Goal: Information Seeking & Learning: Learn about a topic

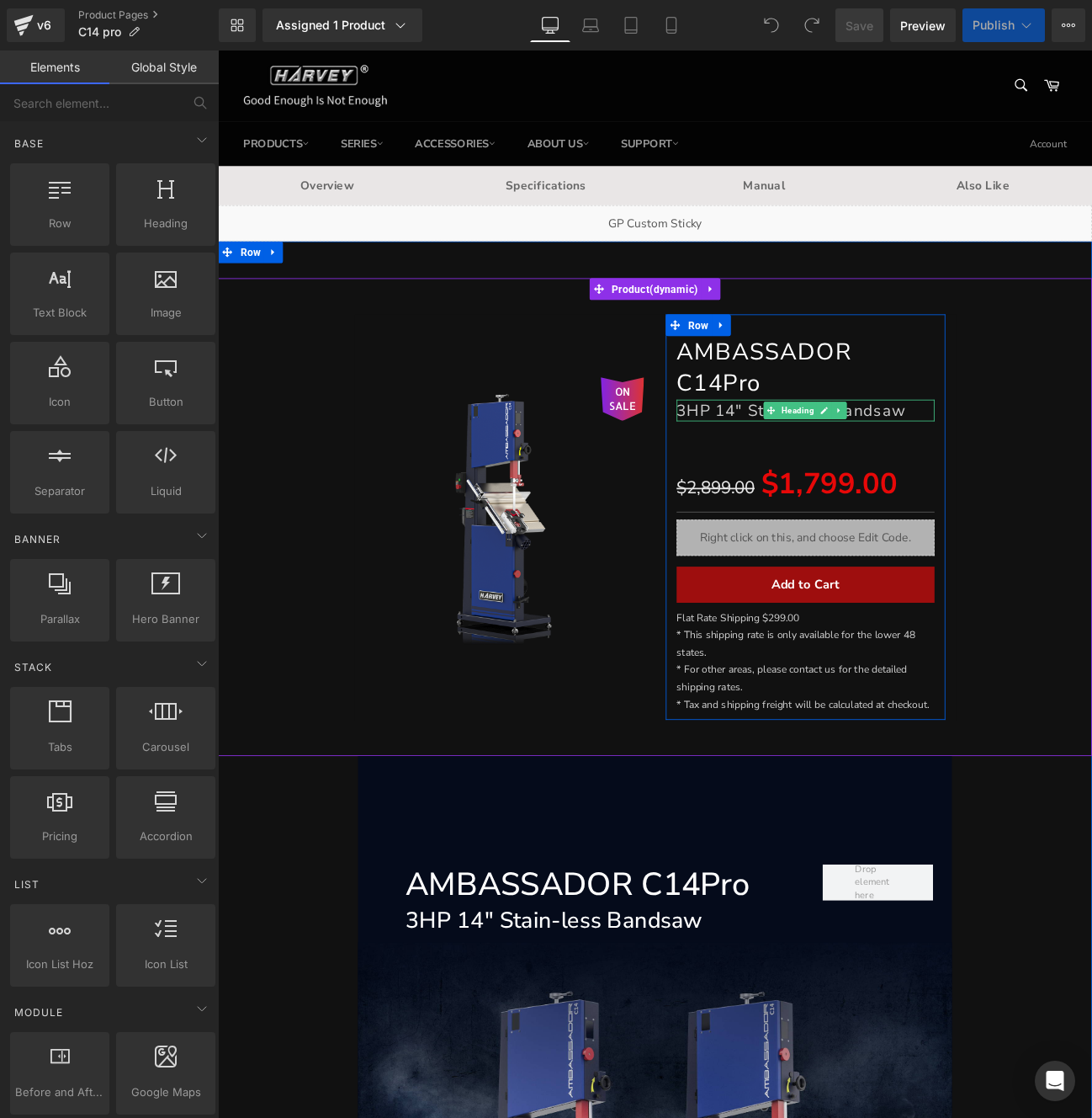
scroll to position [496, 0]
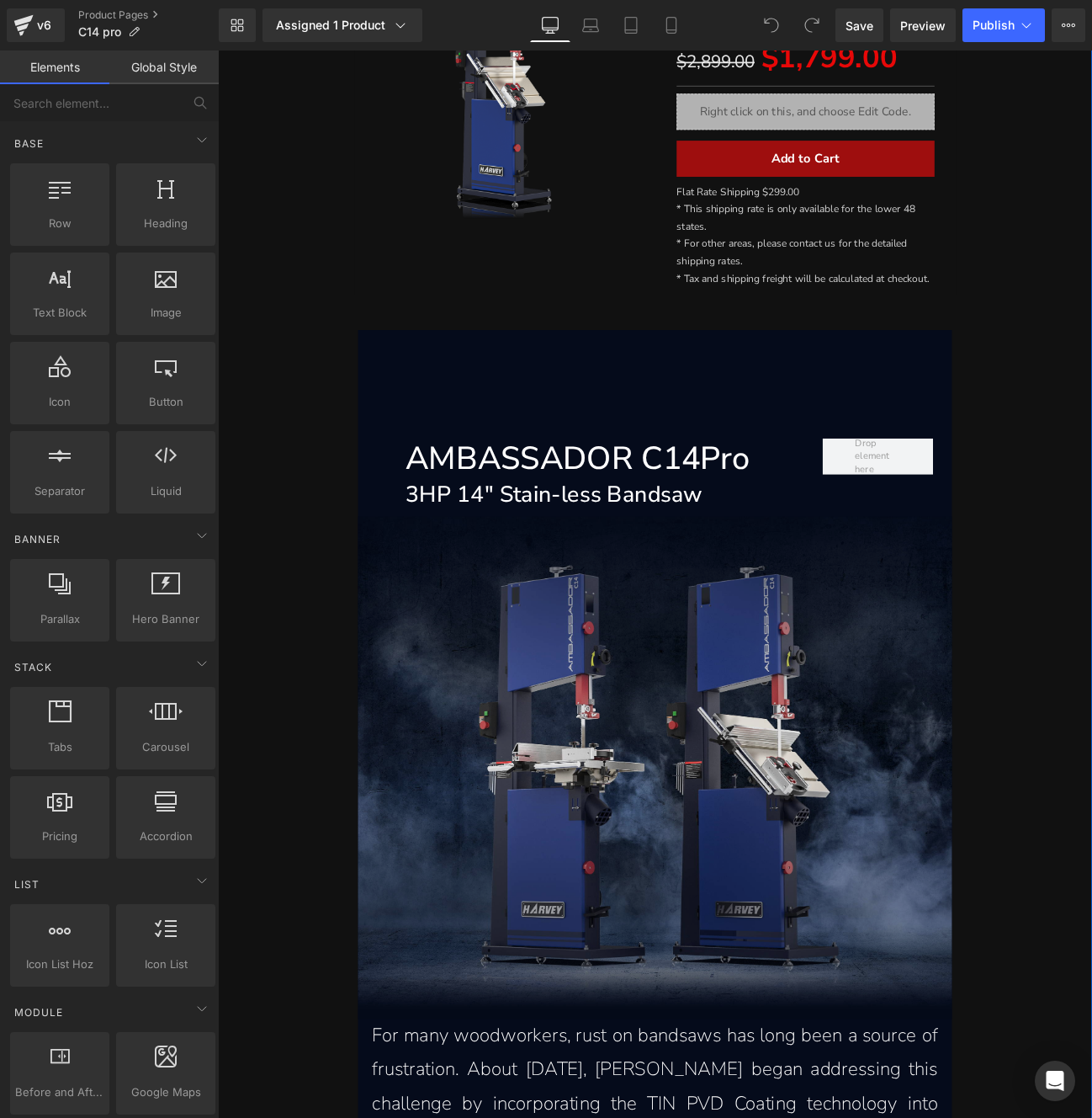
click at [711, 624] on img at bounding box center [727, 886] width 692 height 586
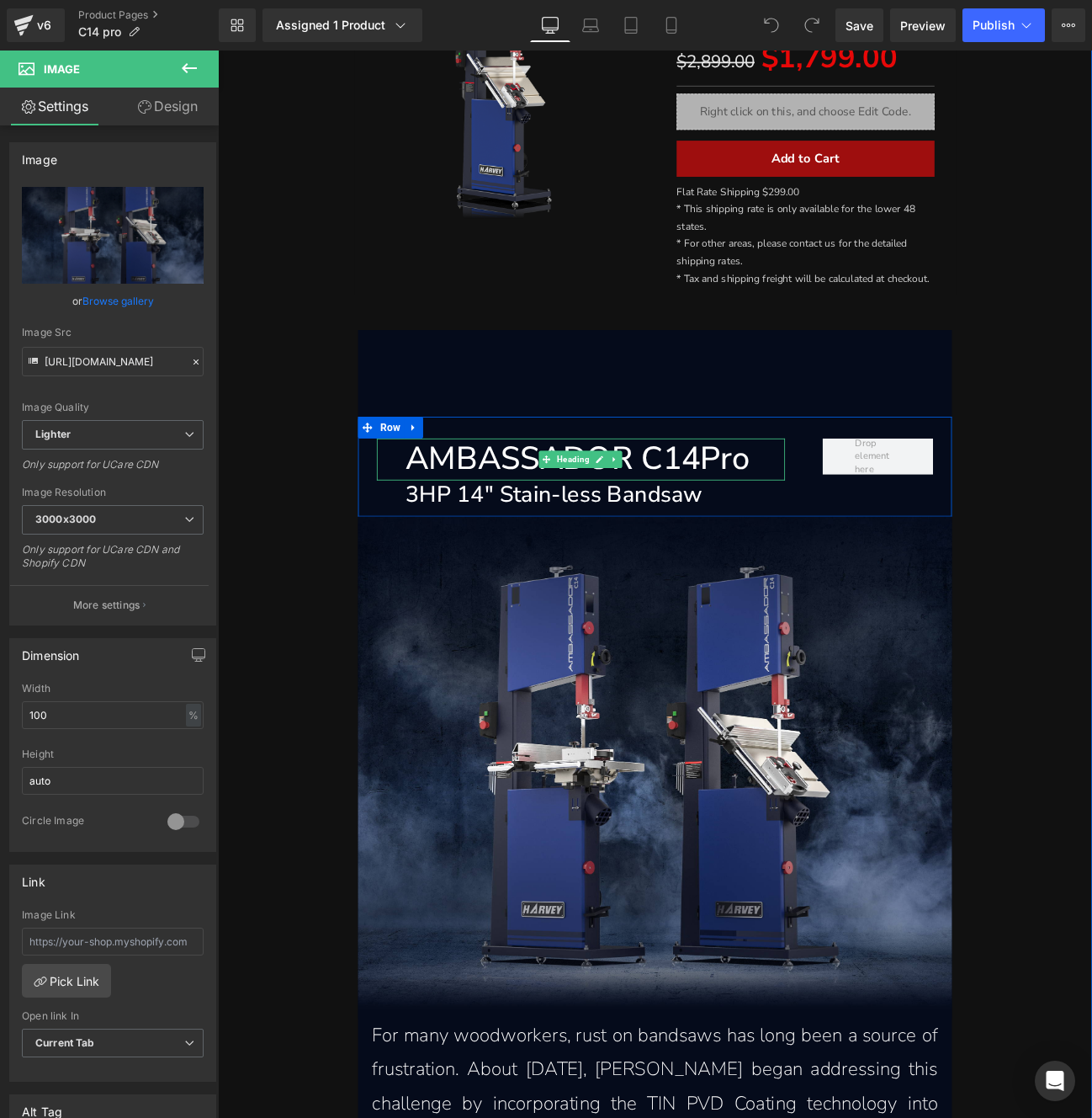
click at [699, 532] on h1 "AMBASSADOR C14Pro" at bounding box center [658, 526] width 442 height 48
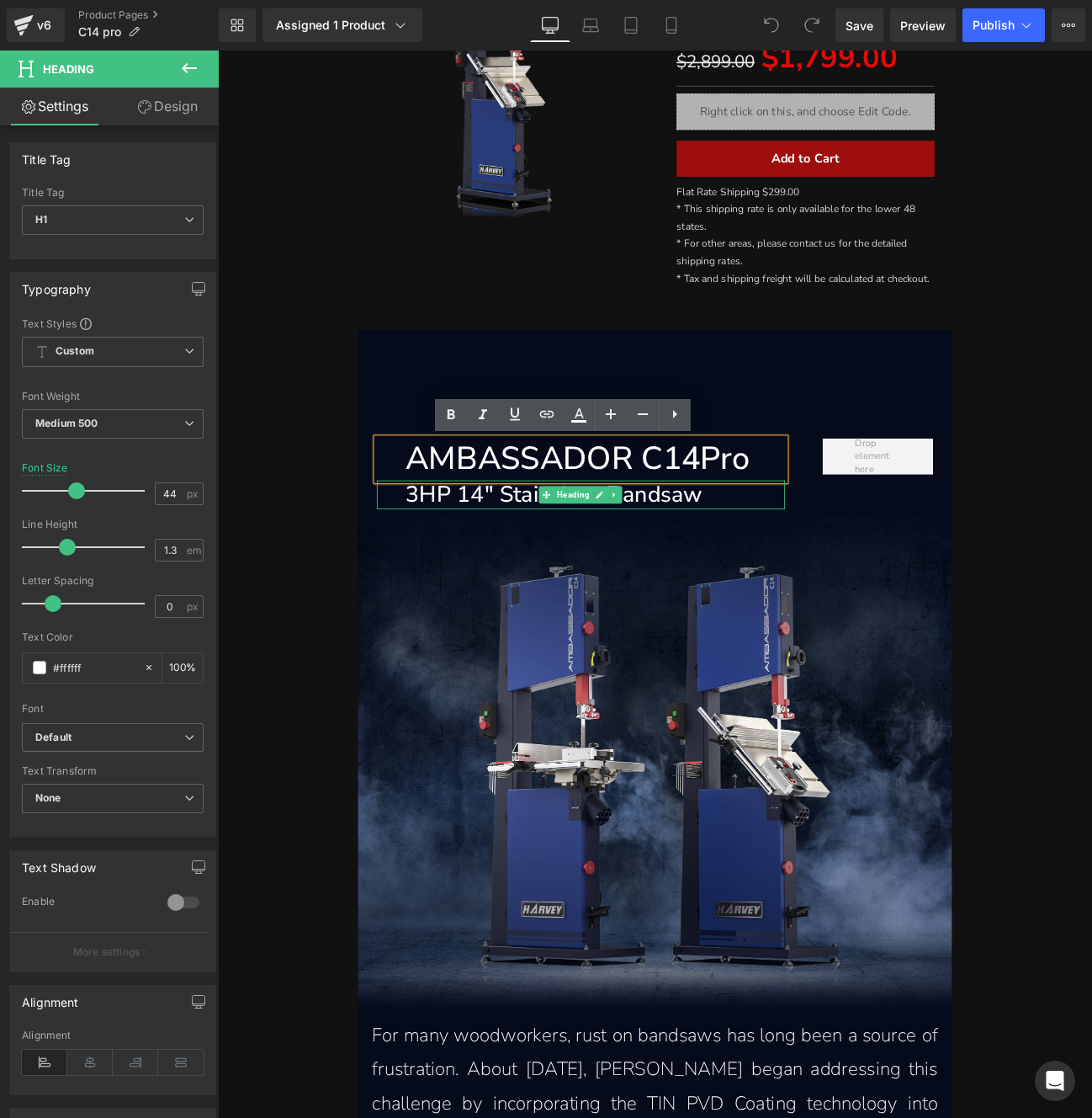
click at [708, 564] on h1 "3HP 14" Stain-less Bandsaw" at bounding box center [658, 568] width 442 height 34
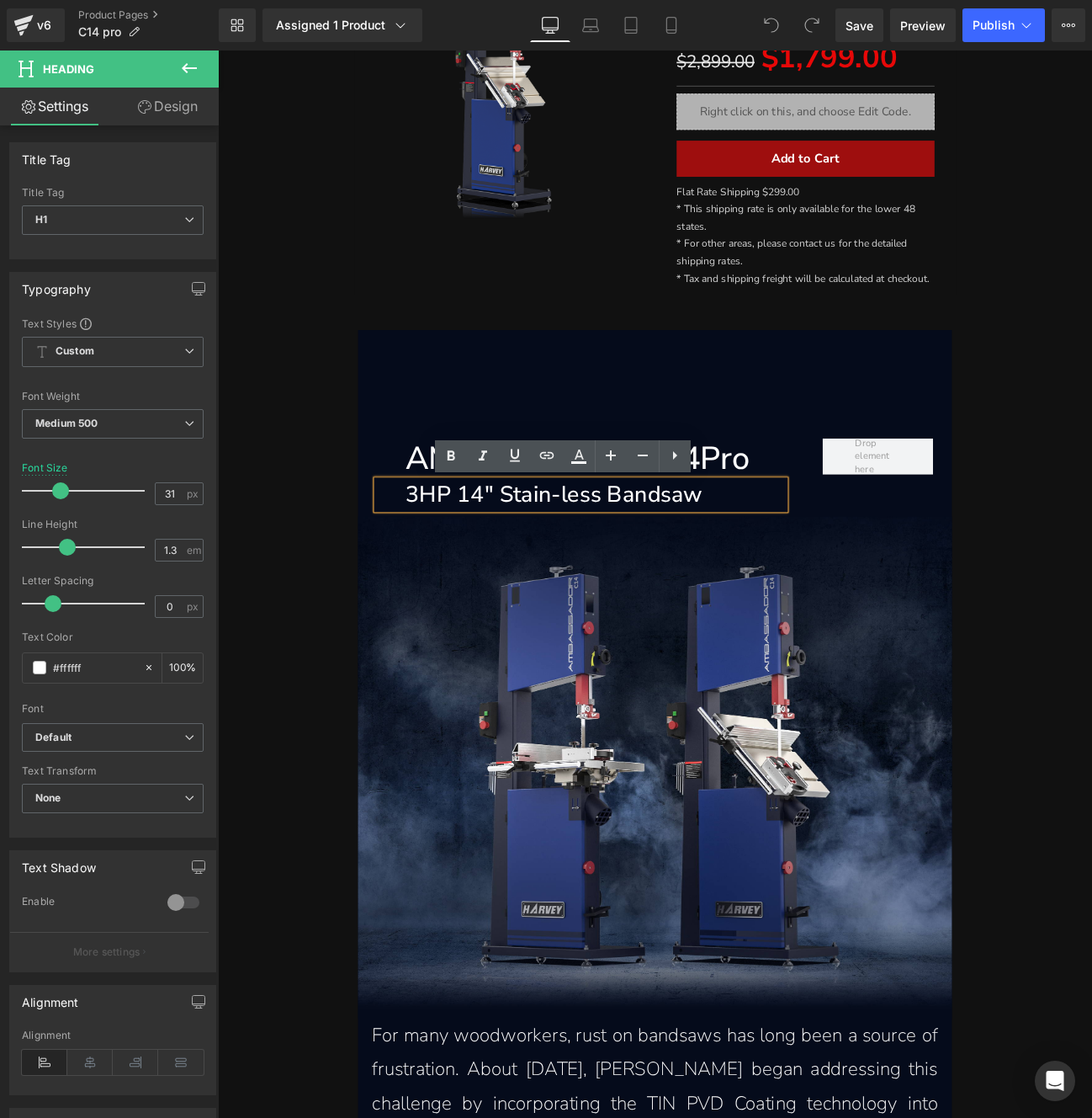
click at [705, 573] on h1 "3HP 14" Stain-less Bandsaw" at bounding box center [658, 568] width 442 height 34
click at [790, 540] on h1 "AMBASSADOR C14Pro" at bounding box center [658, 526] width 442 height 48
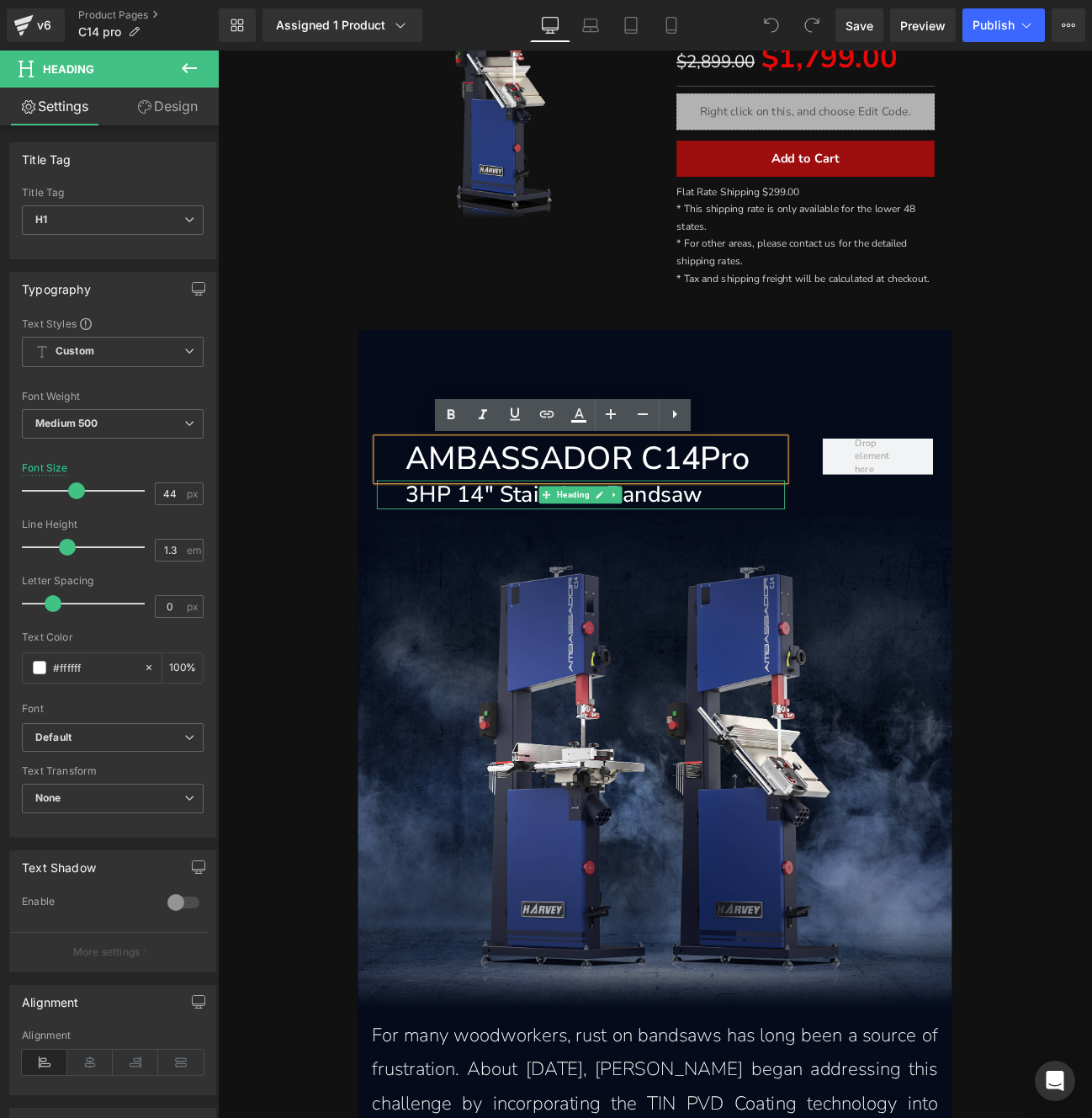
click at [762, 570] on h1 "3HP 14" Stain-less Bandsaw" at bounding box center [658, 568] width 442 height 34
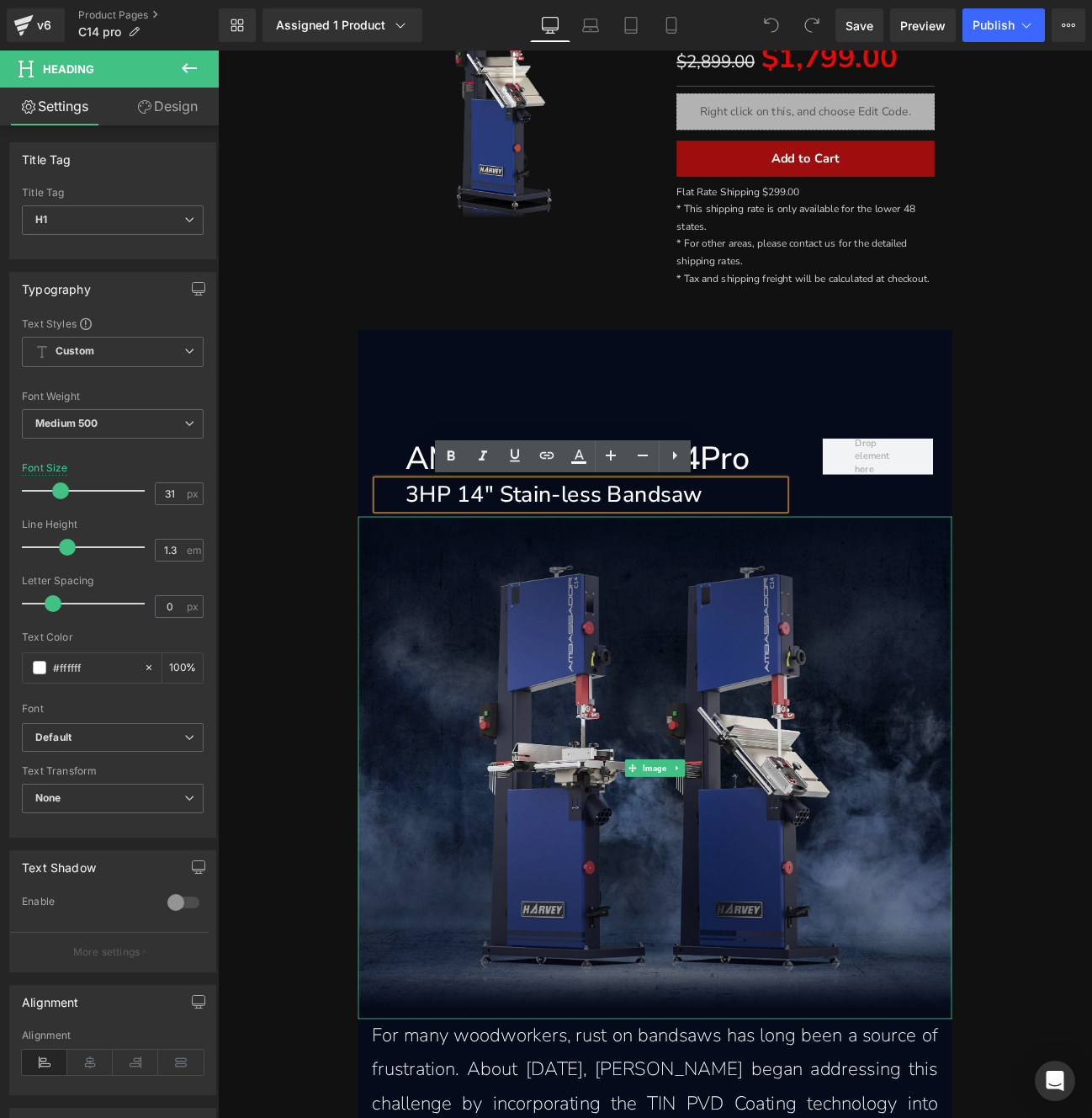
click at [633, 703] on img at bounding box center [727, 886] width 692 height 586
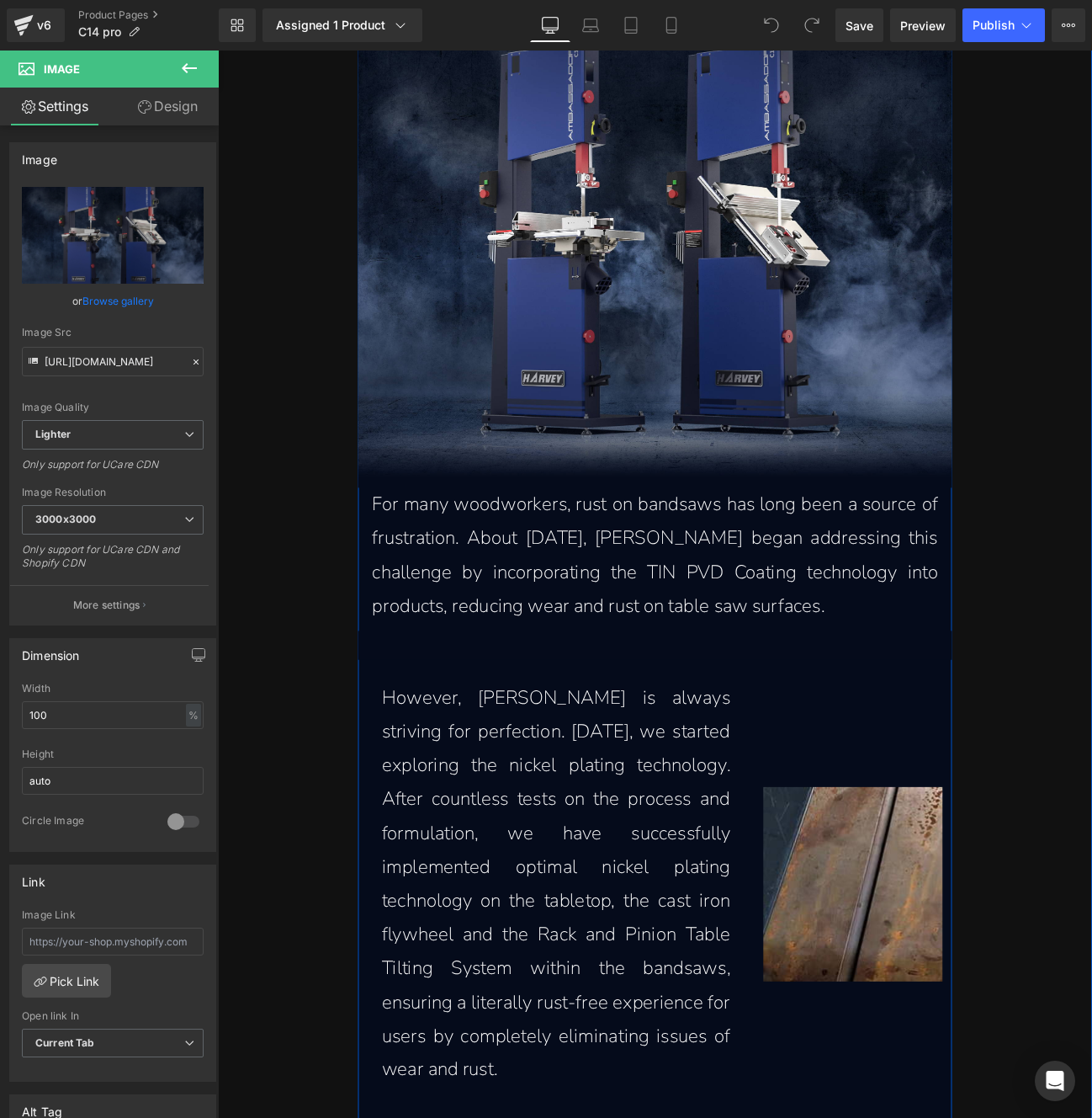
scroll to position [1205, 0]
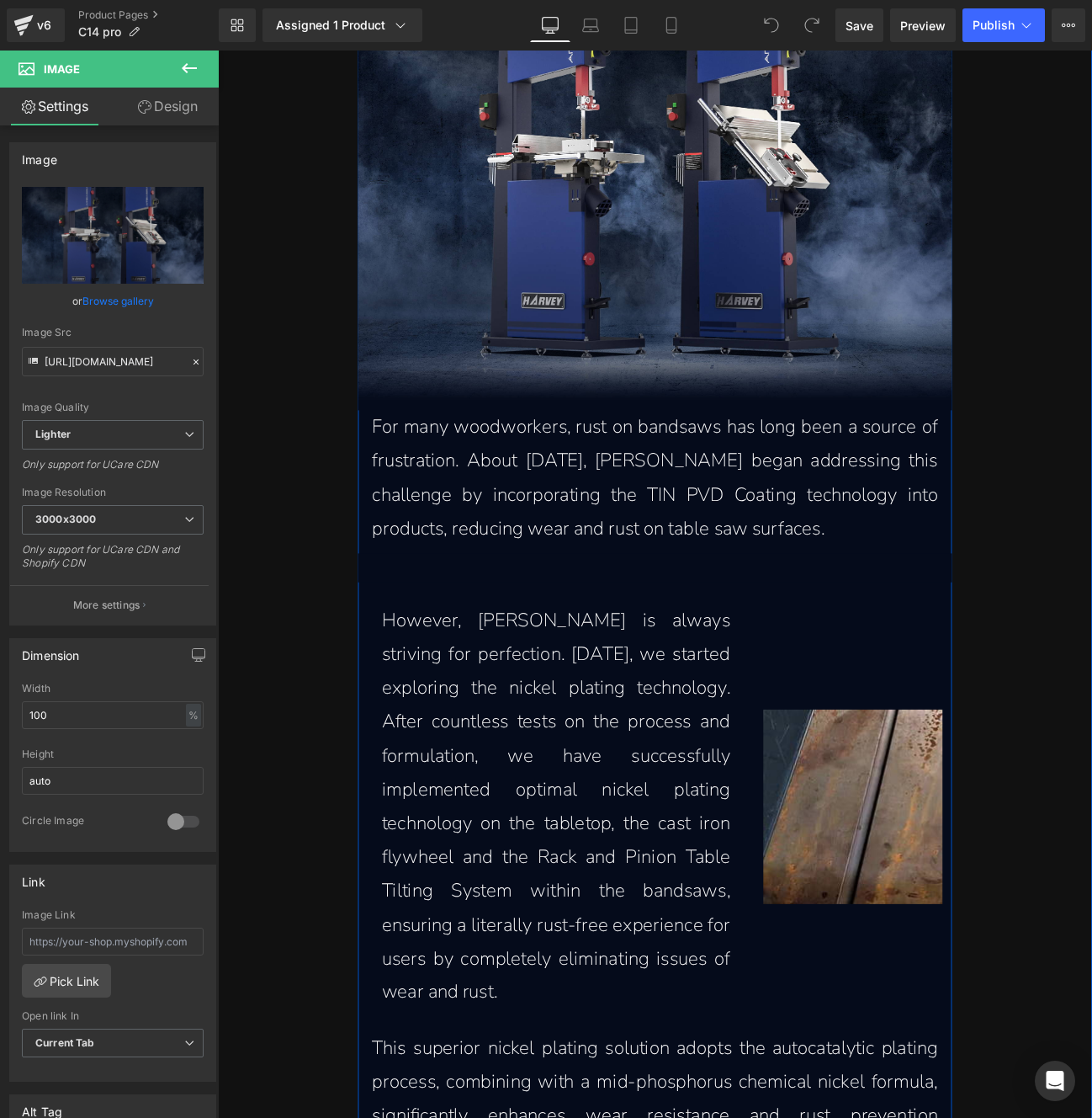
click at [527, 569] on p "For many woodworkers, rust on bandsaws has long been a source of frustration. A…" at bounding box center [727, 548] width 659 height 157
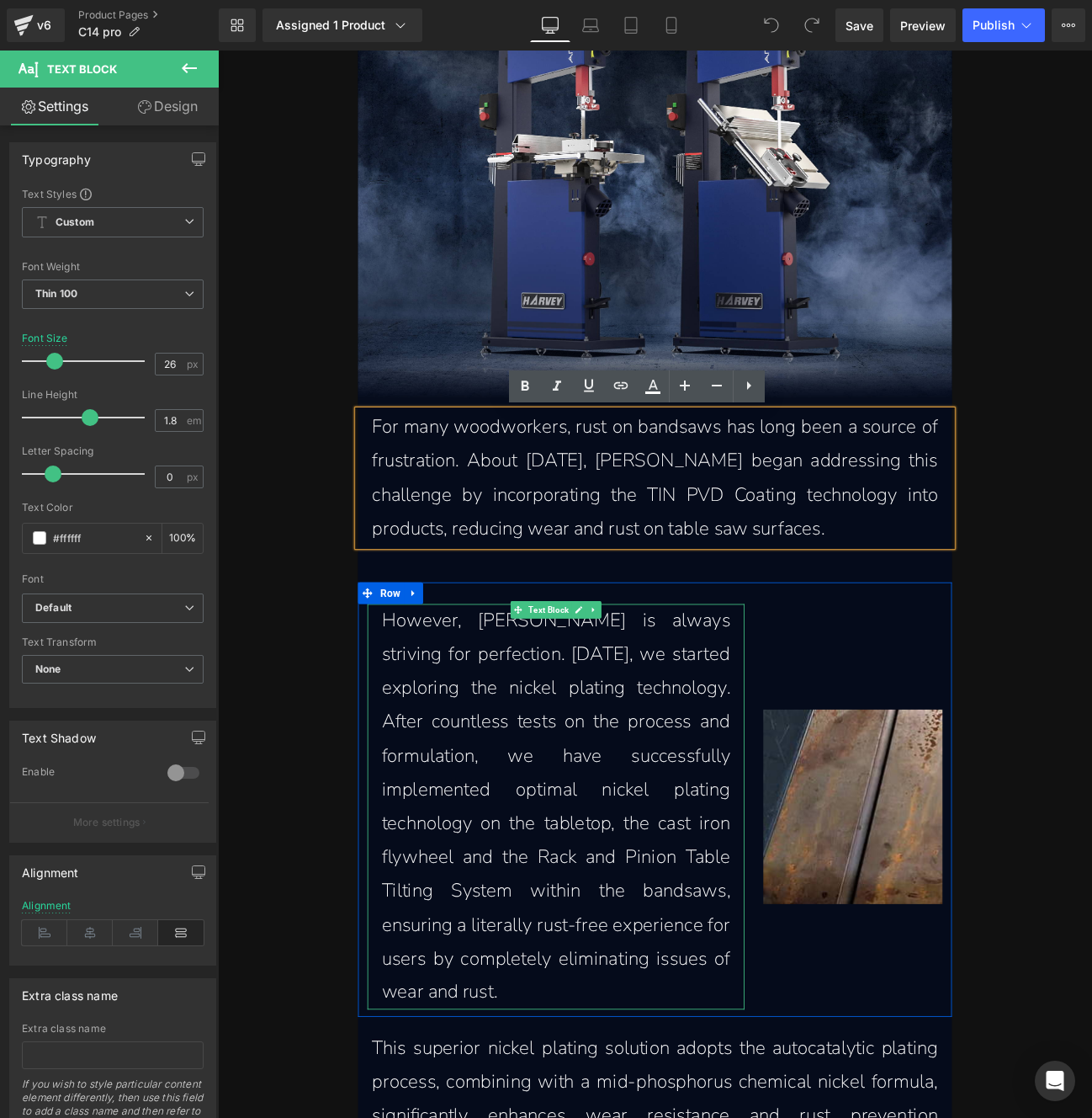
click at [572, 761] on p "However, [PERSON_NAME] is always striving for perfection. [DATE], we started ex…" at bounding box center [612, 932] width 407 height 473
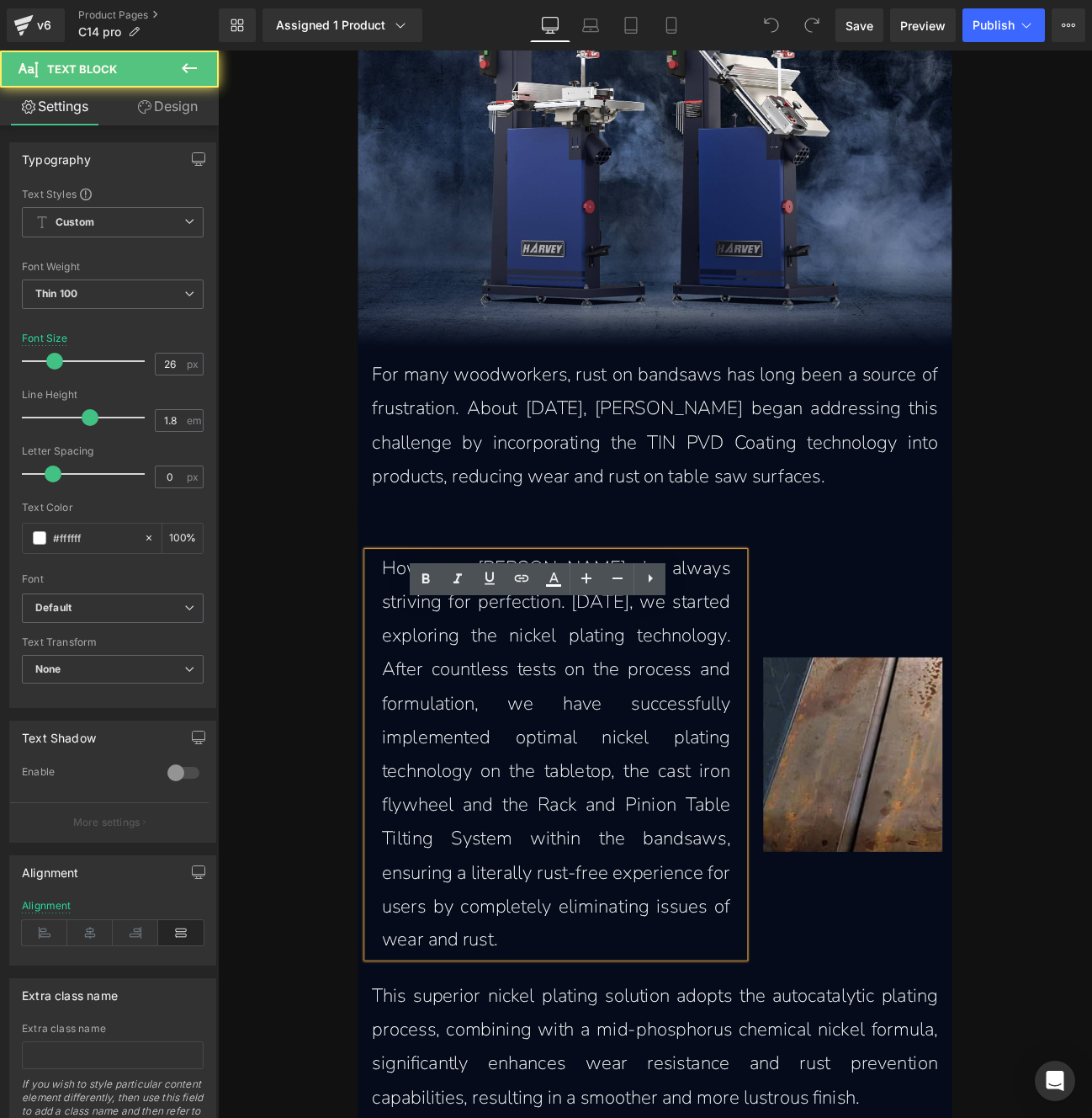
scroll to position [1524, 0]
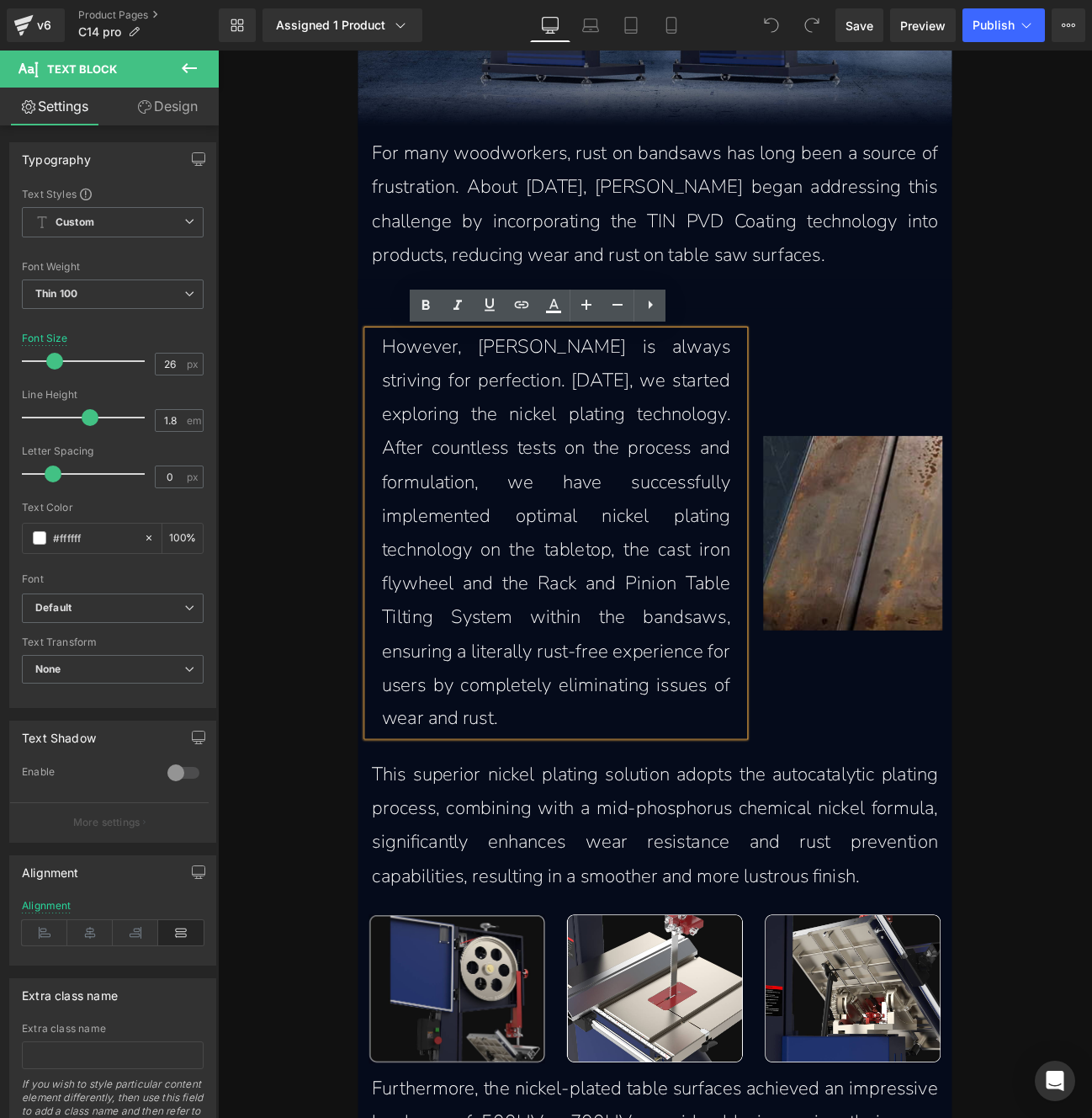
click at [889, 629] on img at bounding box center [957, 612] width 209 height 227
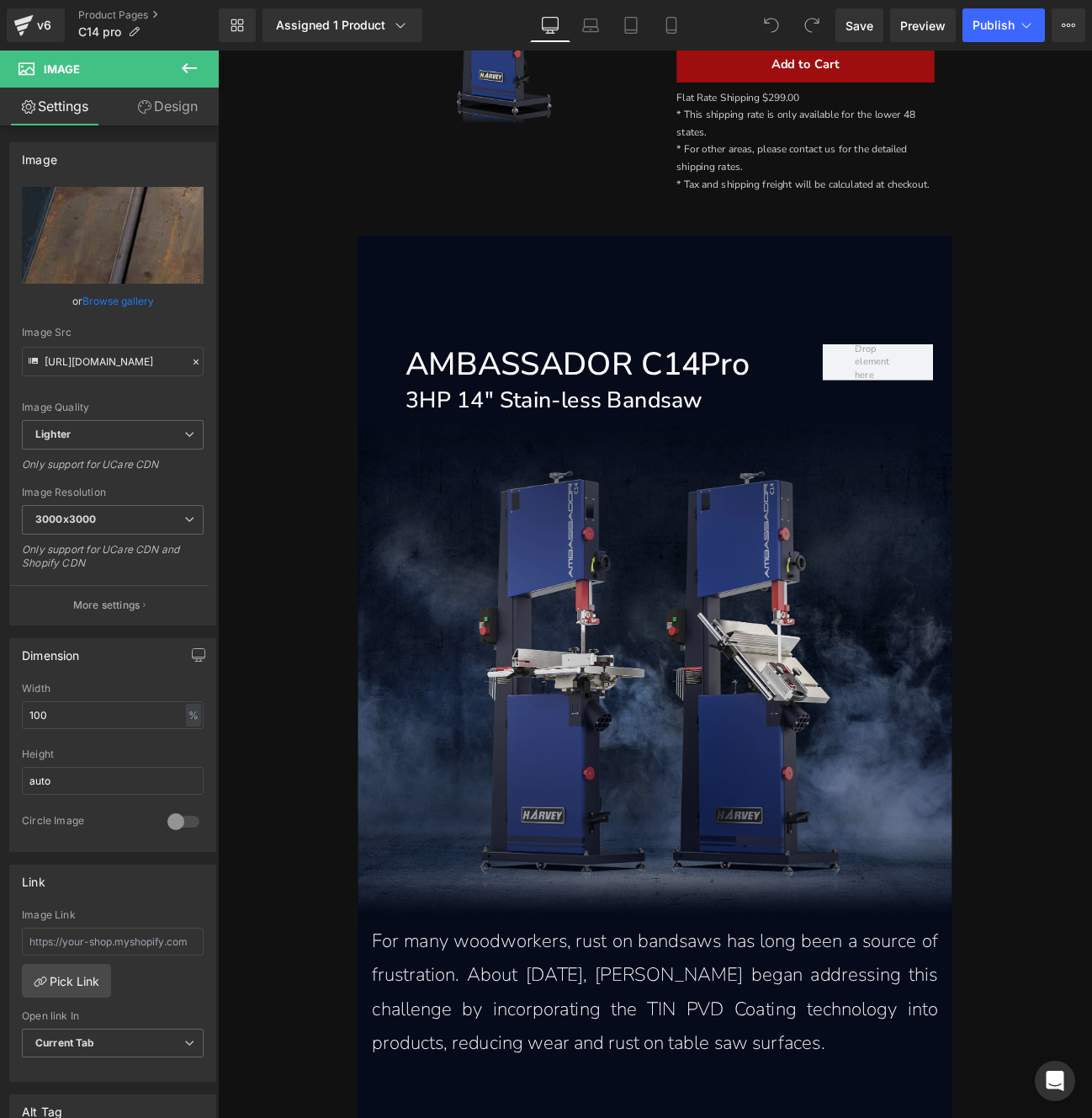
scroll to position [730, 0]
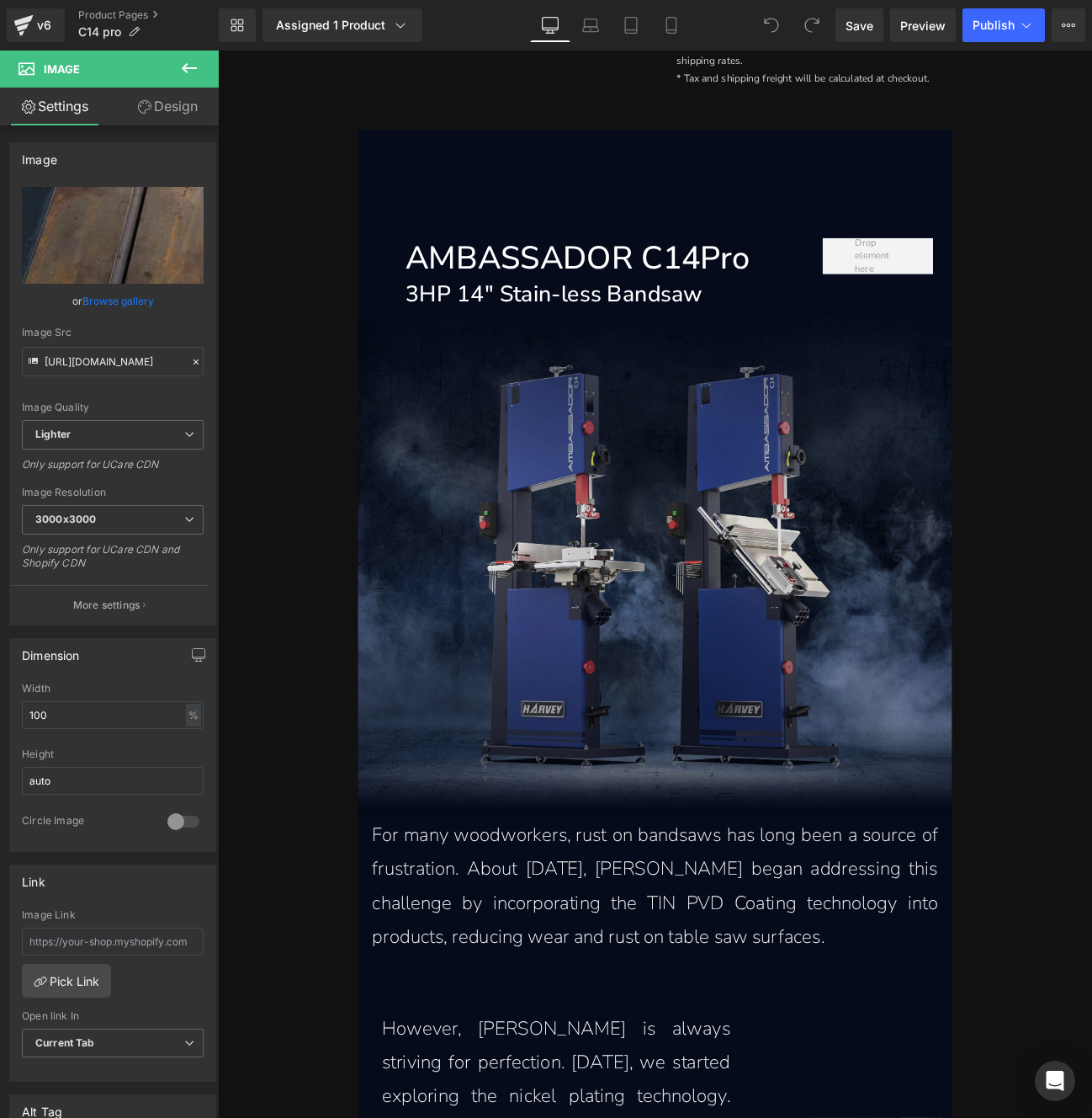
click at [574, 677] on img at bounding box center [727, 652] width 692 height 586
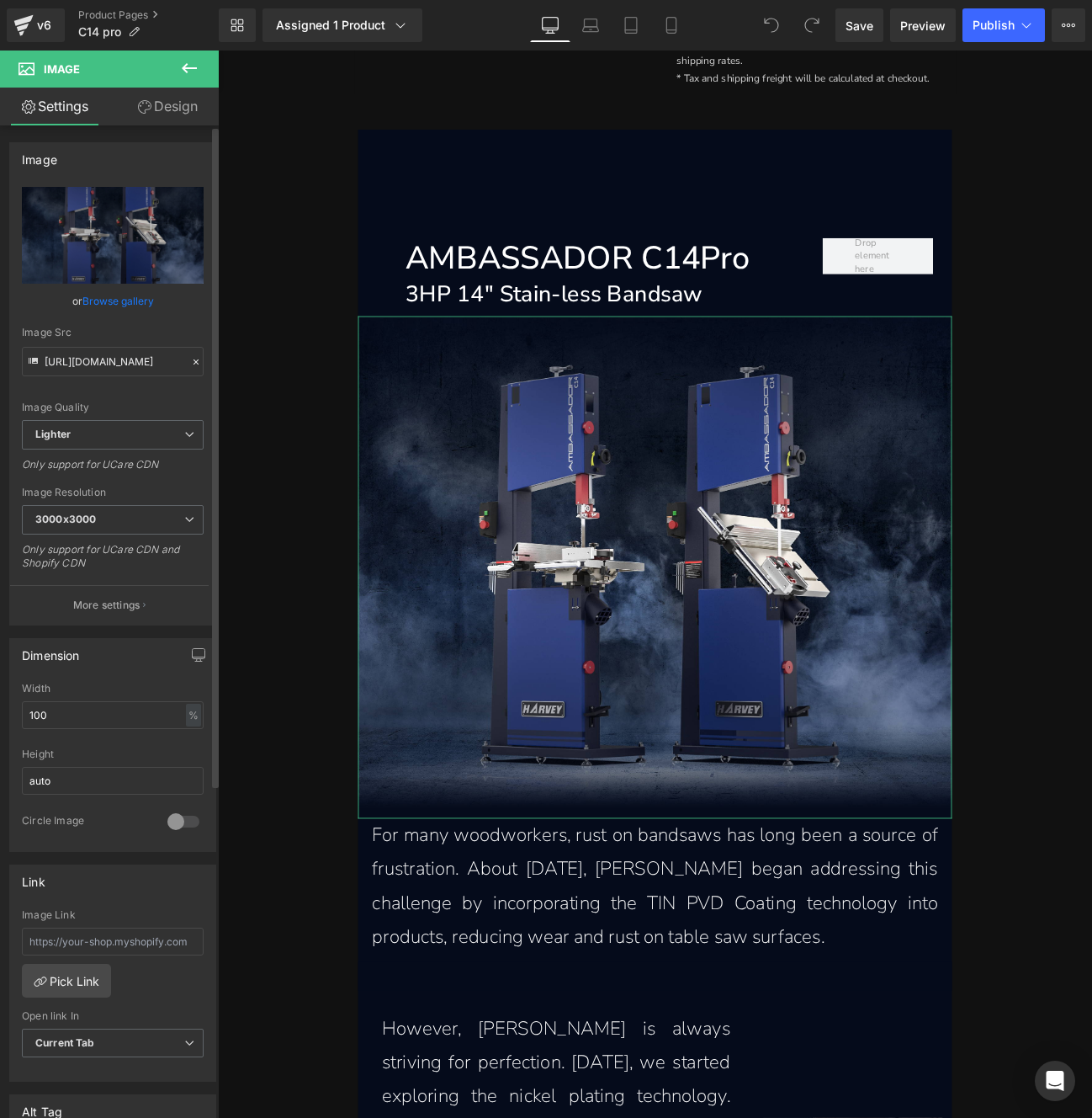
click at [136, 608] on p "More settings" at bounding box center [107, 605] width 67 height 15
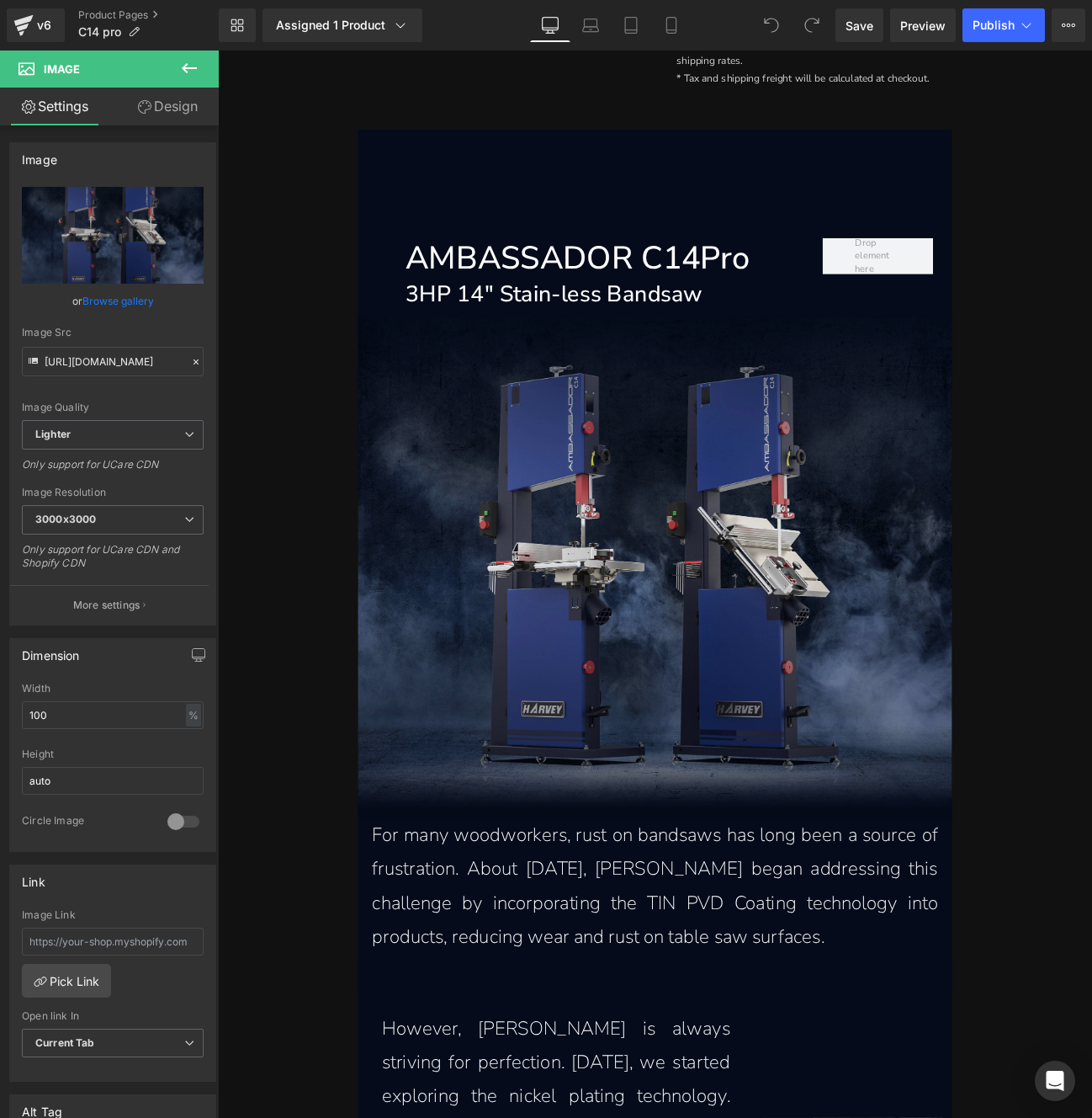
click at [575, 717] on img at bounding box center [727, 652] width 692 height 586
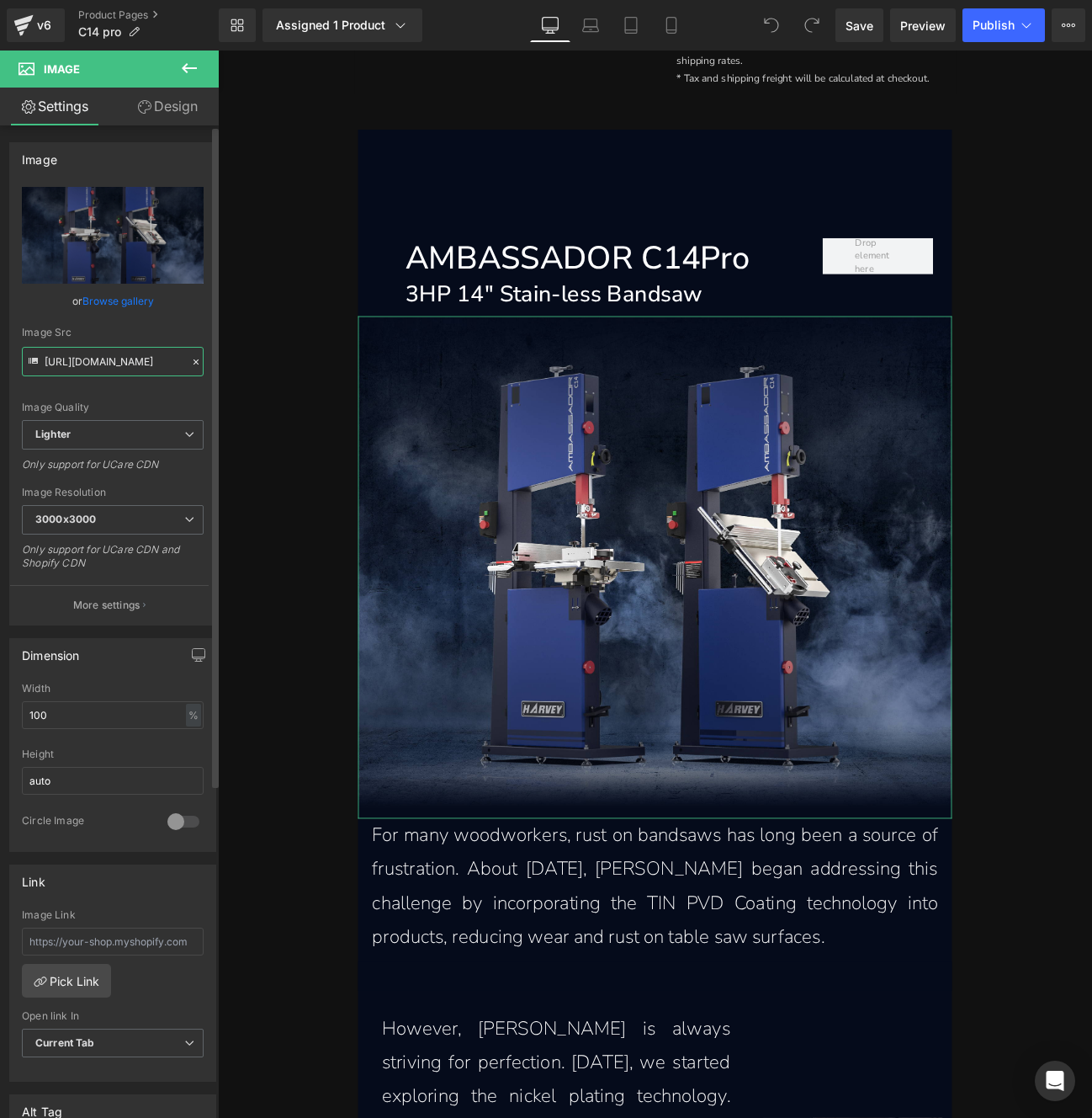
click at [127, 363] on input "[URL][DOMAIN_NAME]" at bounding box center [113, 362] width 182 height 30
drag, startPoint x: 123, startPoint y: 356, endPoint x: 140, endPoint y: 373, distance: 24.0
click at [140, 373] on input "[URL][DOMAIN_NAME]" at bounding box center [113, 362] width 182 height 30
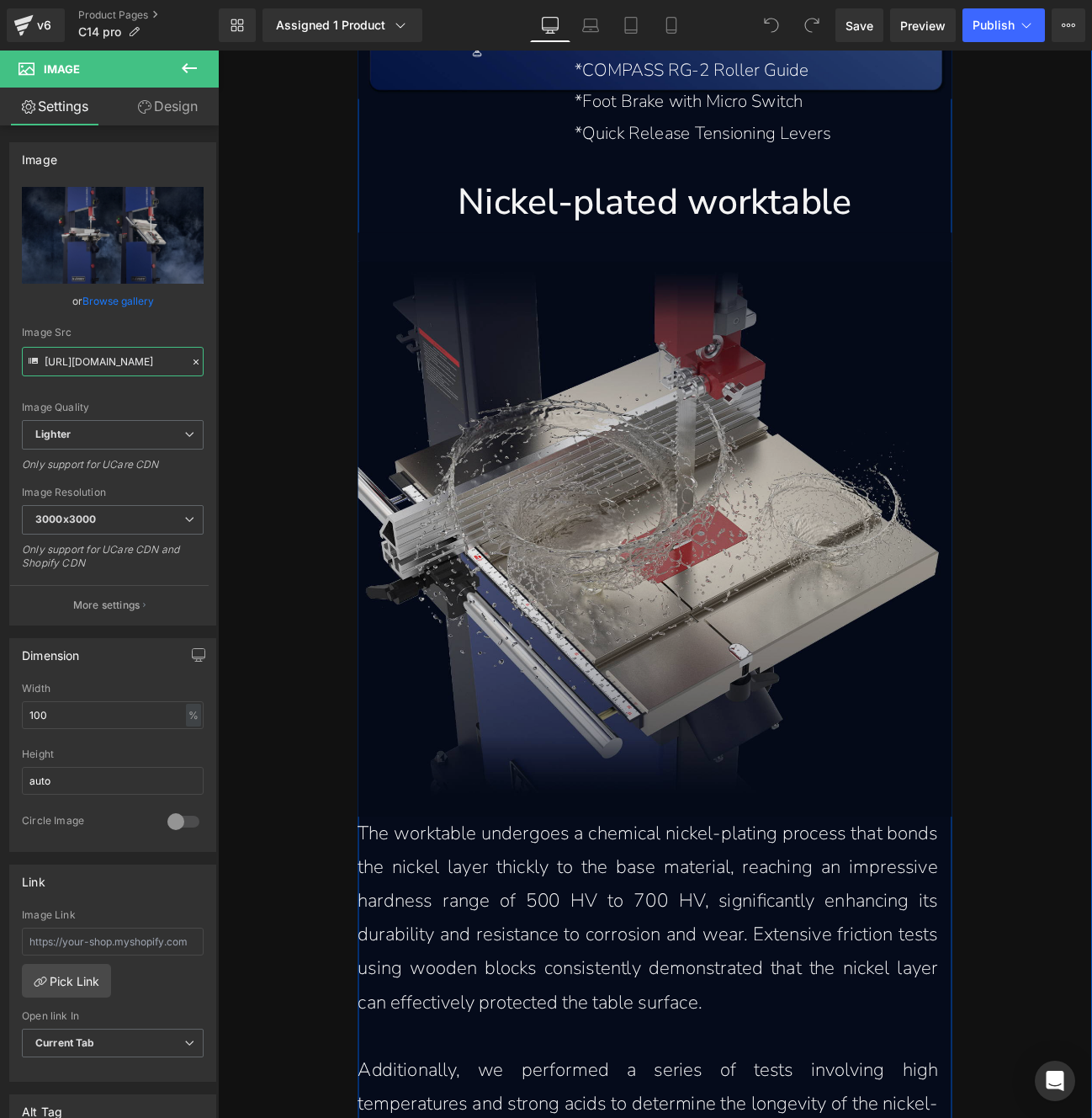
scroll to position [4507, 0]
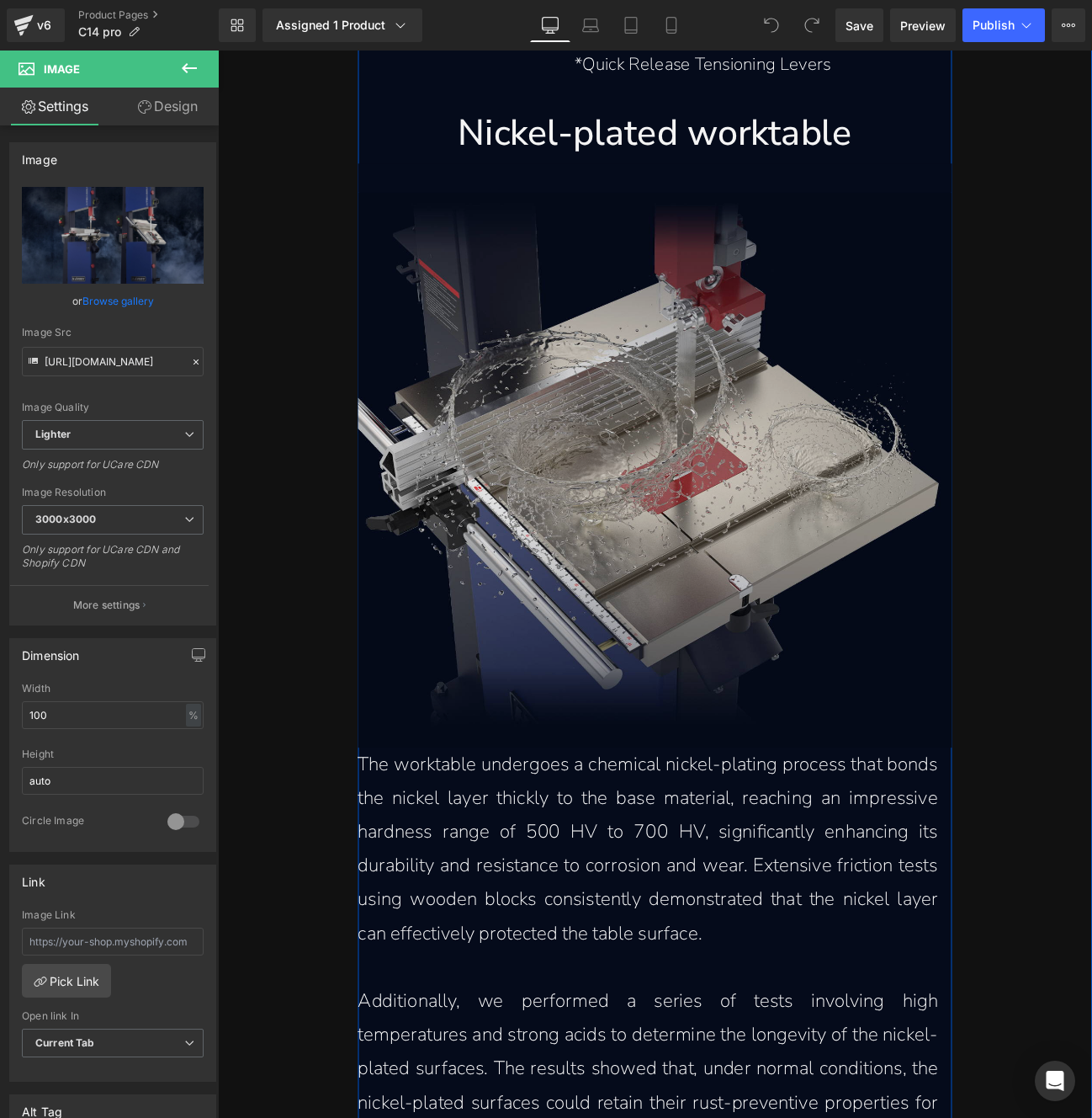
click at [782, 692] on img at bounding box center [727, 540] width 692 height 647
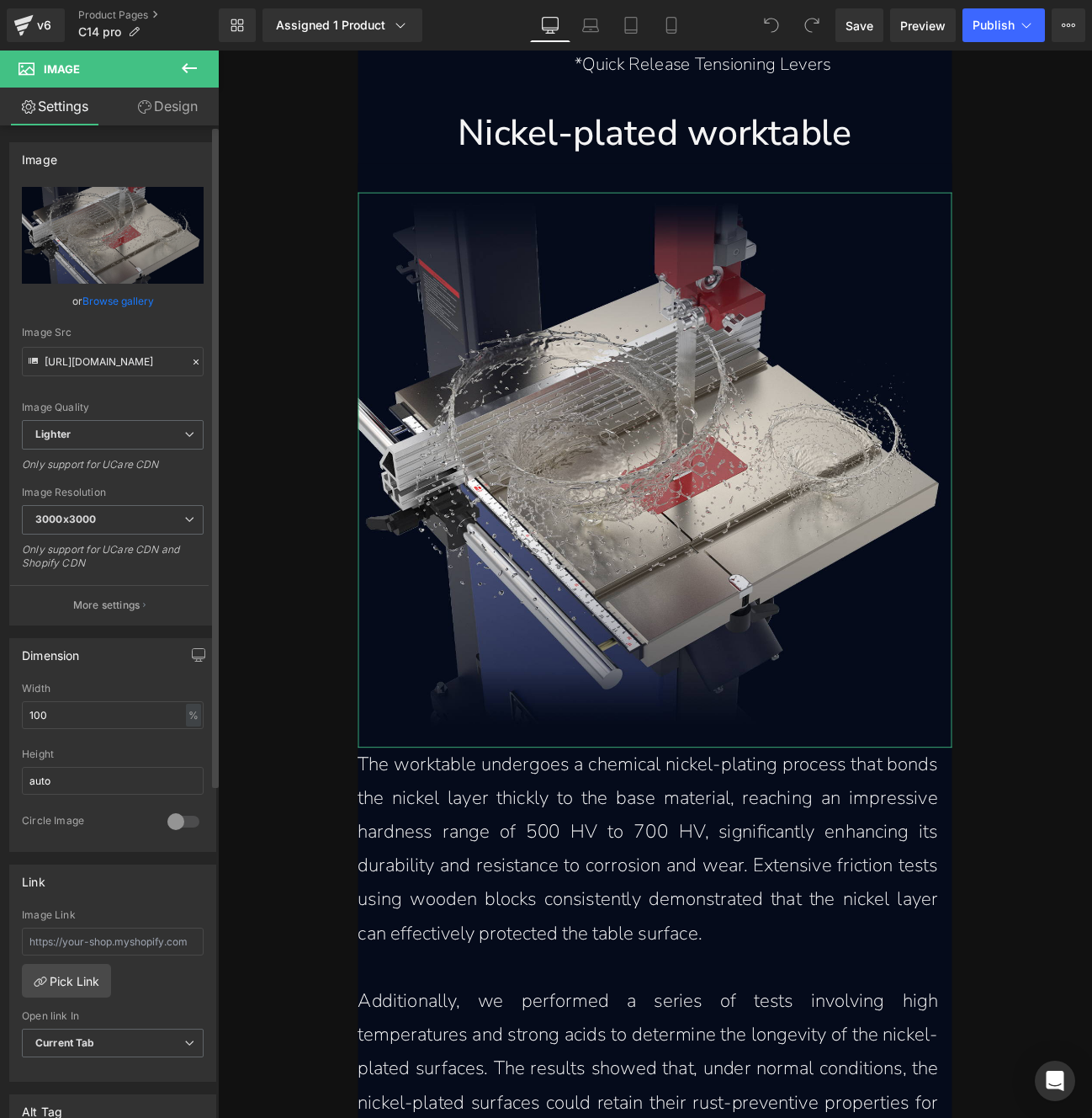
click at [136, 598] on p "More settings" at bounding box center [107, 605] width 67 height 15
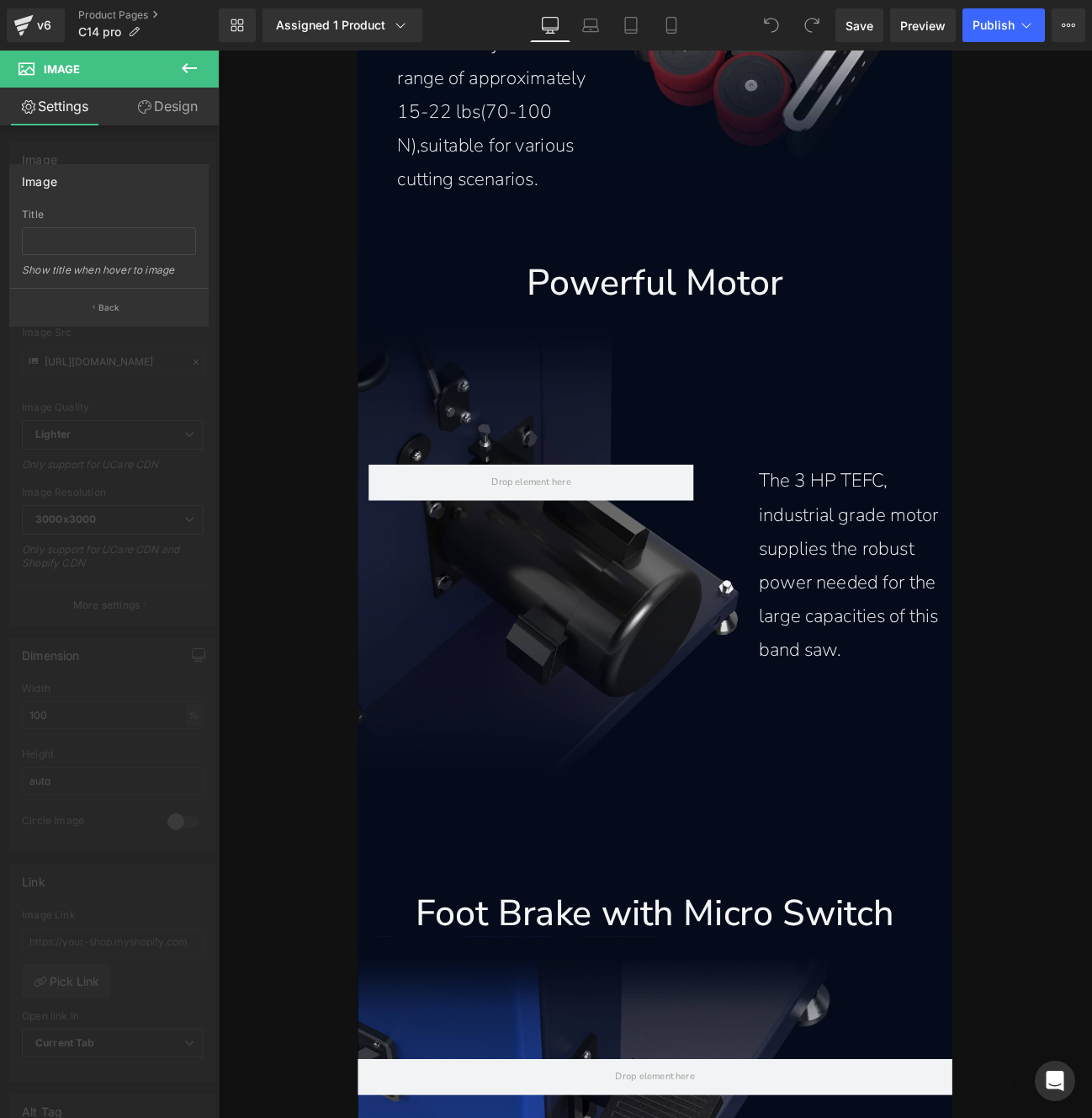
scroll to position [13098, 0]
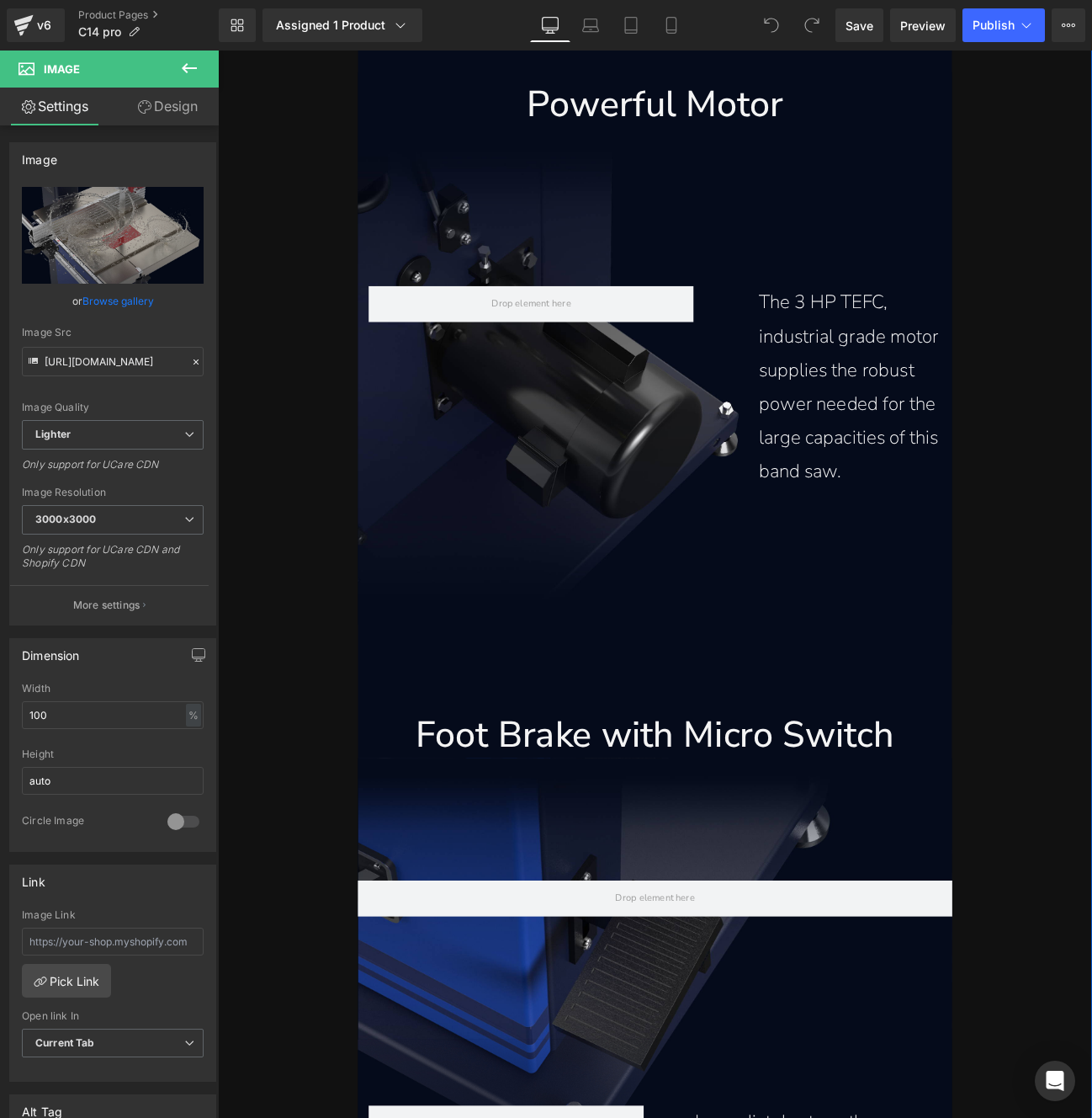
click at [543, 474] on div "The 3 HP TEFC, industrial grade motor supplies the robust power needed for the …" at bounding box center [727, 434] width 692 height 270
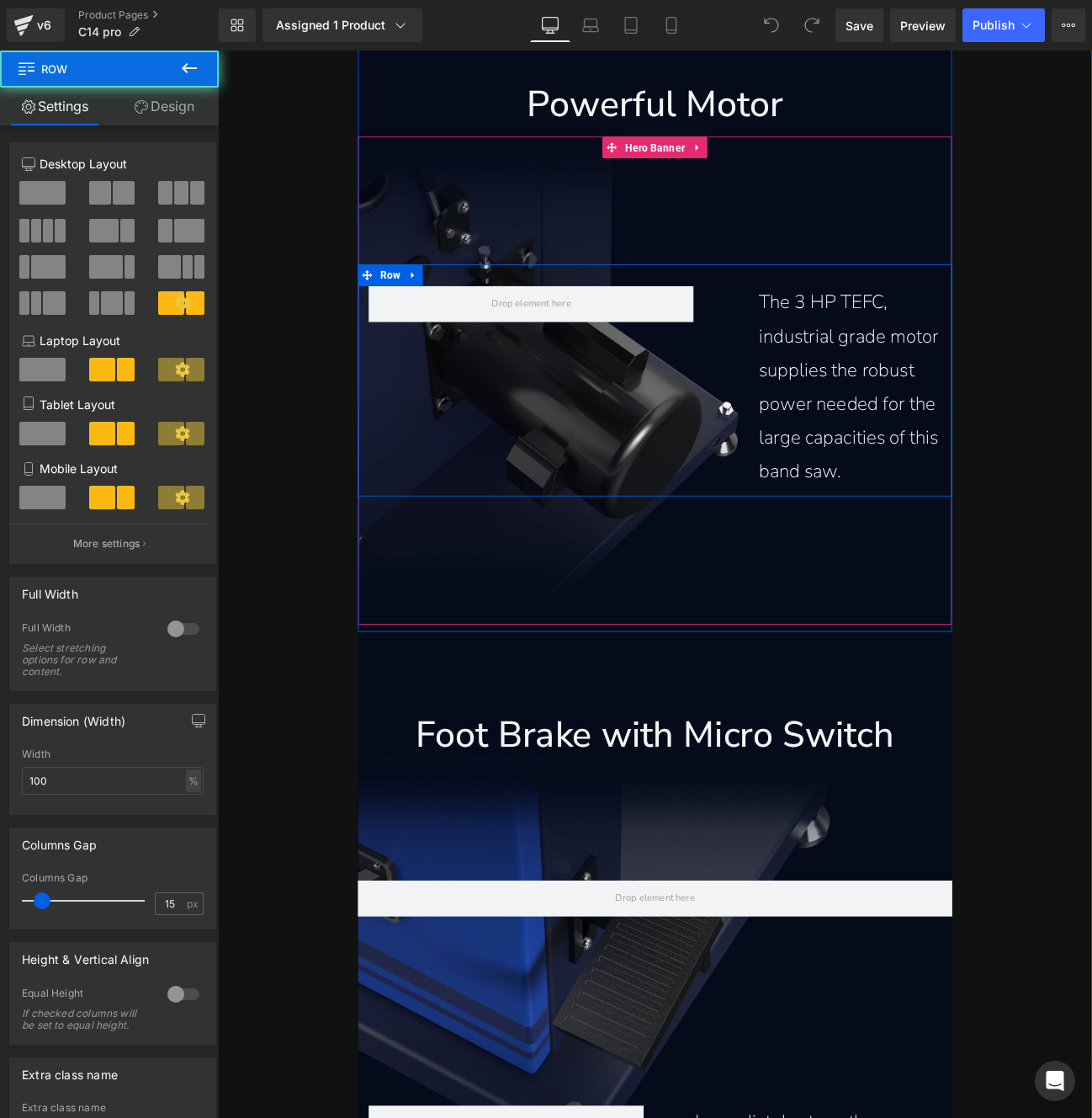
click at [576, 441] on div "The 3 HP TEFC, industrial grade motor supplies the robust power needed for the …" at bounding box center [727, 434] width 692 height 270
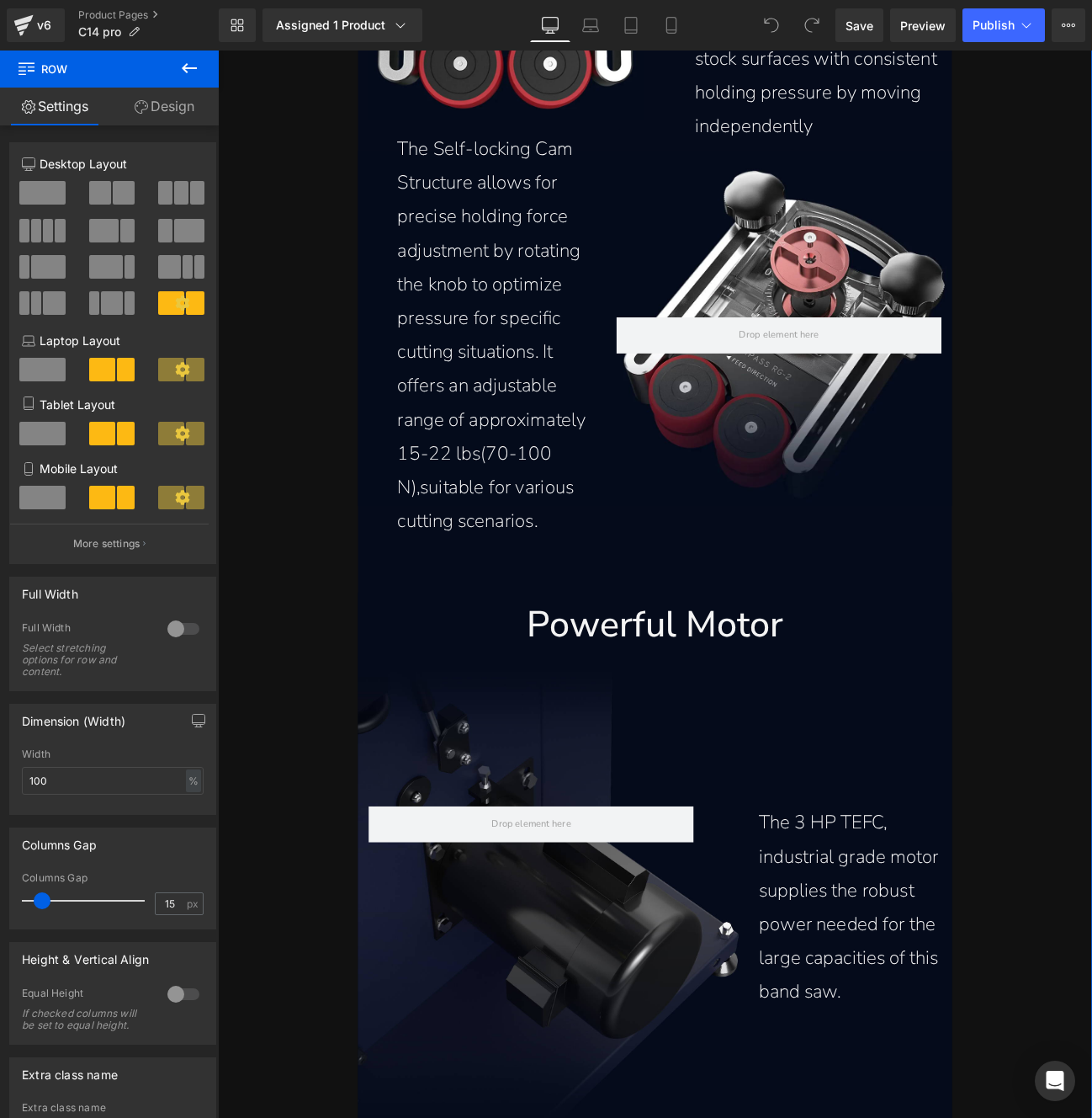
scroll to position [12396, 0]
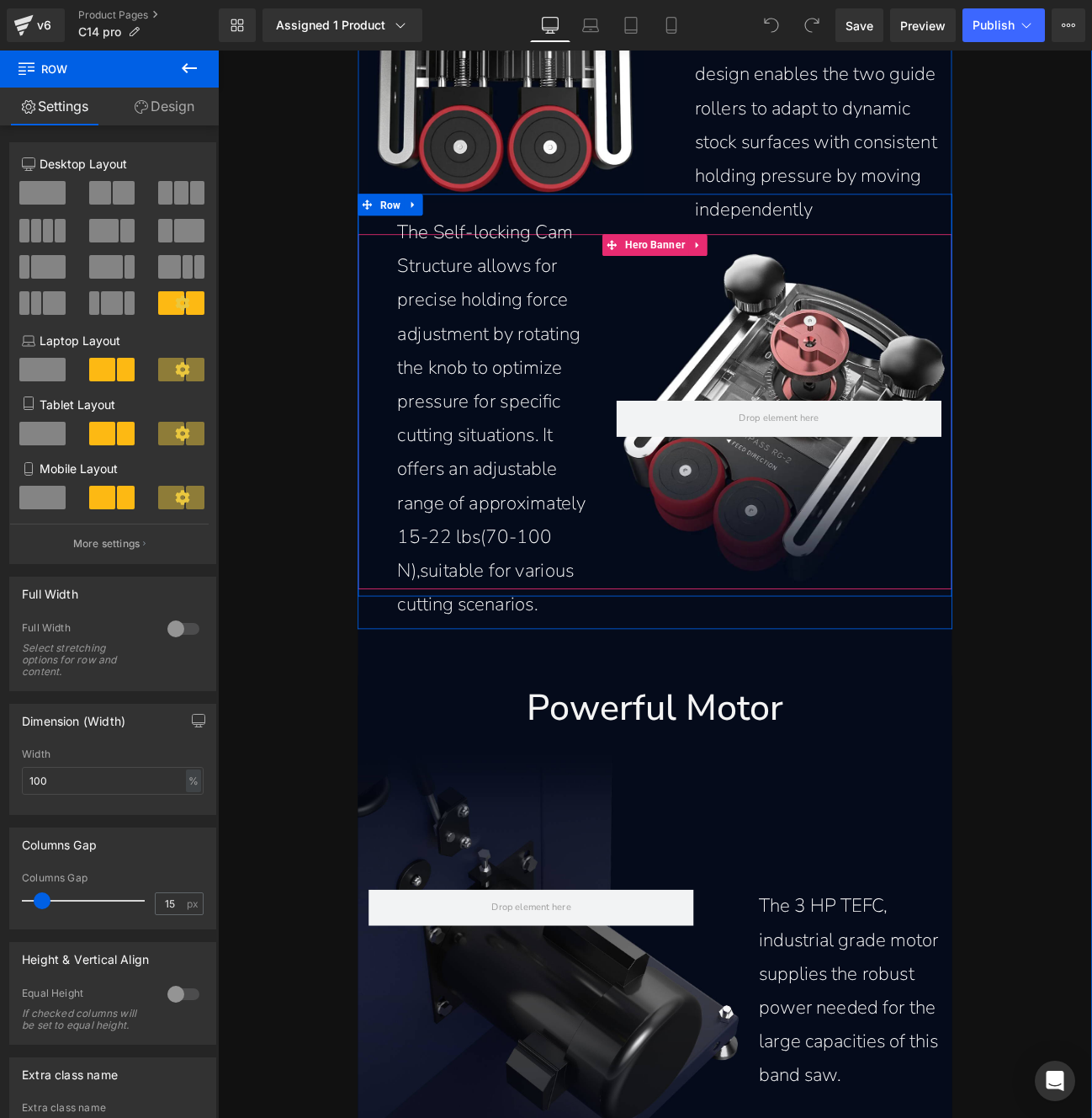
click at [869, 381] on div at bounding box center [870, 480] width 404 height 473
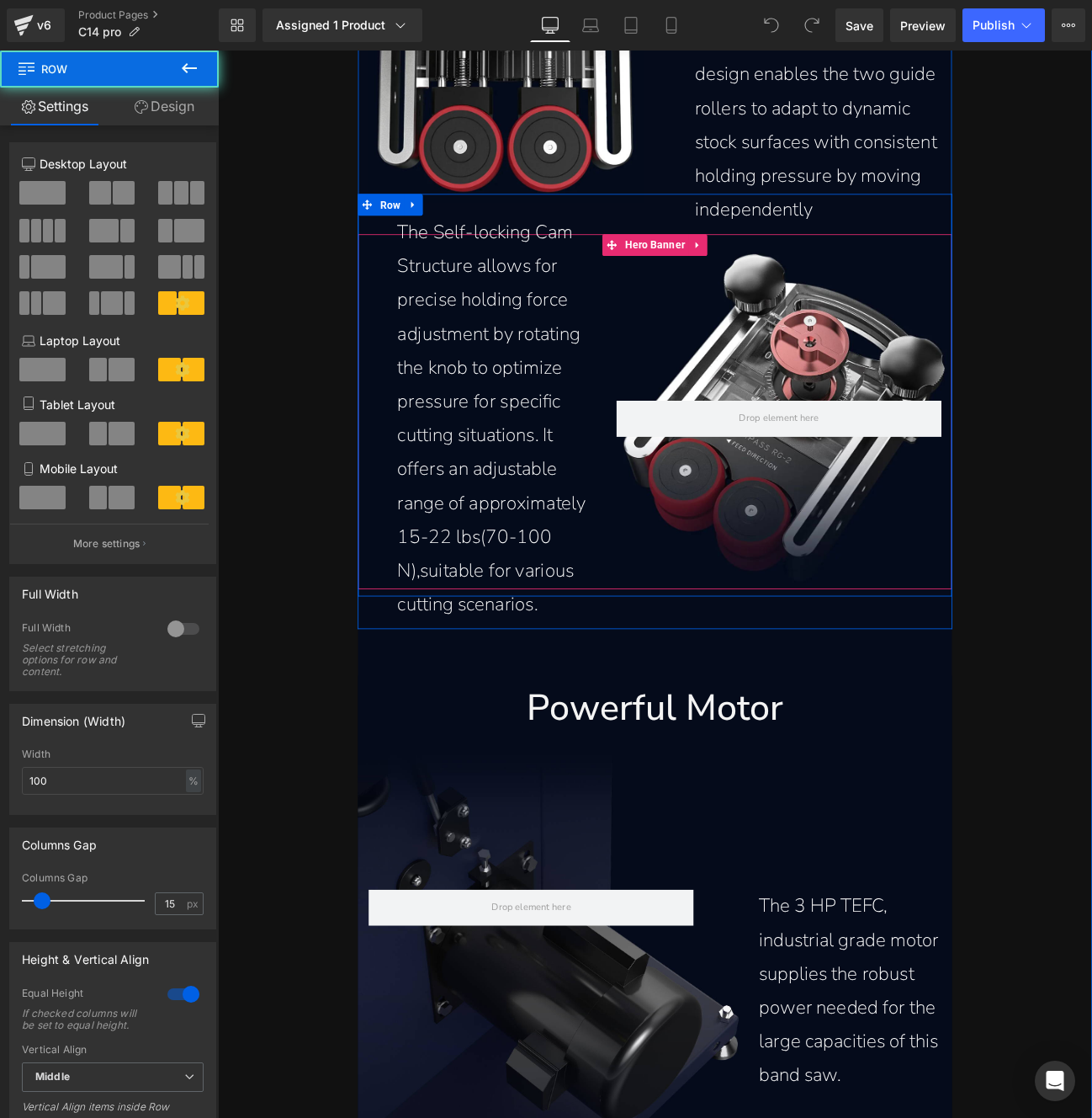
click at [864, 394] on div at bounding box center [870, 480] width 404 height 473
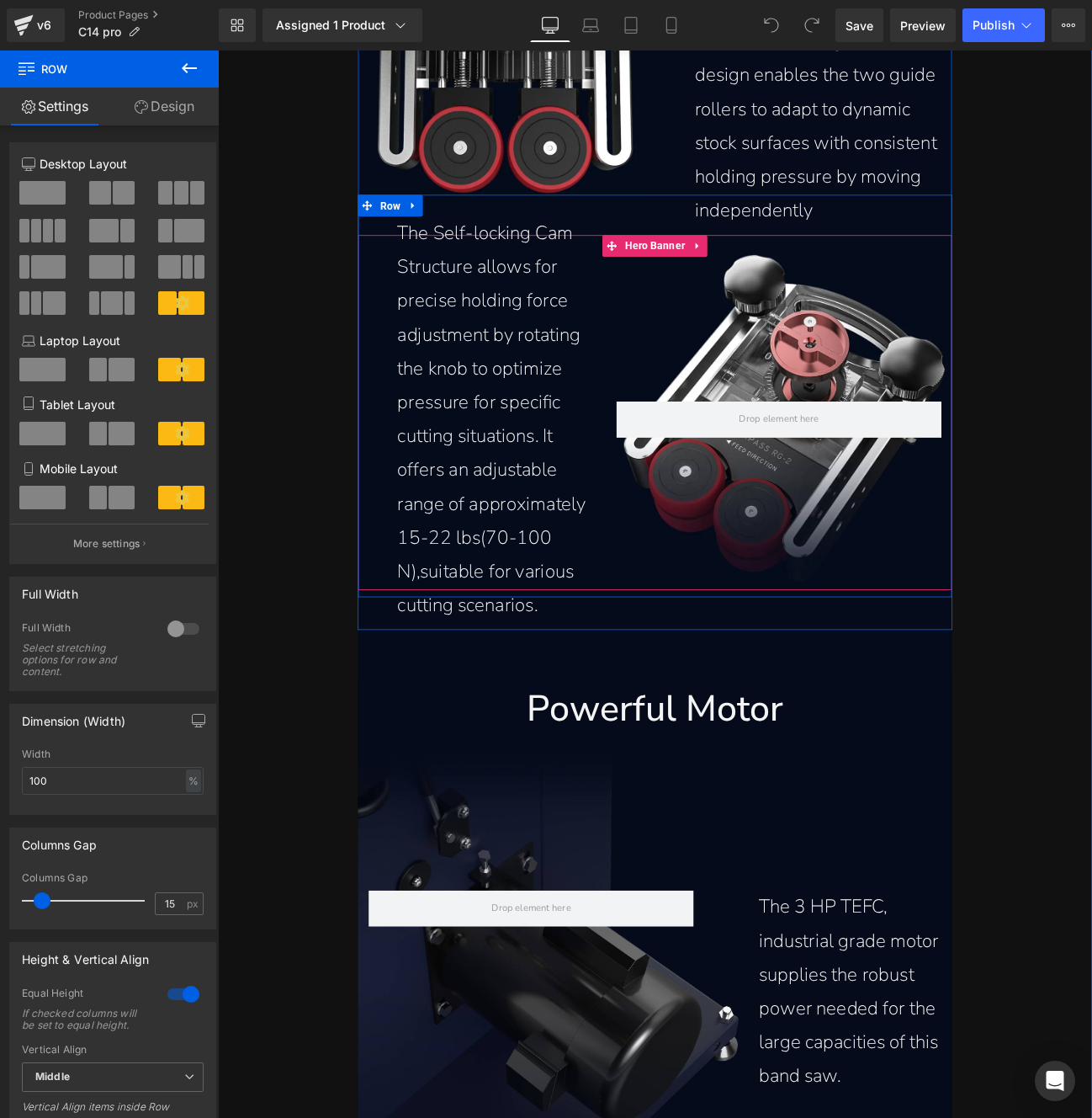
scroll to position [12186, 0]
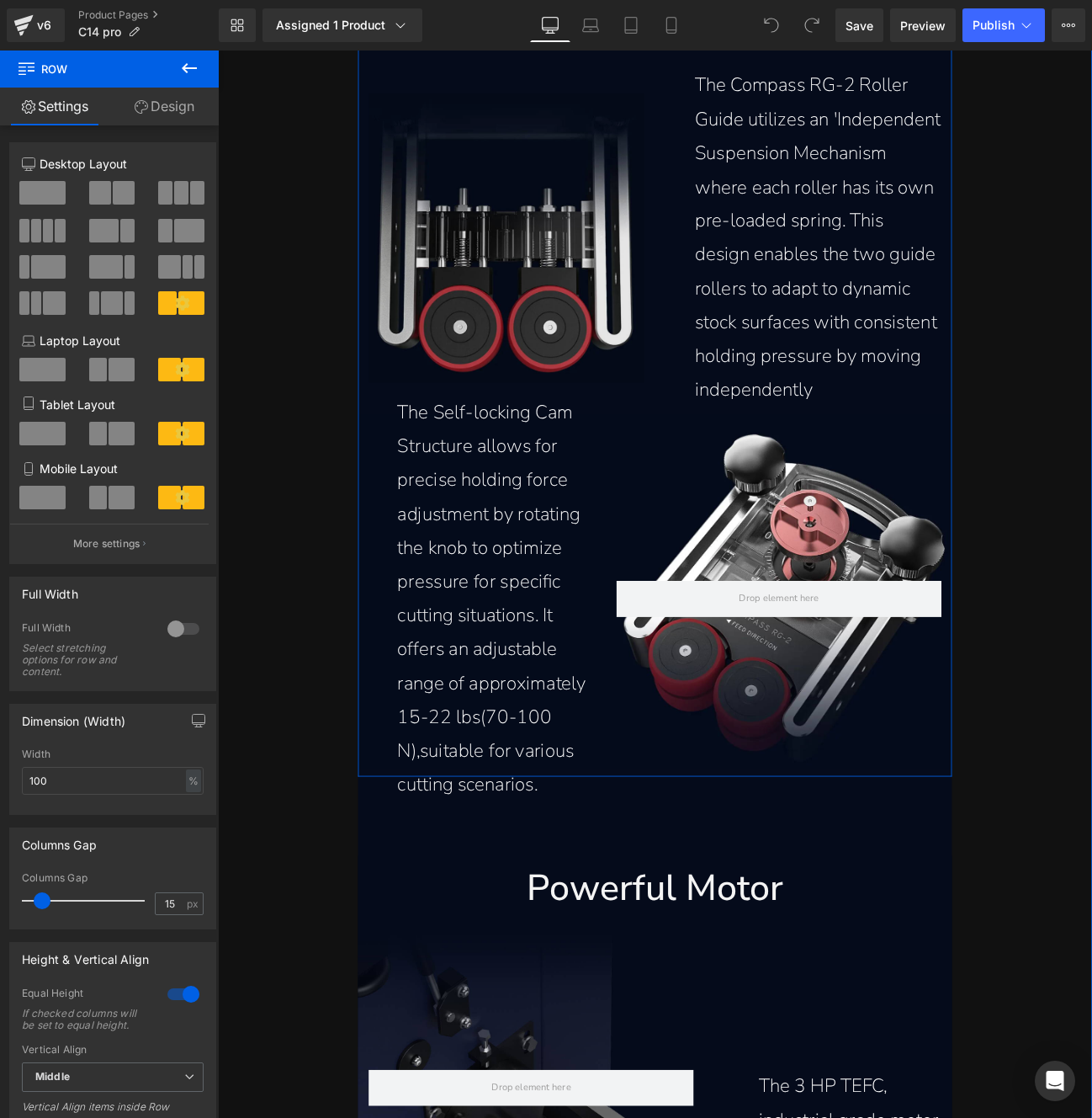
click at [550, 318] on img at bounding box center [554, 268] width 320 height 336
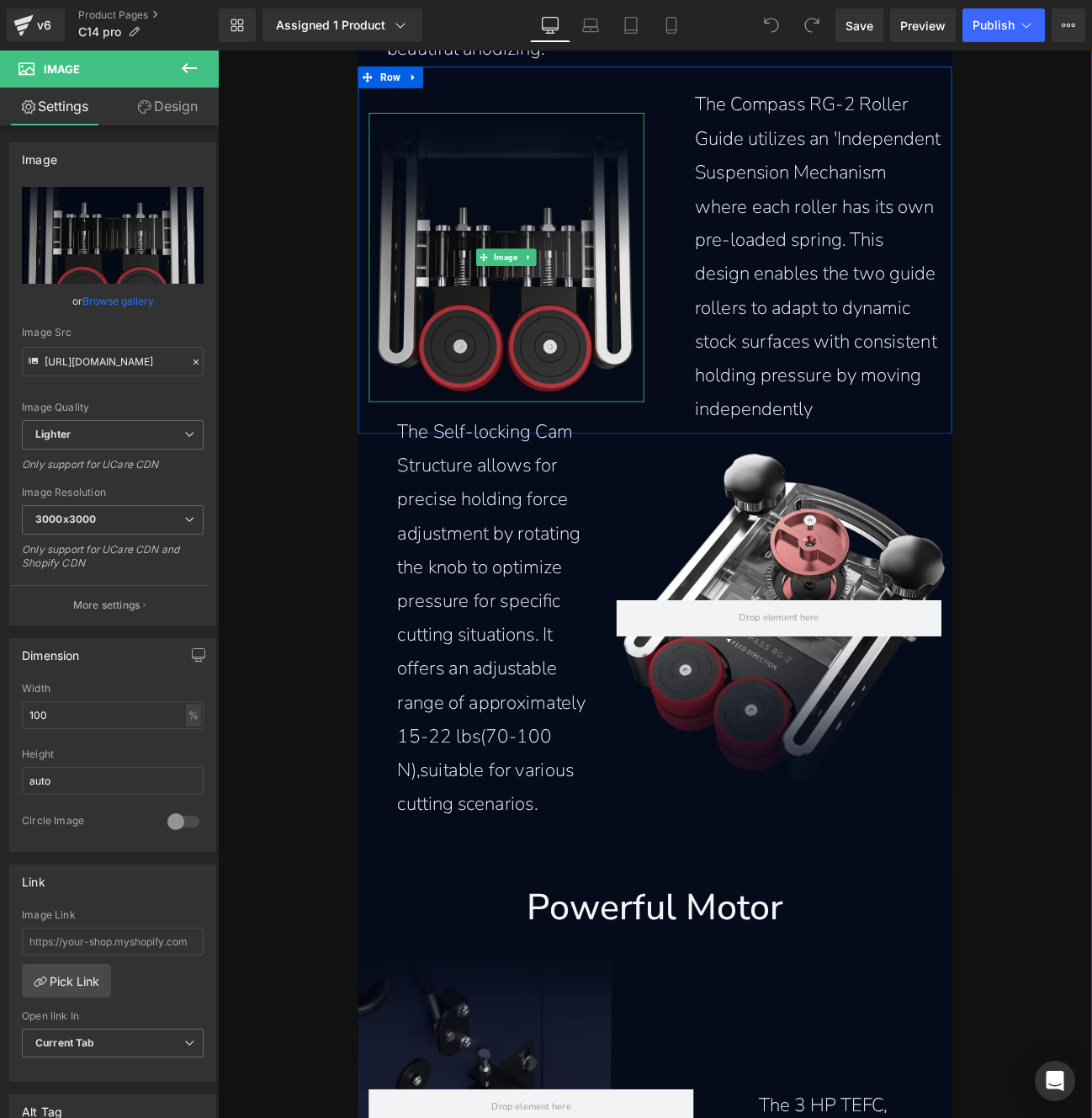
scroll to position [12088, 0]
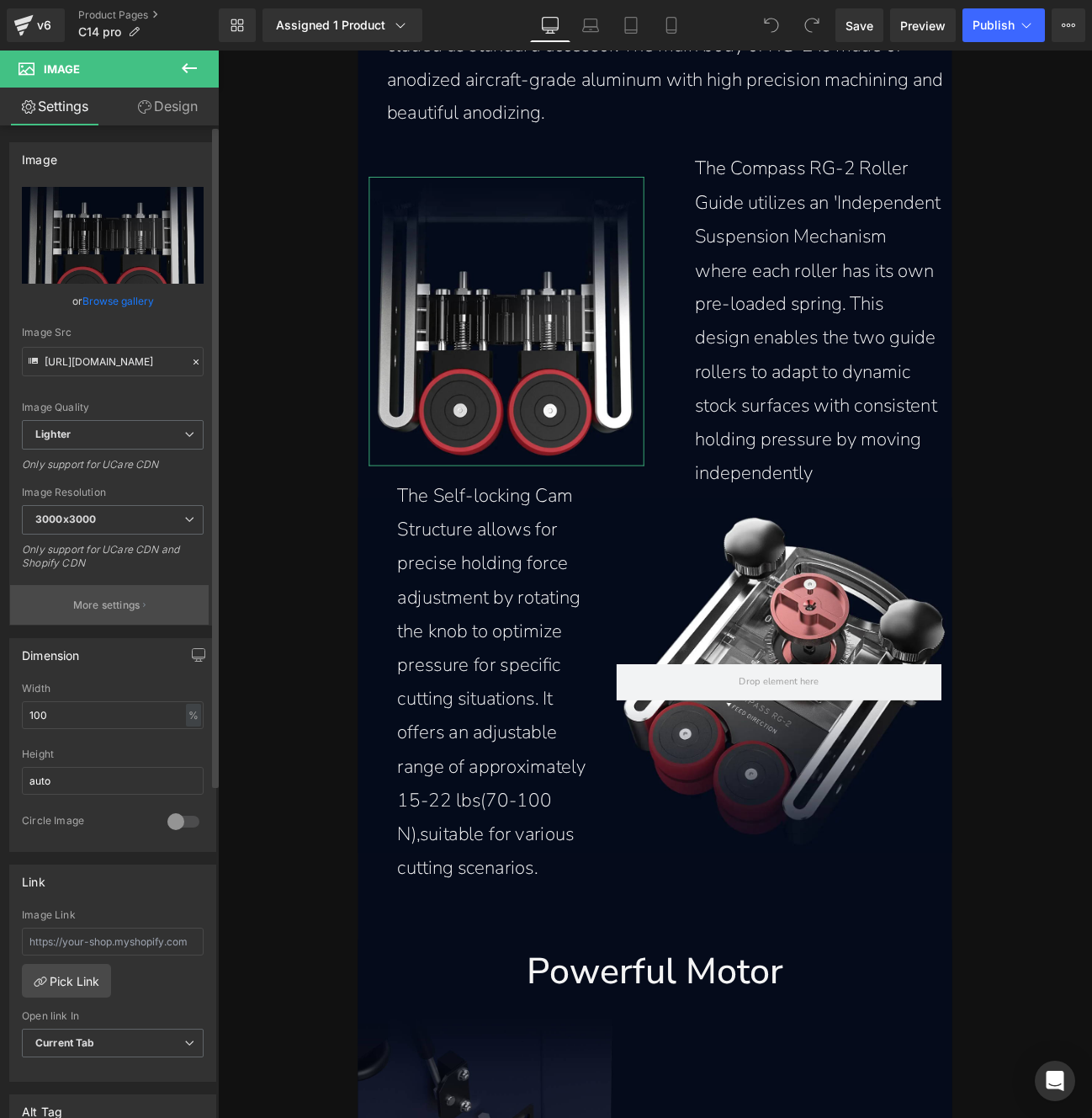
click at [106, 593] on button "More settings" at bounding box center [109, 605] width 199 height 40
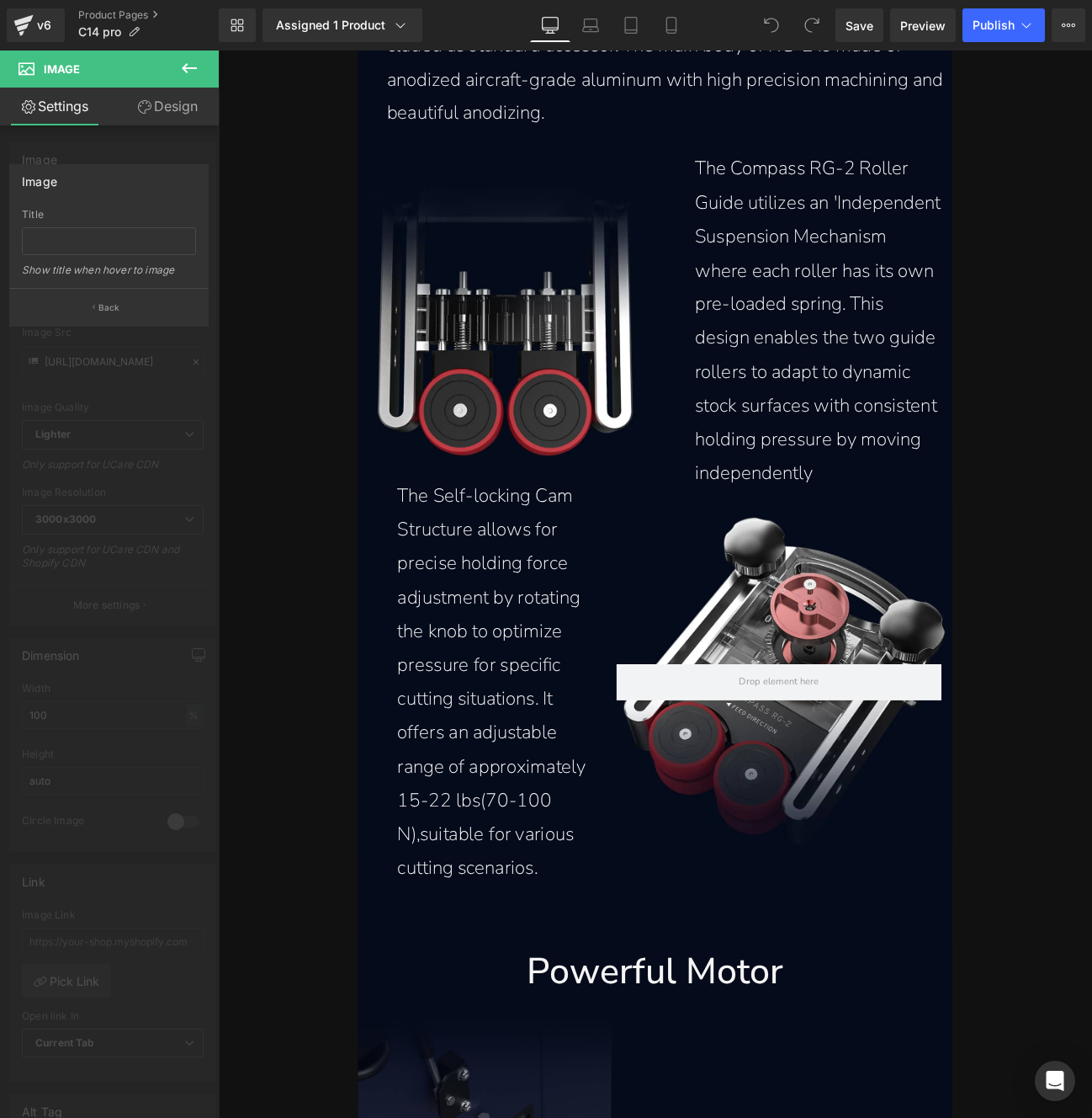
drag, startPoint x: 291, startPoint y: 432, endPoint x: 228, endPoint y: 424, distance: 63.5
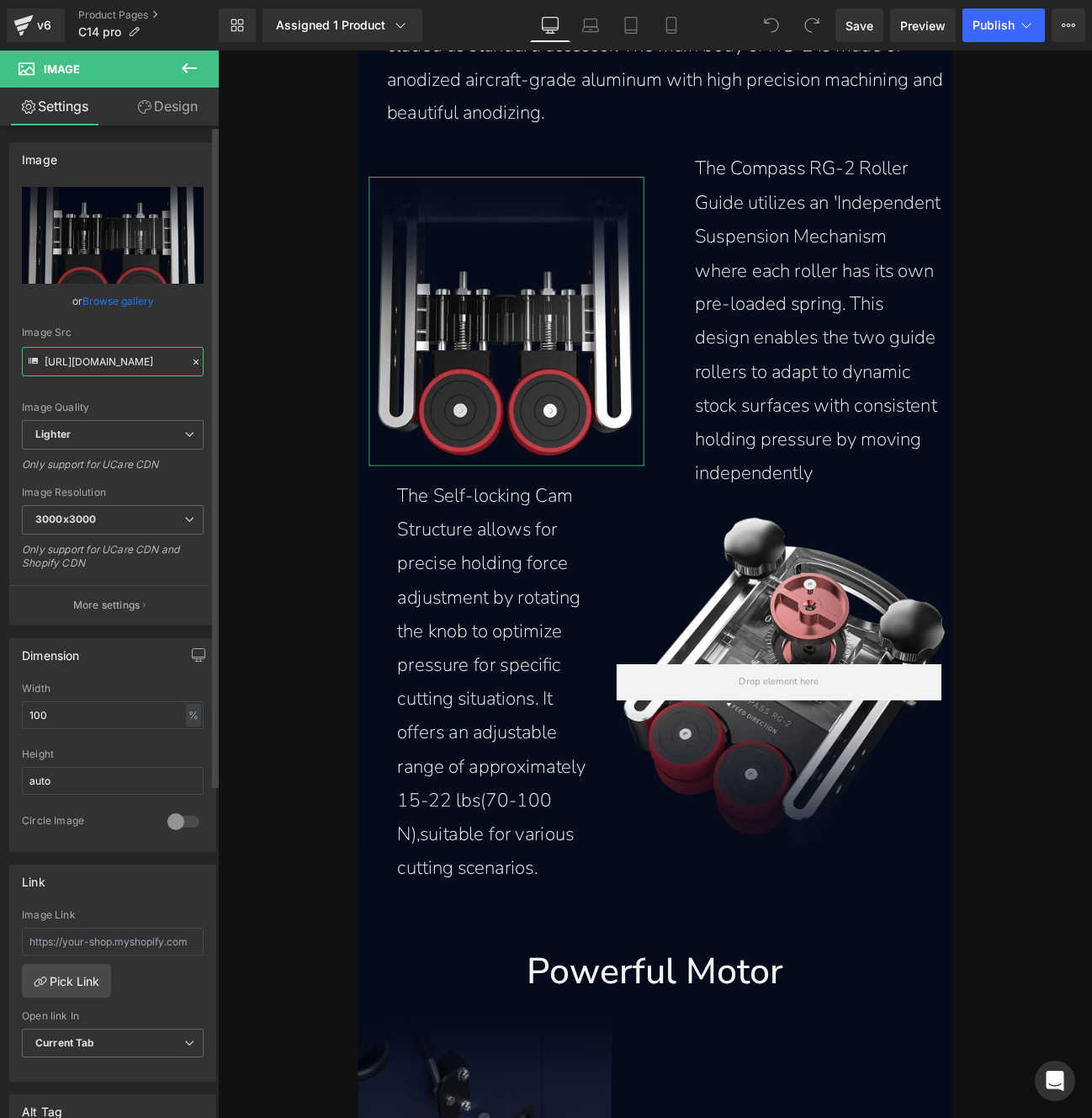
click at [153, 361] on input "[URL][DOMAIN_NAME]" at bounding box center [113, 362] width 182 height 30
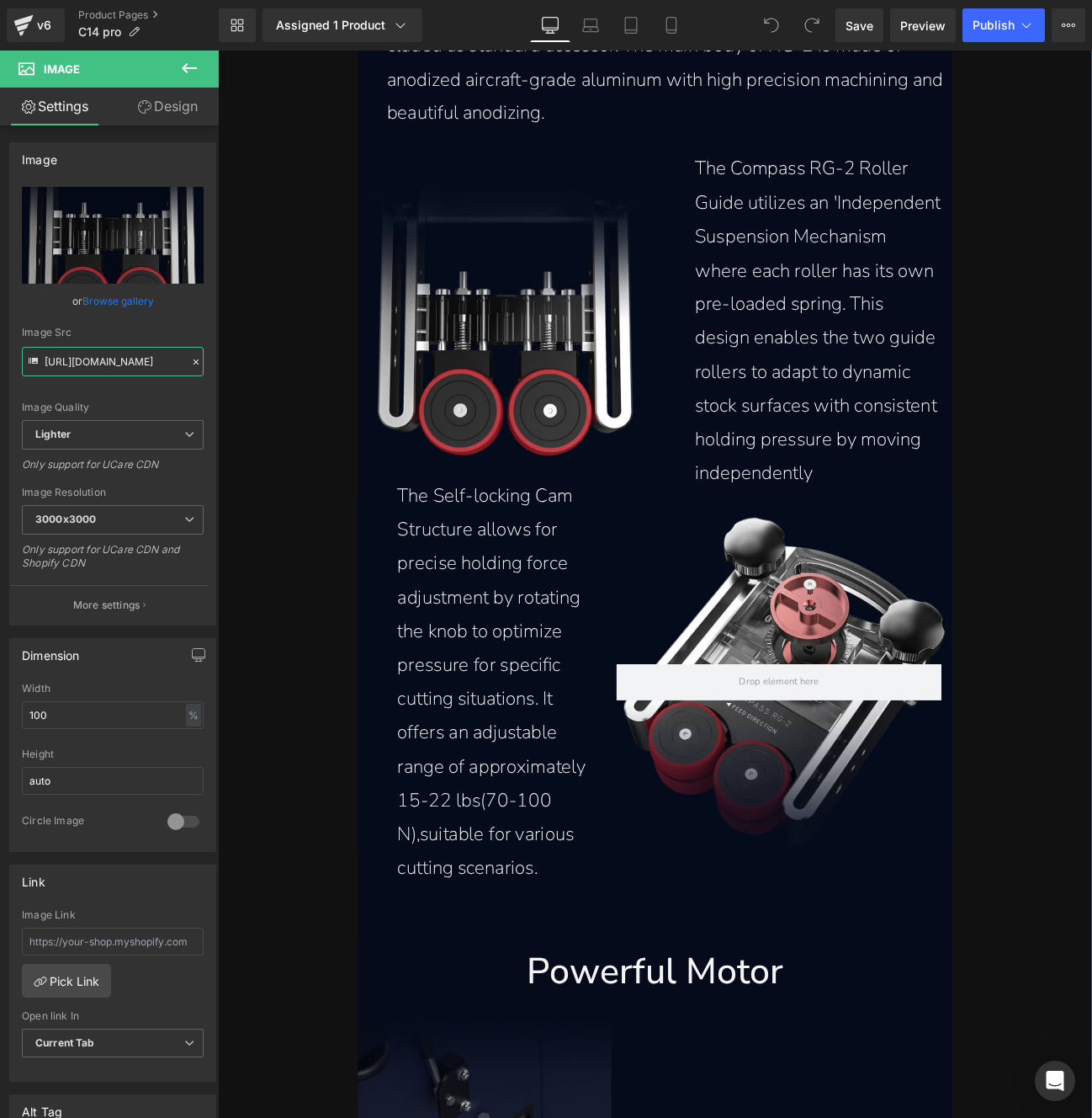
drag, startPoint x: 341, startPoint y: 411, endPoint x: 358, endPoint y: 420, distance: 19.2
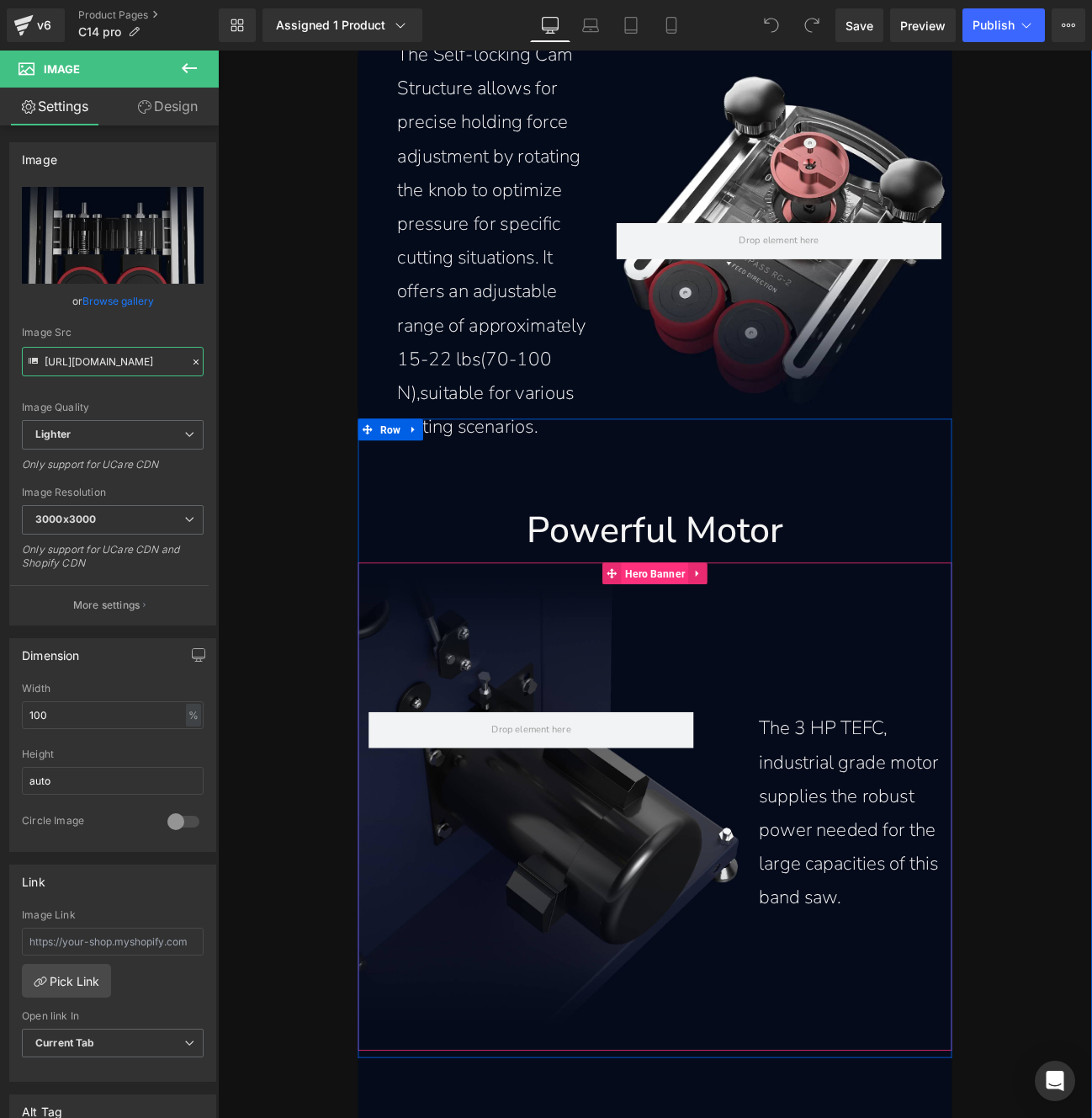
scroll to position [12504, 0]
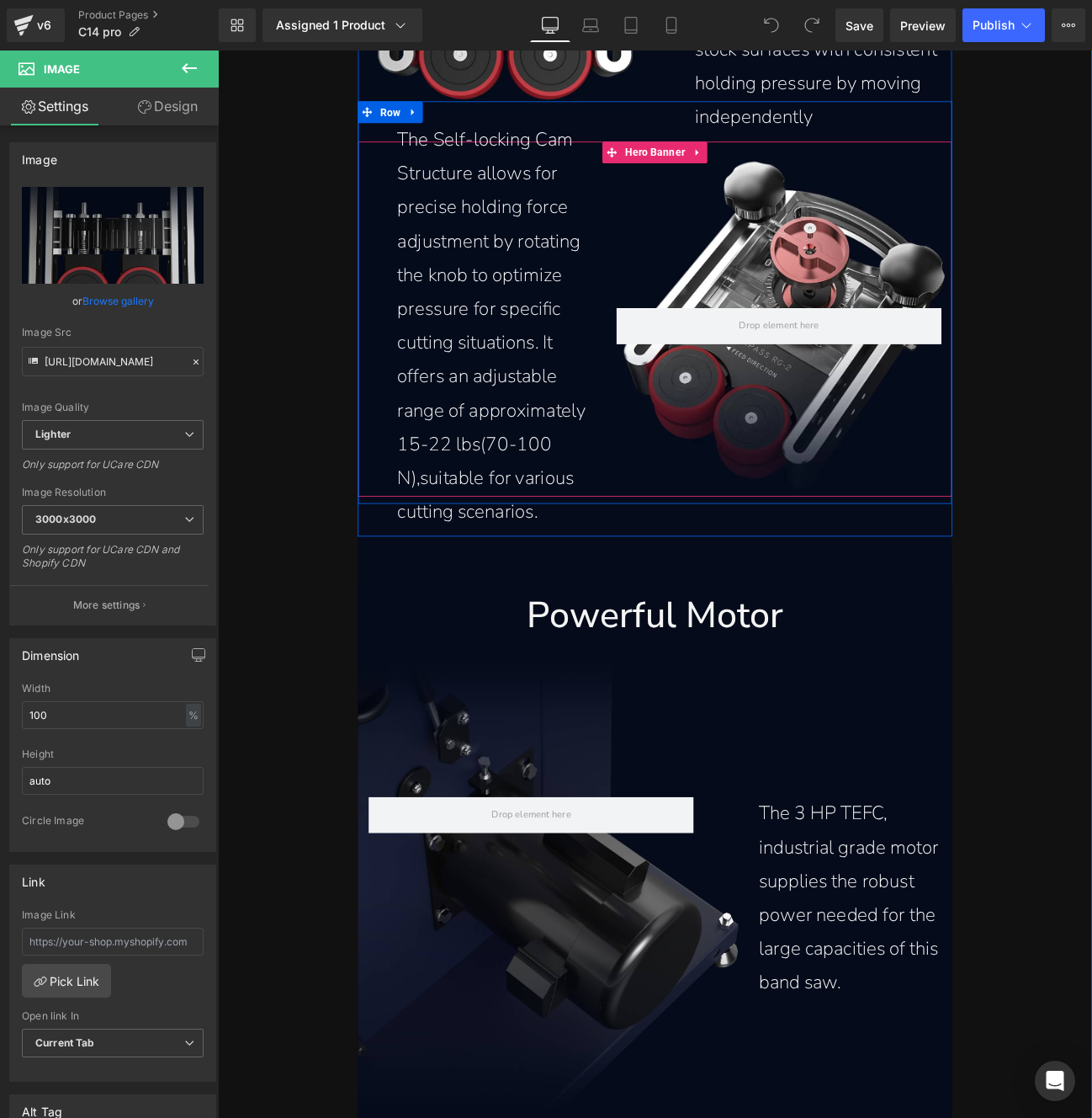
click at [858, 504] on div at bounding box center [870, 372] width 404 height 473
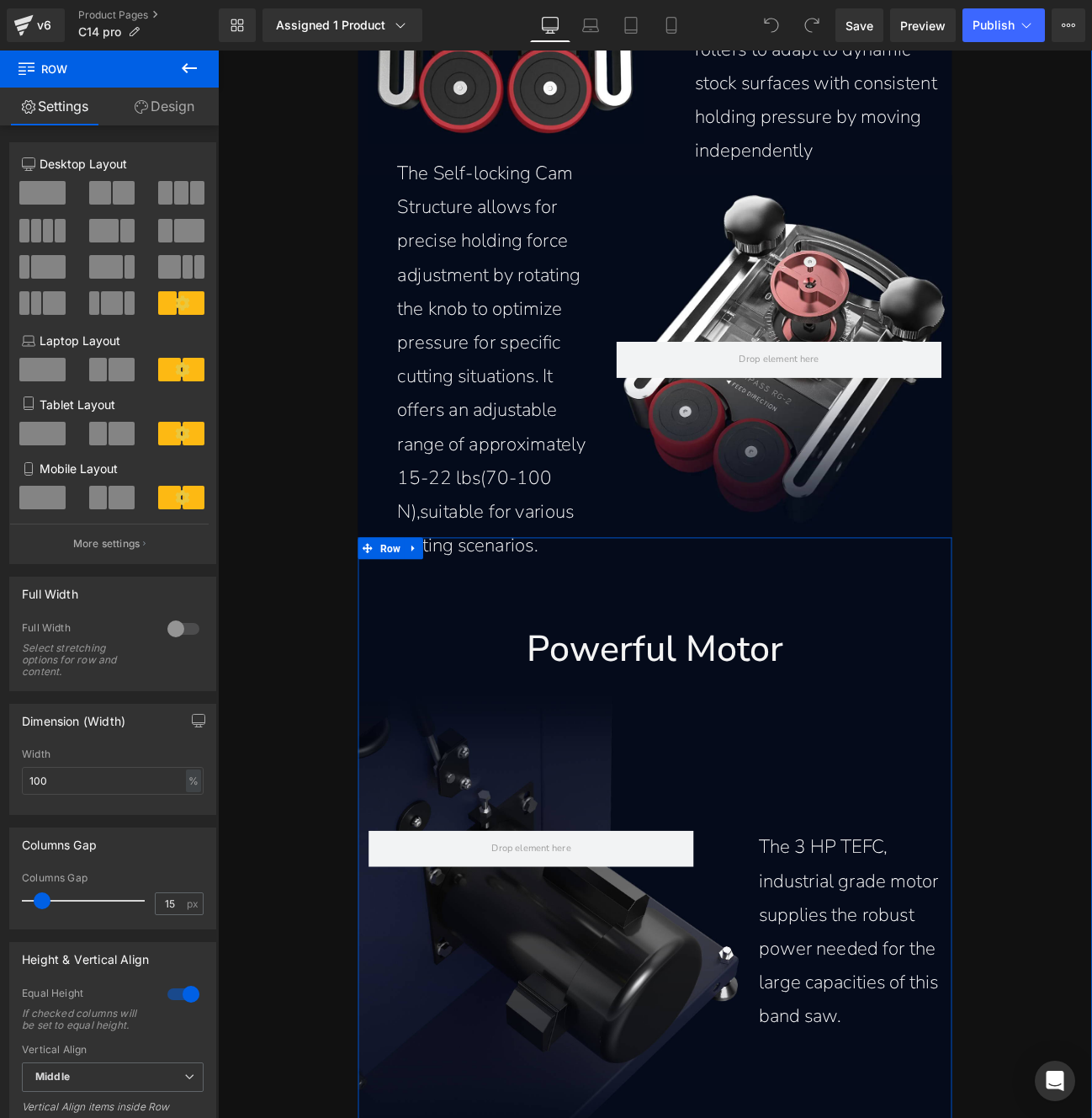
scroll to position [12324, 0]
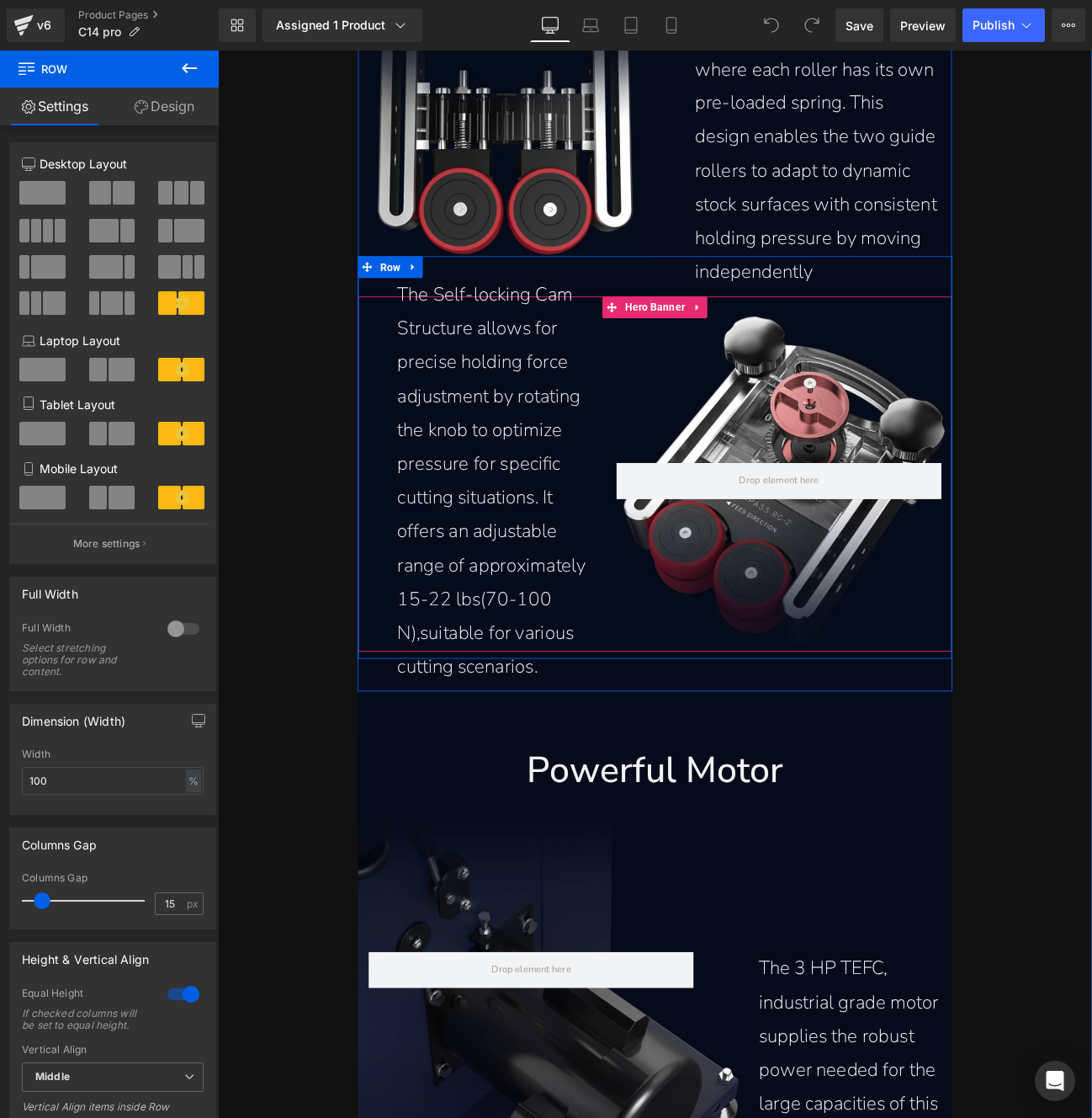
click at [743, 458] on div at bounding box center [870, 552] width 404 height 473
click at [876, 519] on div at bounding box center [870, 552] width 404 height 473
click at [923, 622] on div at bounding box center [870, 552] width 404 height 473
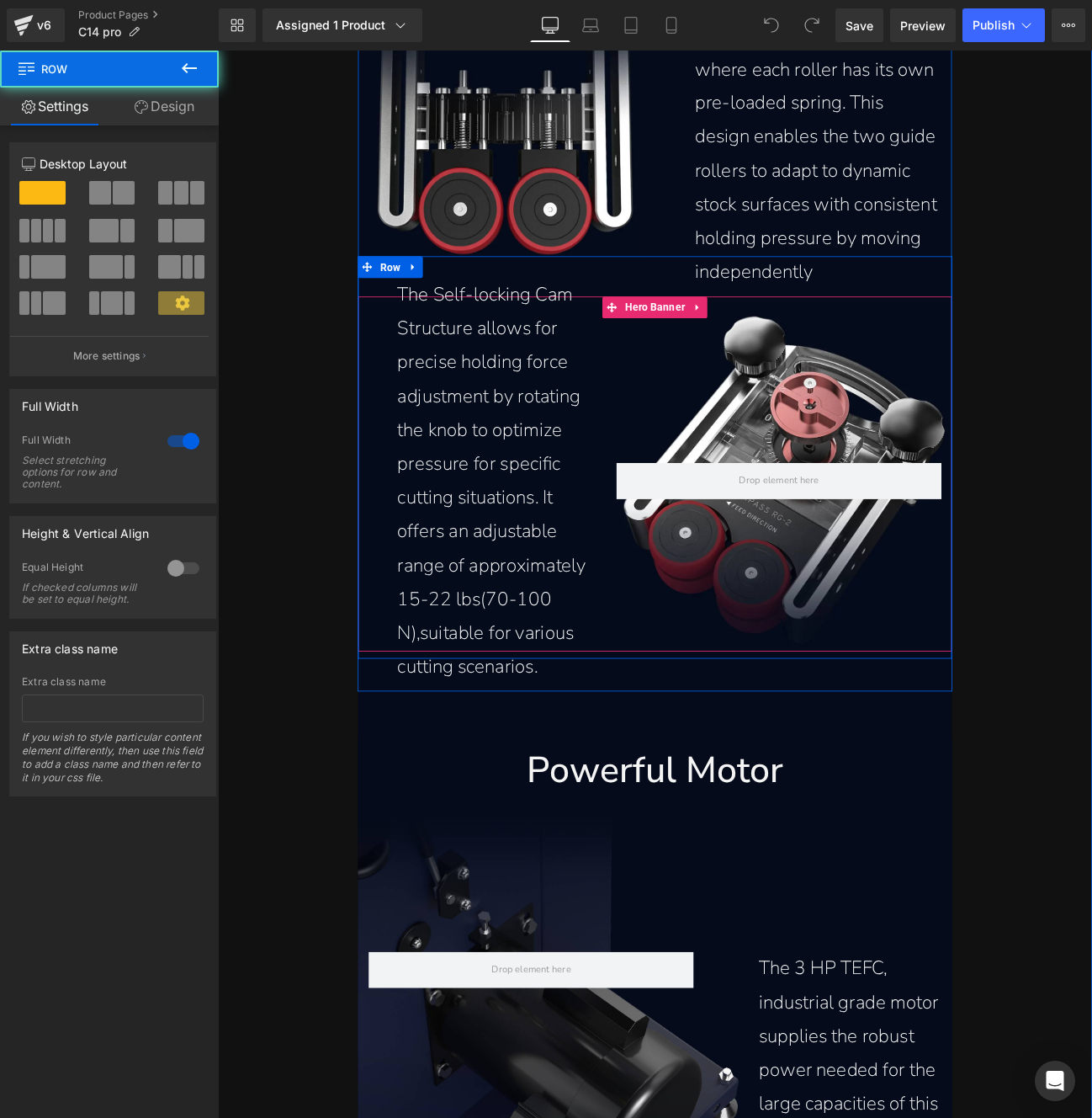
click at [863, 626] on div at bounding box center [870, 552] width 404 height 473
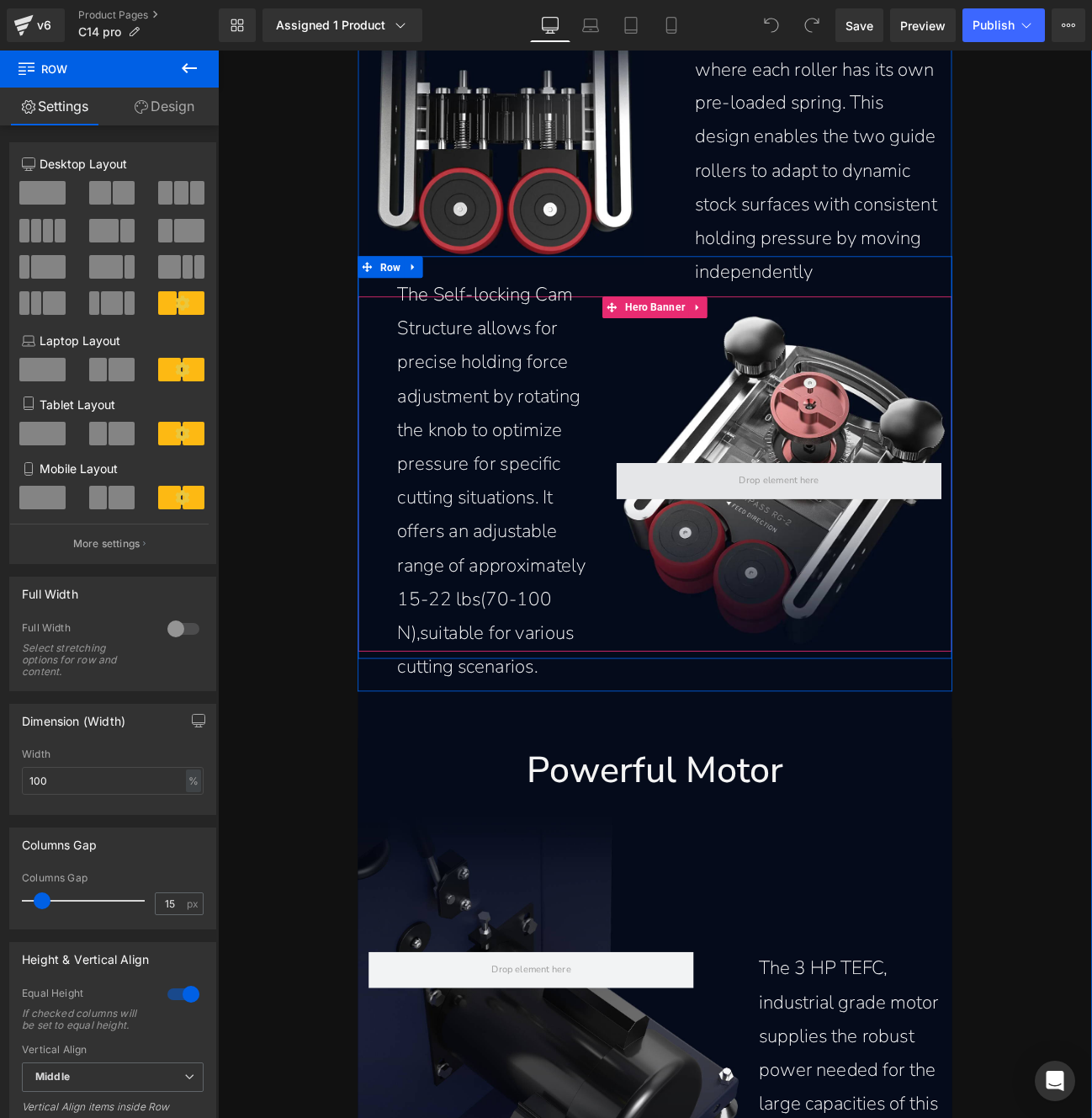
click at [864, 546] on span at bounding box center [871, 551] width 105 height 24
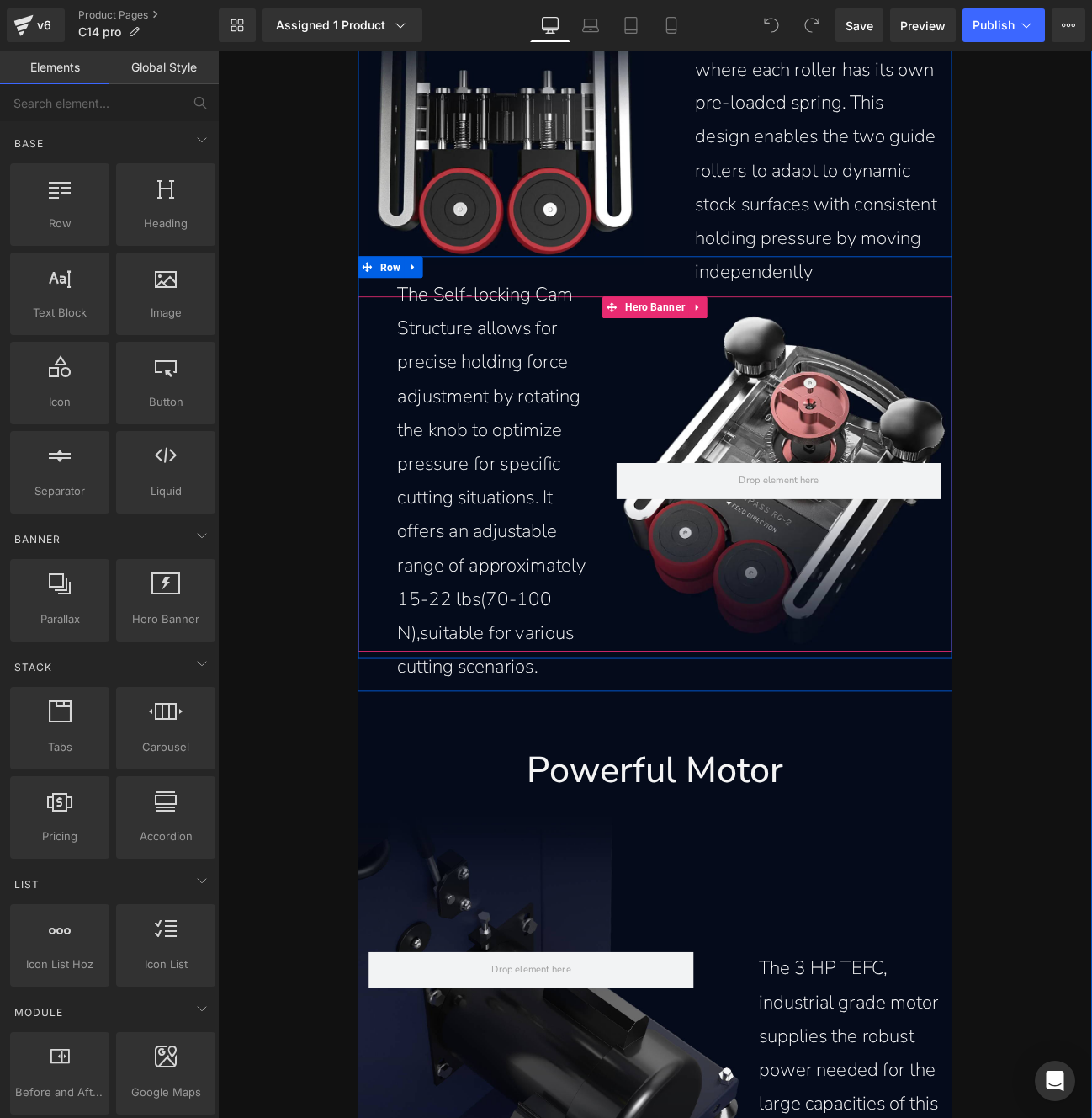
click at [816, 481] on div at bounding box center [870, 552] width 404 height 473
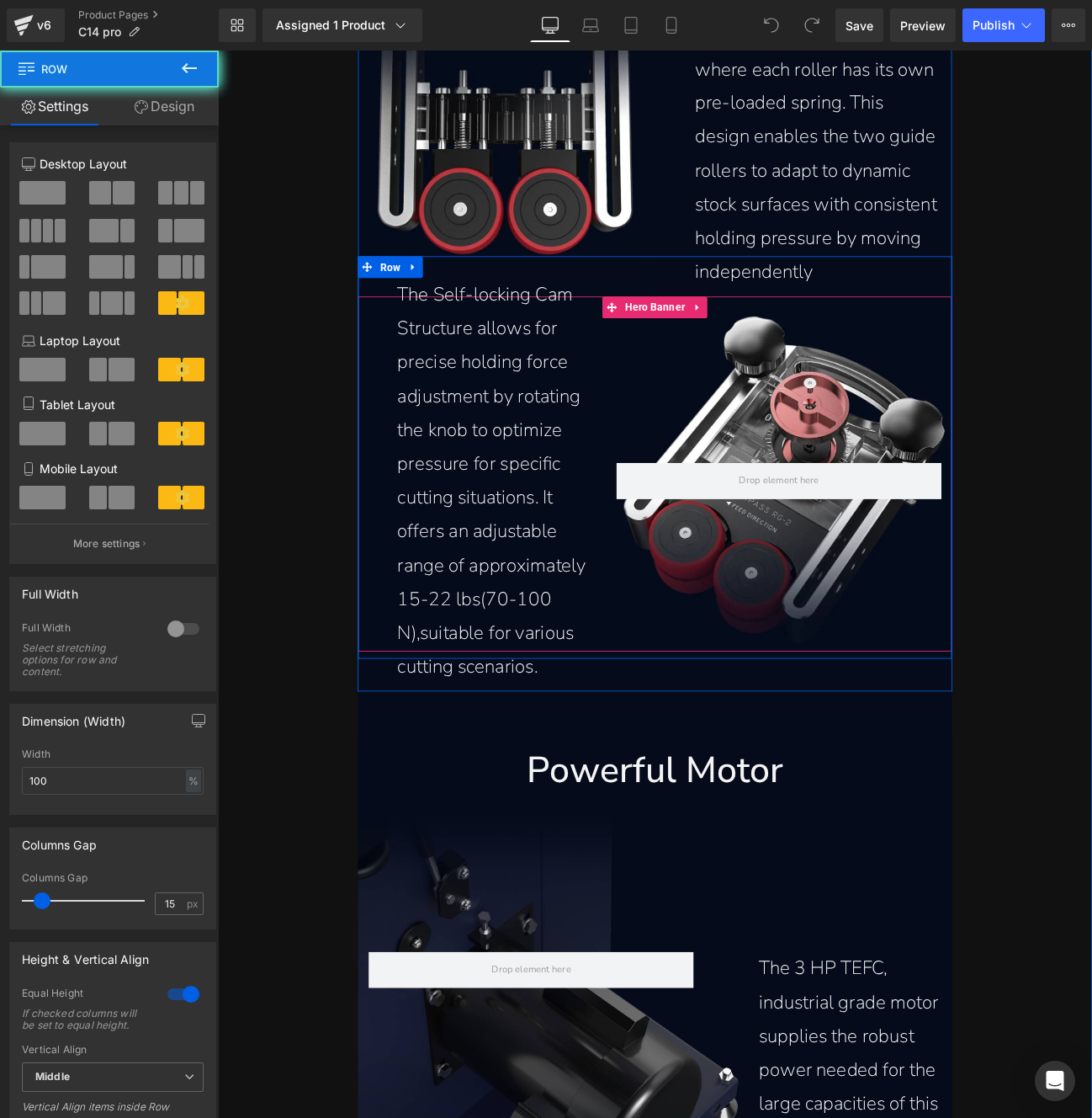
click at [832, 468] on div at bounding box center [870, 552] width 404 height 473
click at [653, 304] on div "The Self-locking Cam Structure allows for precise holding force adjustment by r…" at bounding box center [727, 544] width 692 height 507
click at [915, 692] on div at bounding box center [870, 552] width 404 height 473
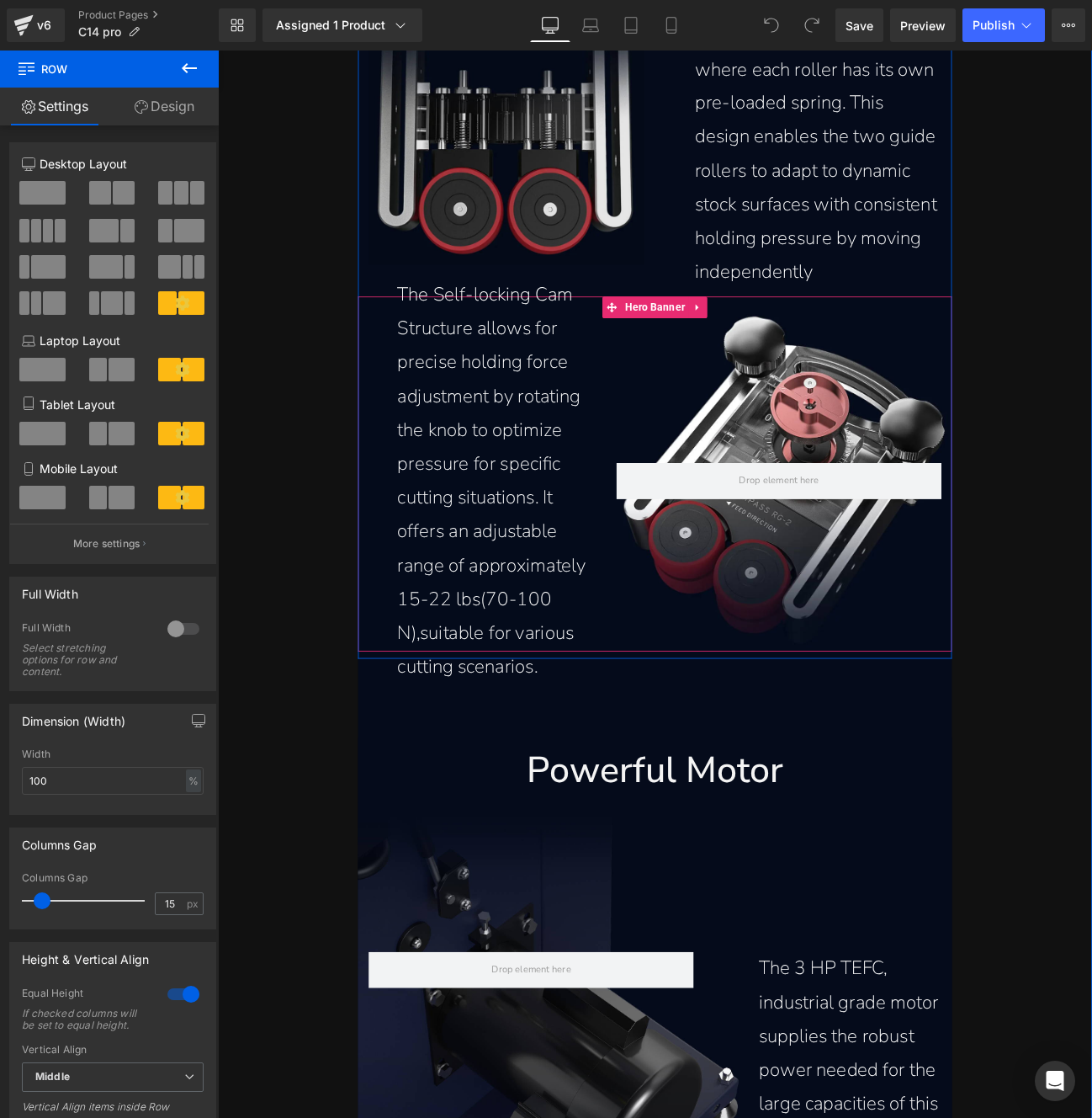
click at [614, 218] on img at bounding box center [554, 132] width 320 height 336
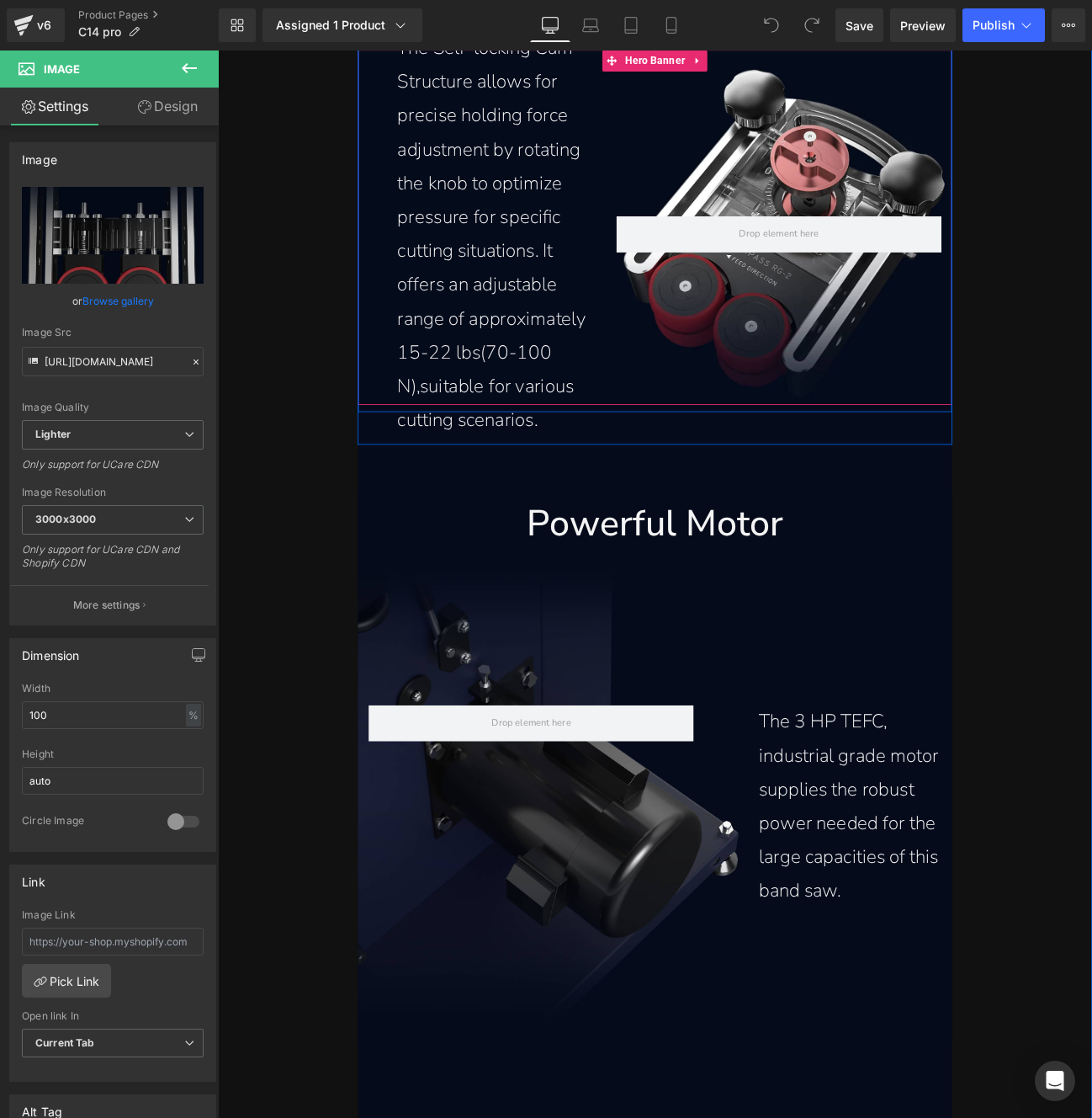
scroll to position [12614, 0]
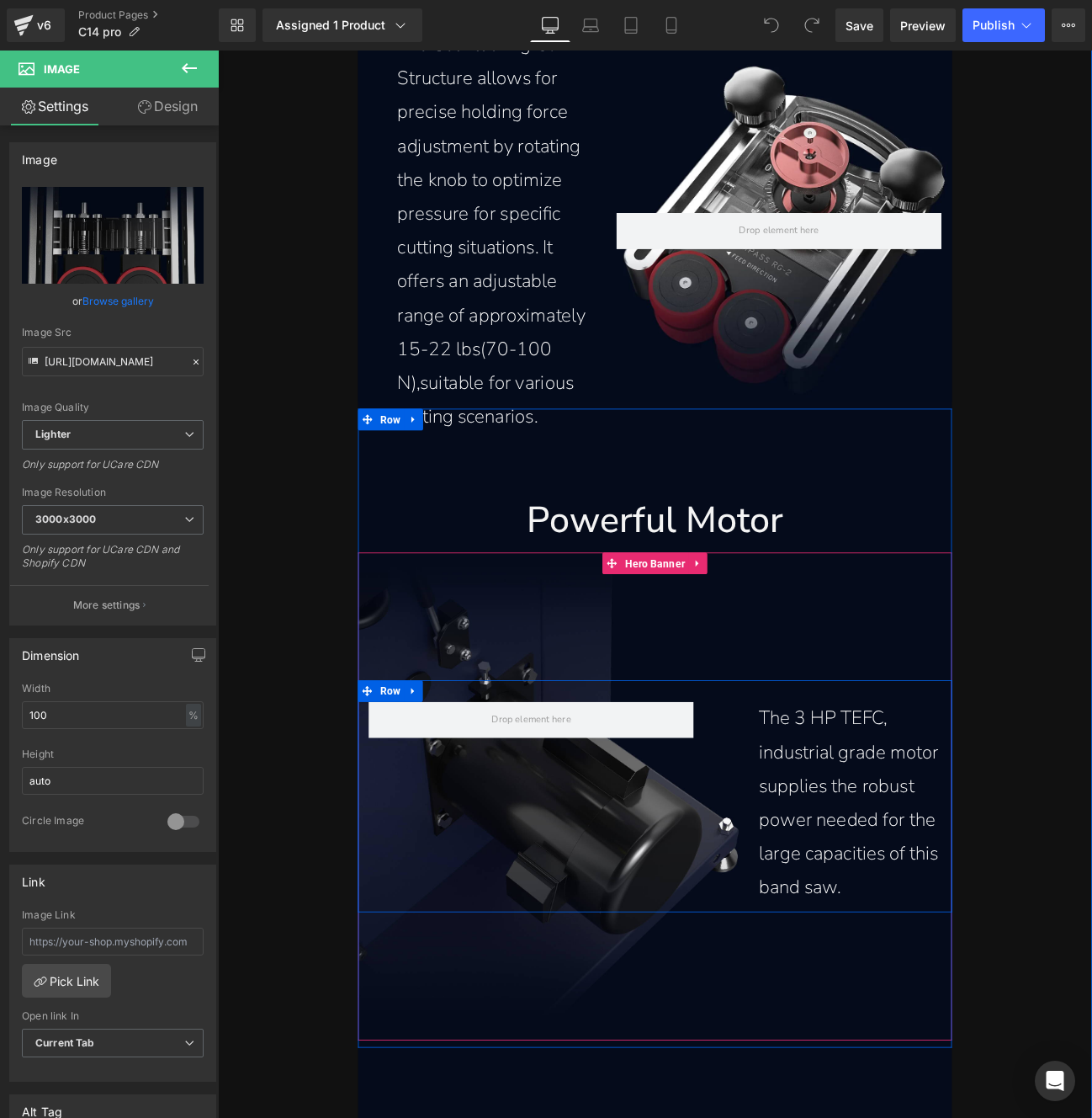
click at [641, 927] on div "The 3 HP TEFC, industrial grade motor supplies the robust power needed for the …" at bounding box center [727, 919] width 692 height 270
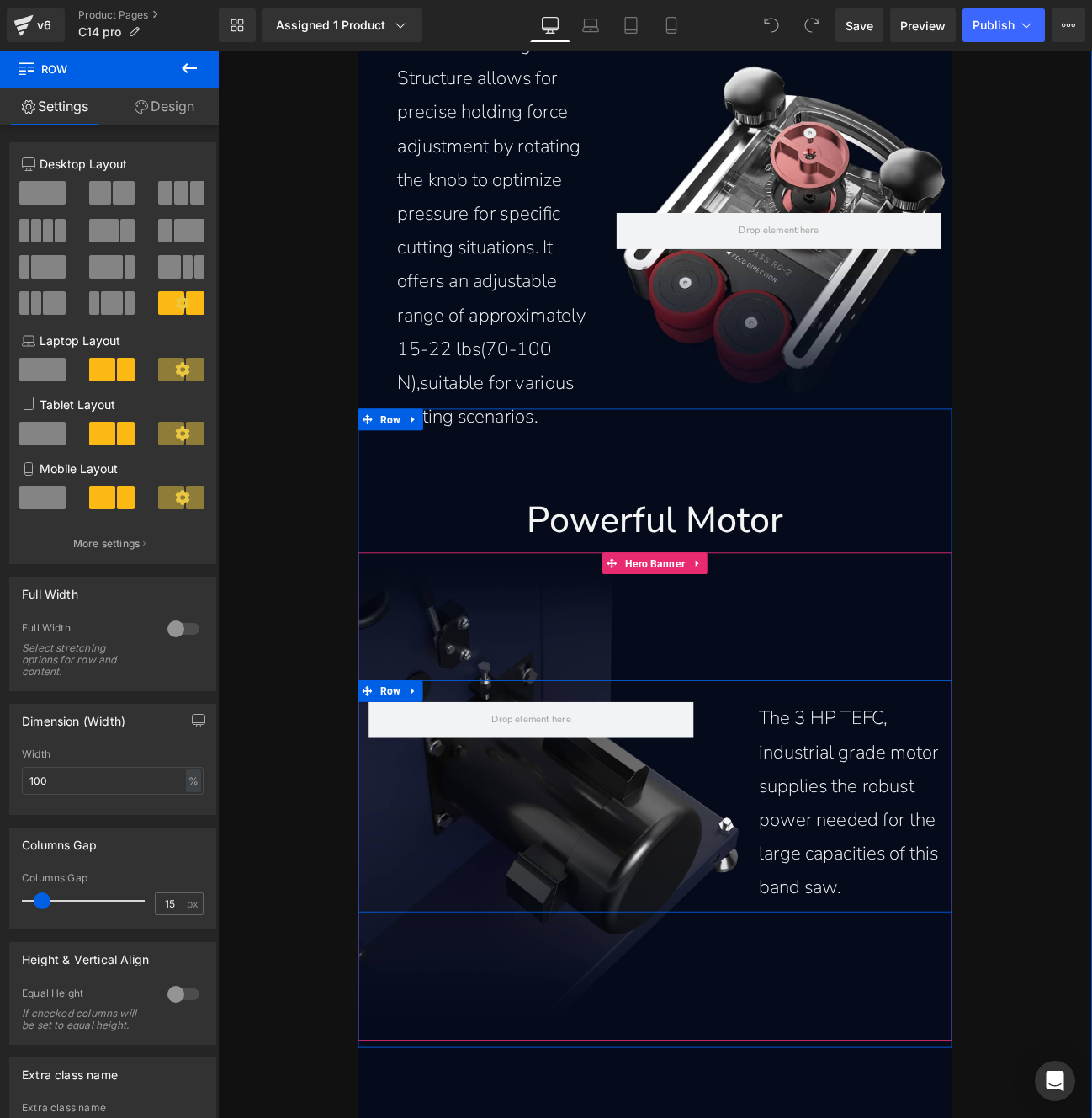
click at [632, 922] on div "The 3 HP TEFC, industrial grade motor supplies the robust power needed for the …" at bounding box center [727, 919] width 692 height 270
click at [590, 888] on div "The 3 HP TEFC, industrial grade motor supplies the robust power needed for the …" at bounding box center [727, 919] width 692 height 270
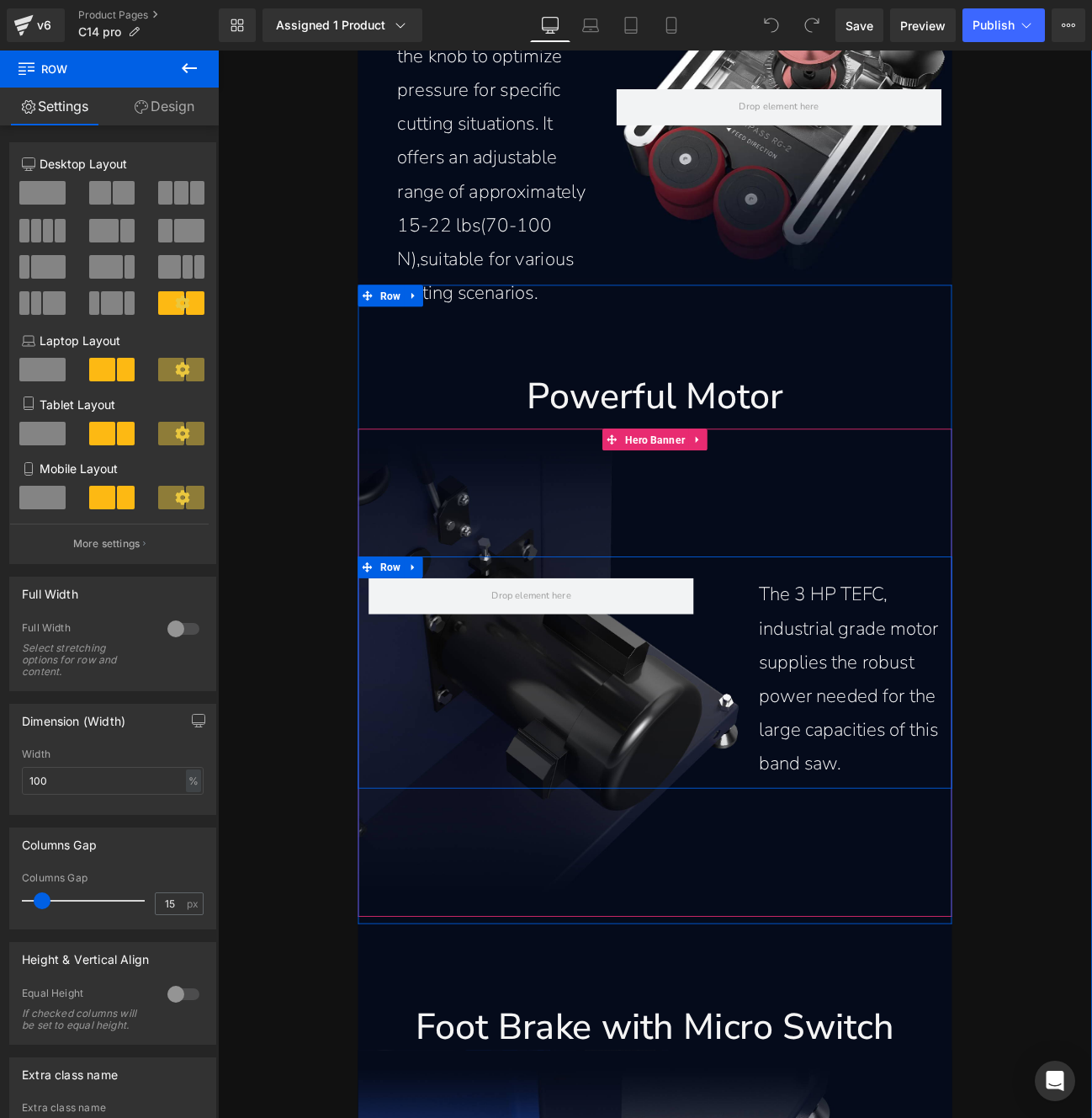
scroll to position [12943, 0]
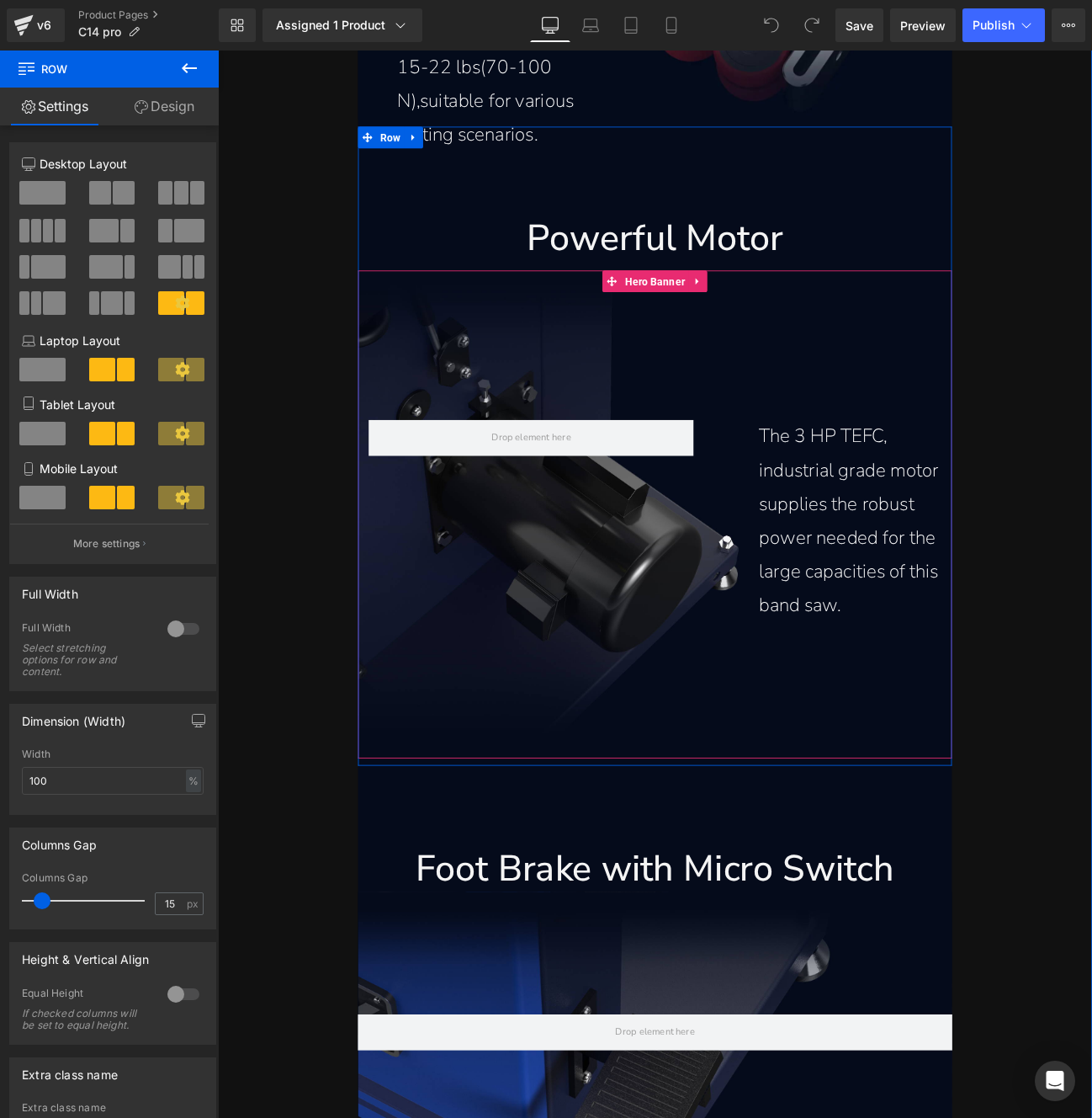
click at [577, 732] on div "The 3 HP TEFC, industrial grade motor supplies the robust power needed for the …" at bounding box center [727, 591] width 692 height 568
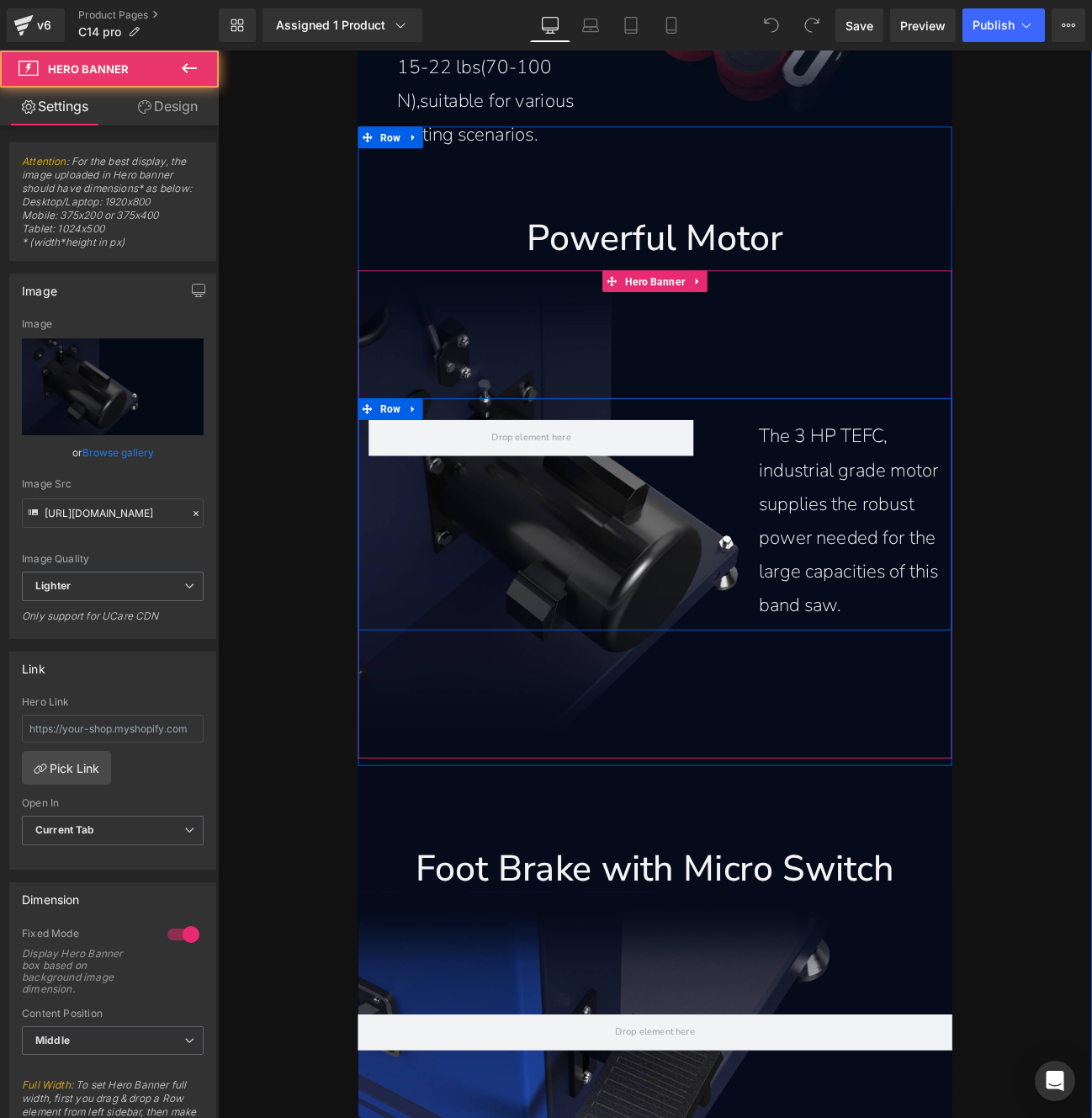
click at [651, 660] on div "The 3 HP TEFC, industrial grade motor supplies the robust power needed for the …" at bounding box center [727, 590] width 692 height 270
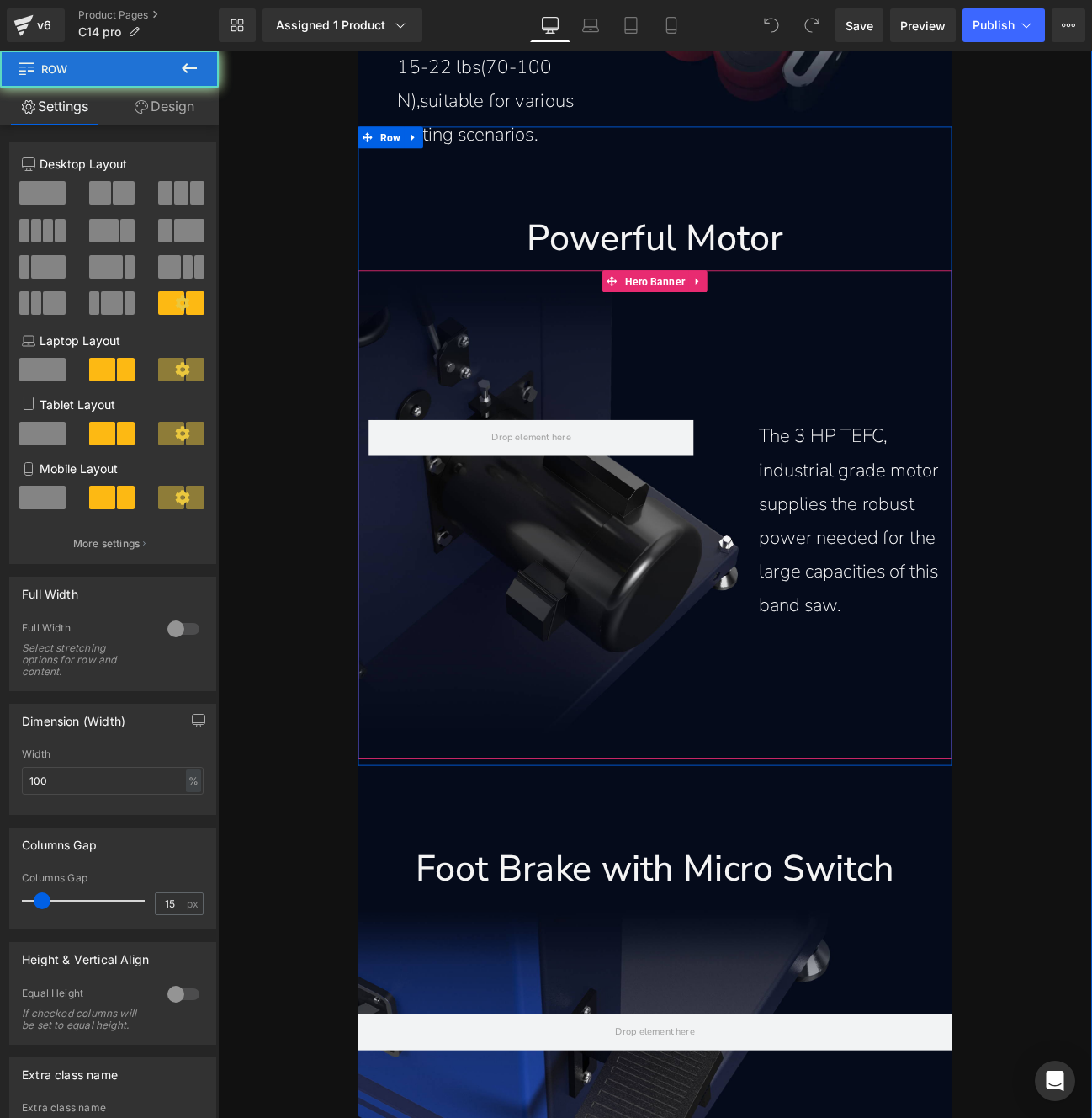
click at [612, 762] on div "The 3 HP TEFC, industrial grade motor supplies the robust power needed for the …" at bounding box center [727, 591] width 692 height 568
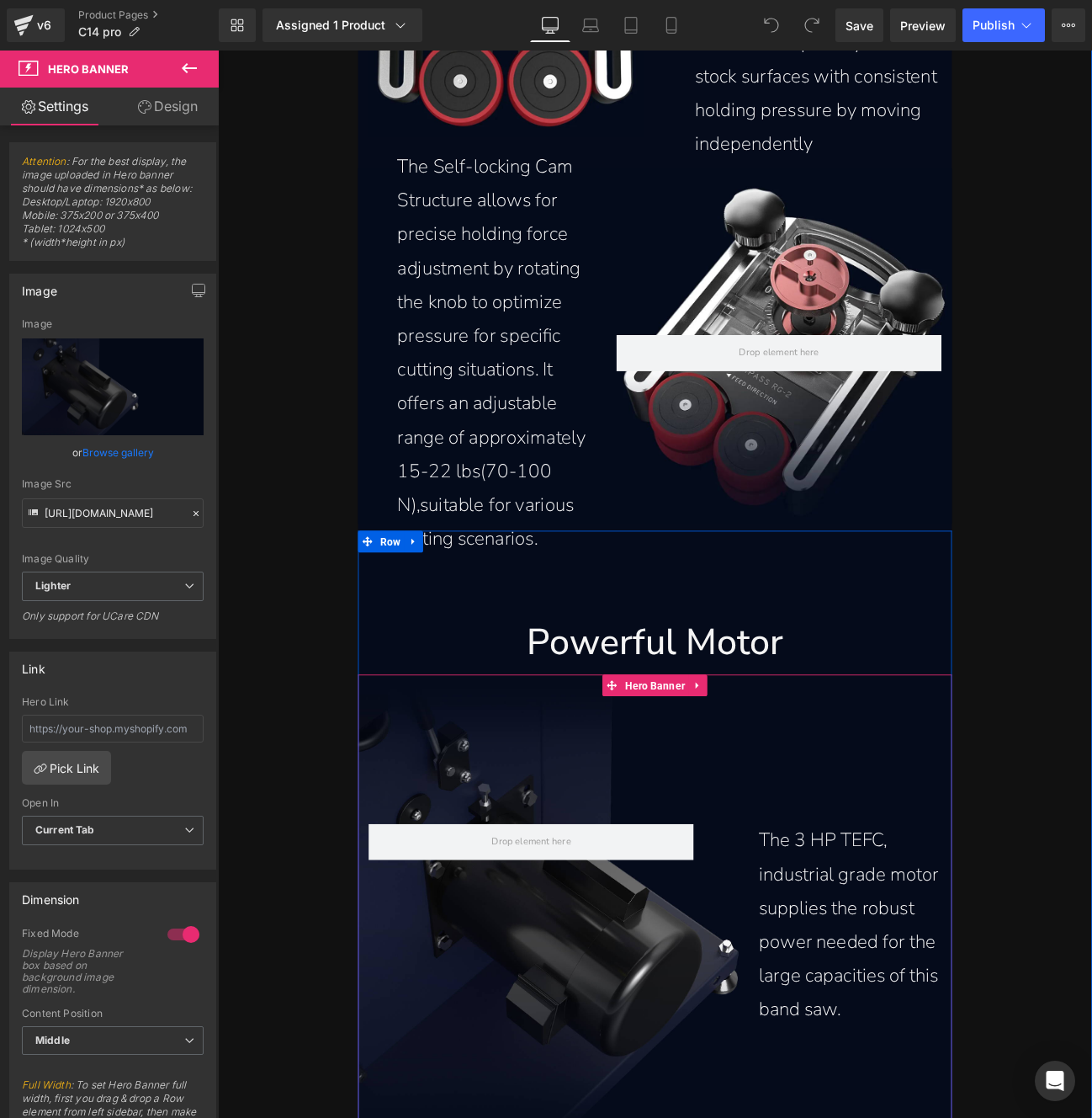
scroll to position [12249, 0]
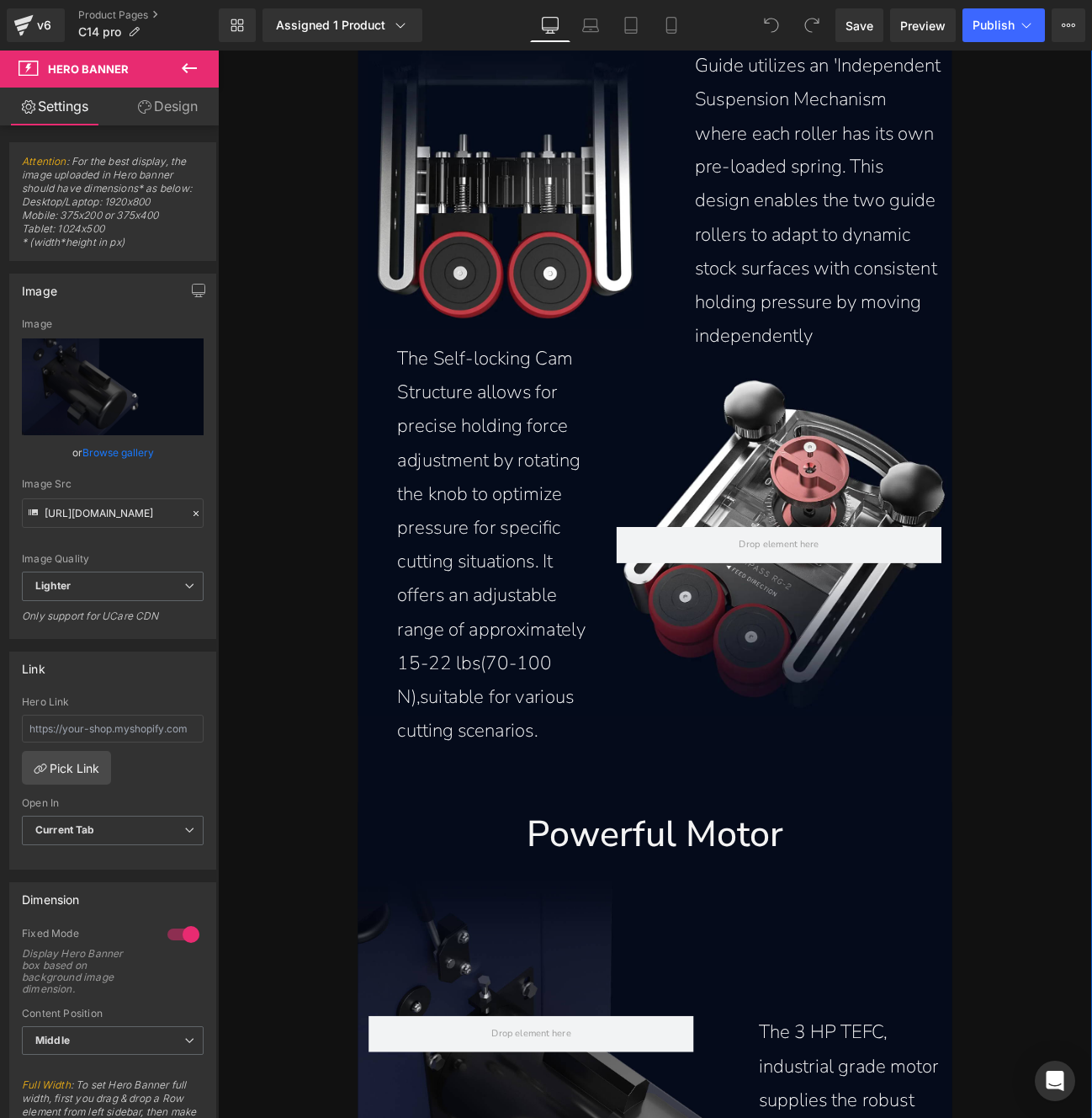
click at [879, 715] on div at bounding box center [870, 627] width 404 height 473
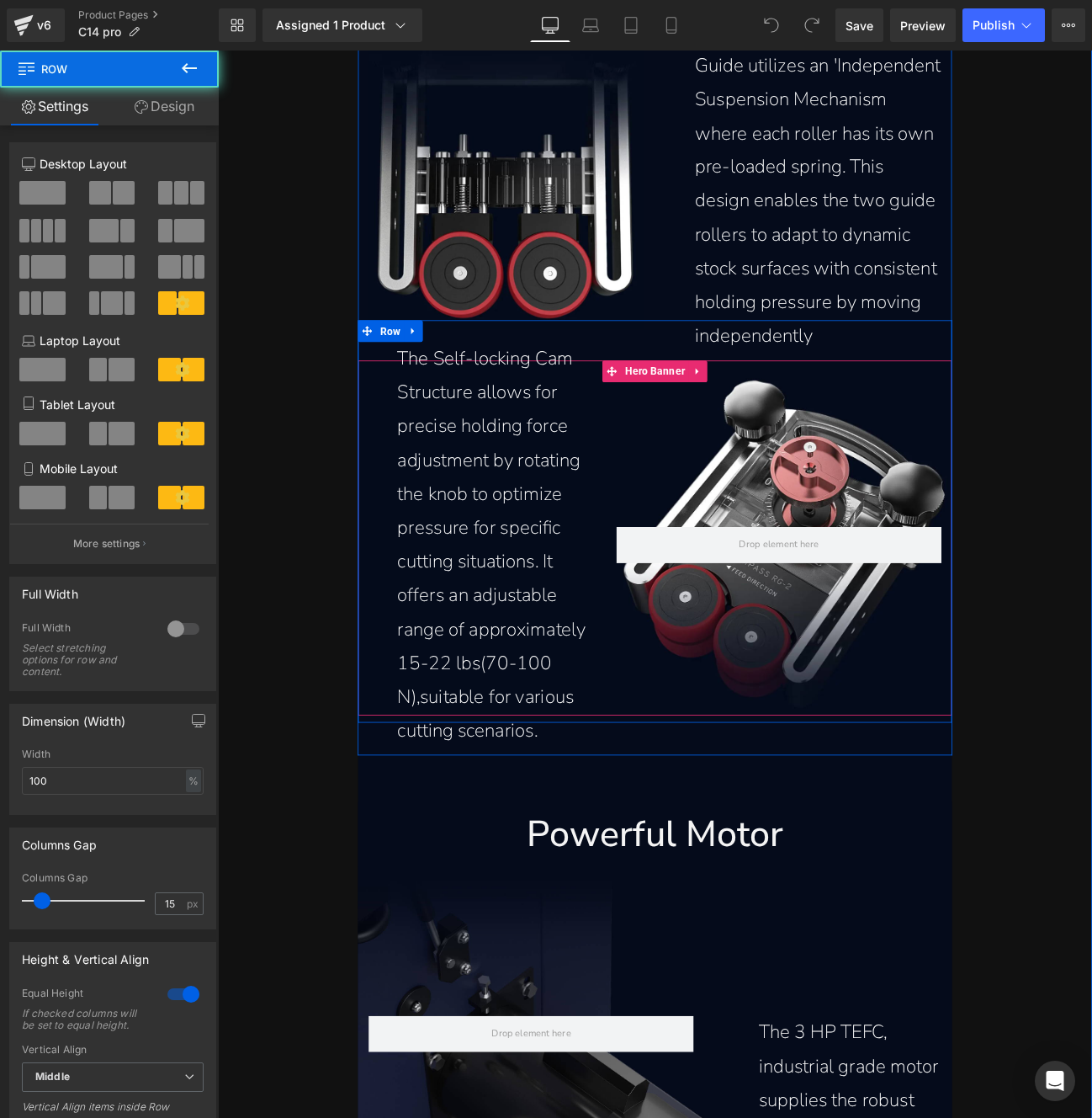
click at [878, 753] on div at bounding box center [870, 627] width 404 height 473
click at [872, 785] on div at bounding box center [870, 627] width 404 height 473
click at [946, 733] on div at bounding box center [870, 627] width 404 height 473
click at [948, 726] on div at bounding box center [870, 627] width 404 height 473
drag, startPoint x: 949, startPoint y: 581, endPoint x: 953, endPoint y: 524, distance: 57.1
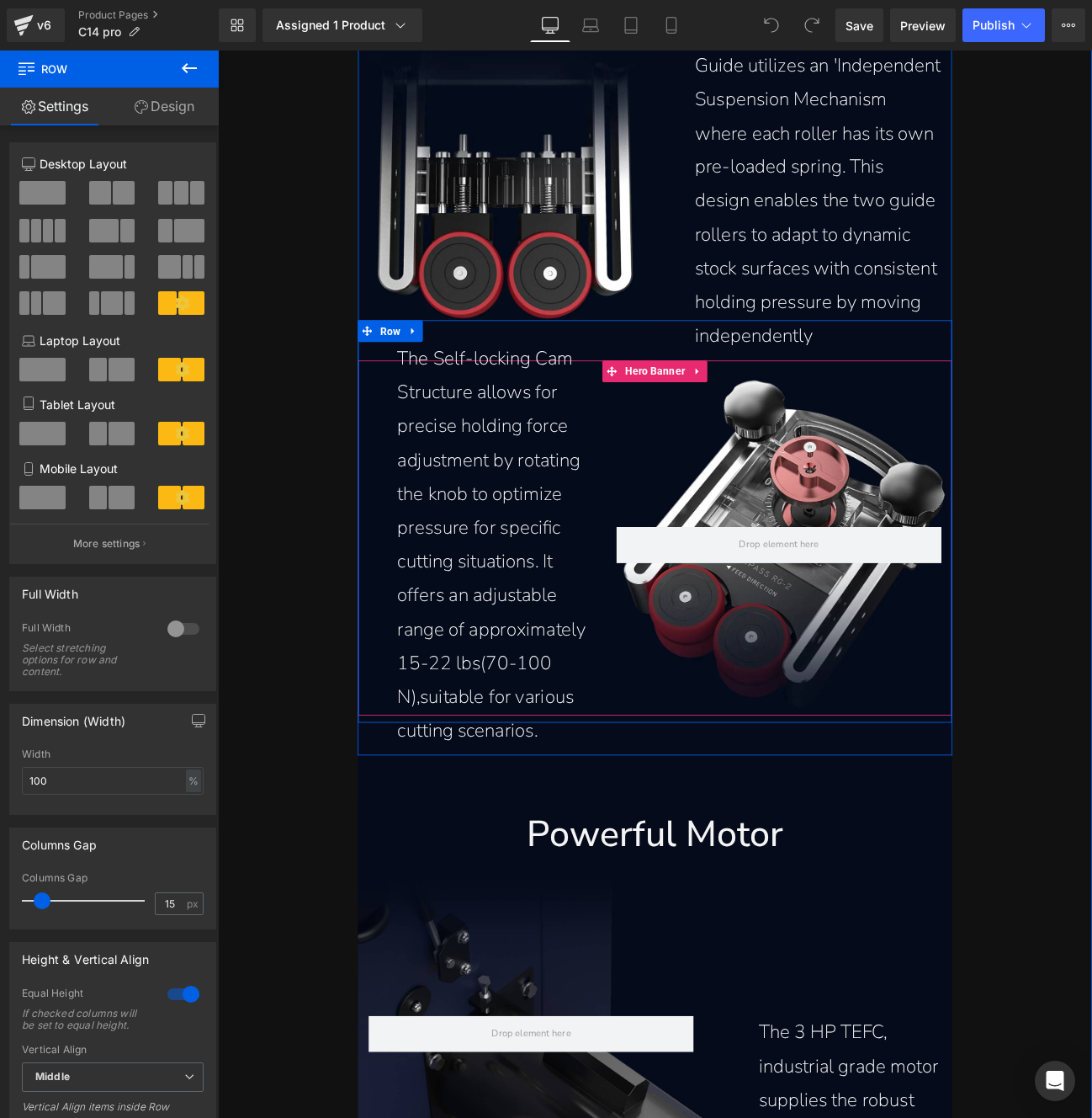
click at [949, 579] on div at bounding box center [870, 627] width 404 height 473
click at [953, 524] on div at bounding box center [870, 627] width 404 height 473
click at [899, 456] on div at bounding box center [870, 627] width 404 height 473
drag, startPoint x: 860, startPoint y: 460, endPoint x: 798, endPoint y: 457, distance: 62.1
click at [854, 460] on div at bounding box center [870, 627] width 404 height 473
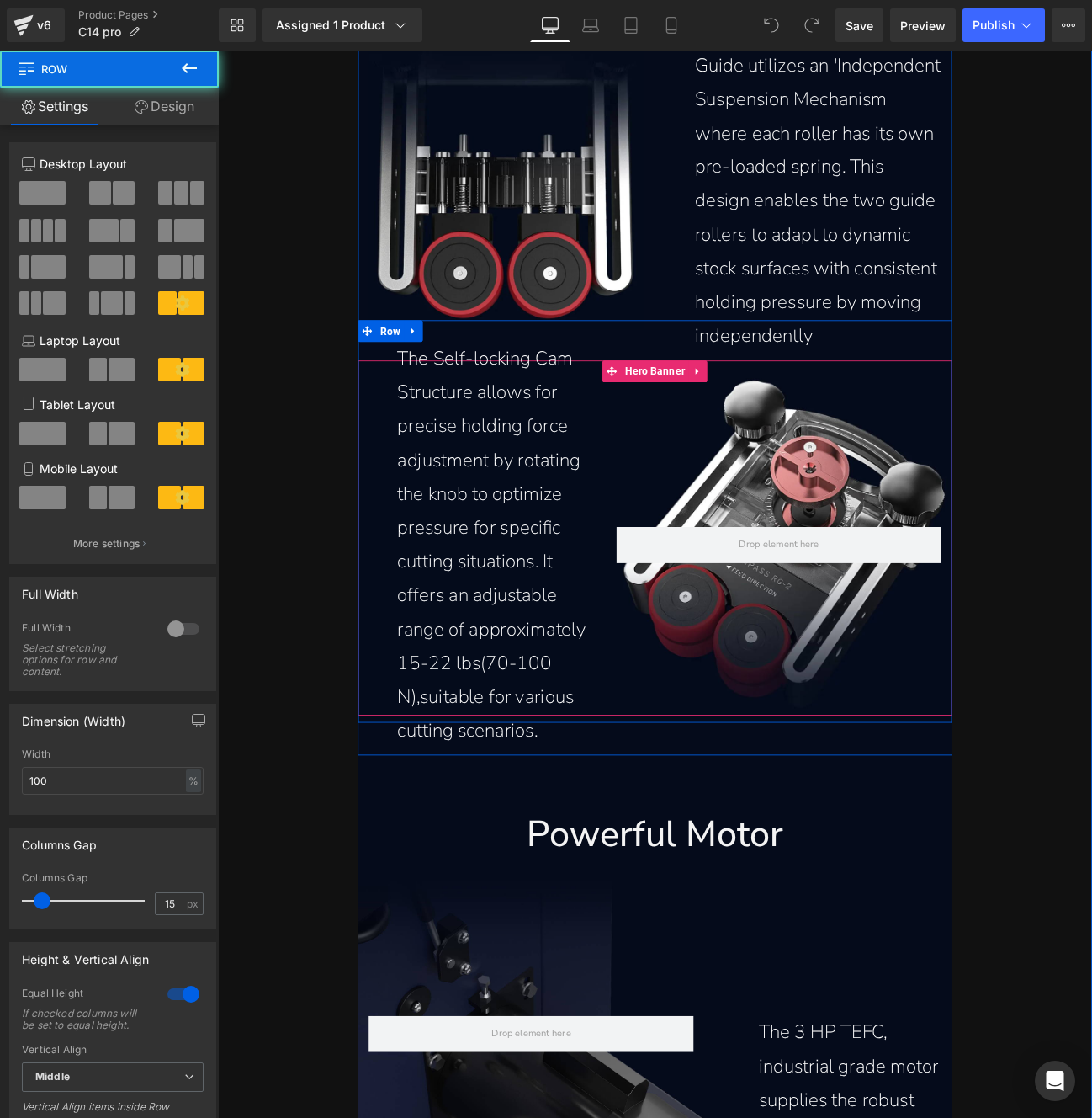
click at [793, 458] on div at bounding box center [870, 627] width 404 height 473
click at [821, 443] on div at bounding box center [870, 627] width 404 height 473
click at [908, 546] on div at bounding box center [870, 627] width 404 height 473
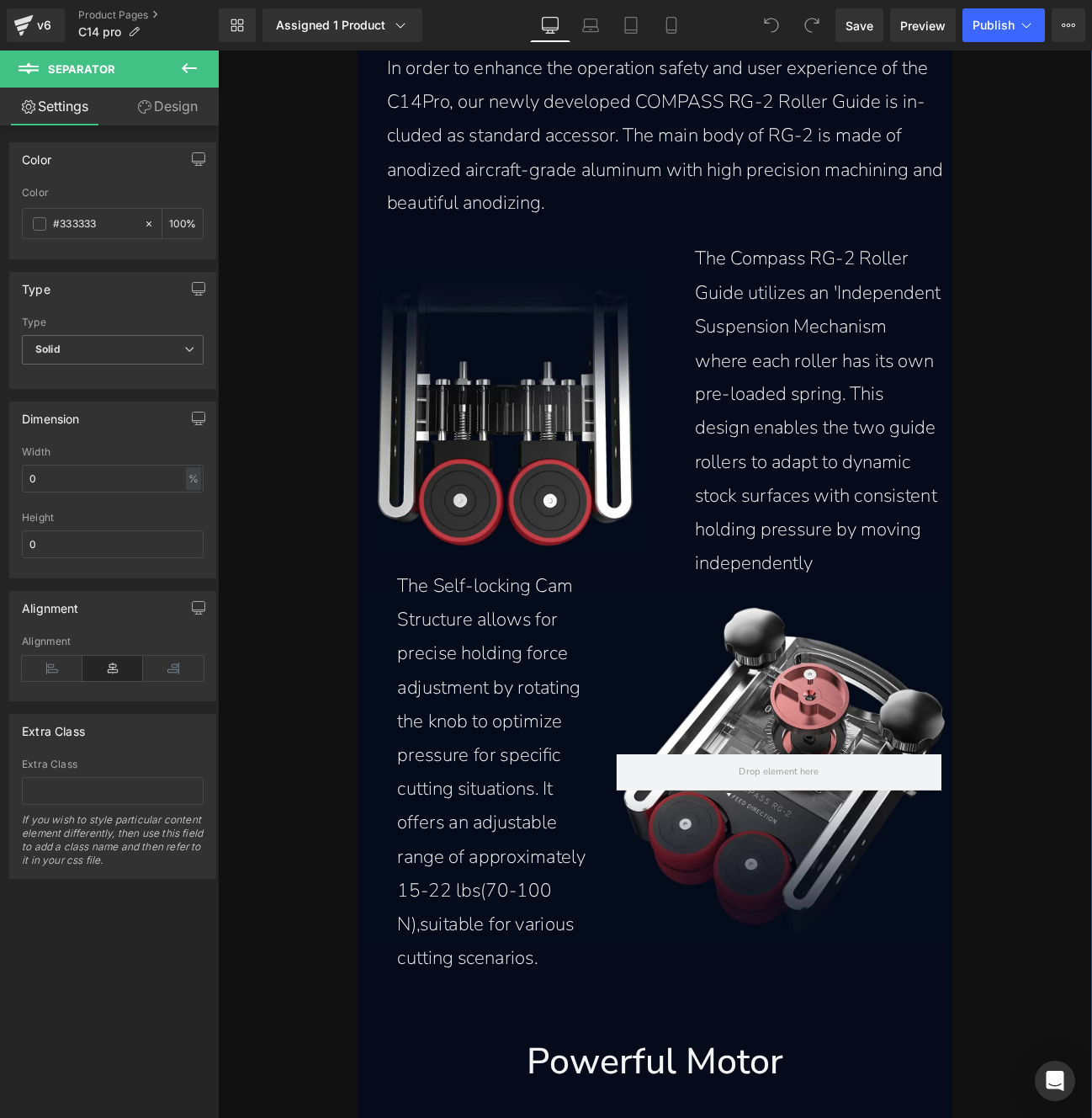
scroll to position [12009, 0]
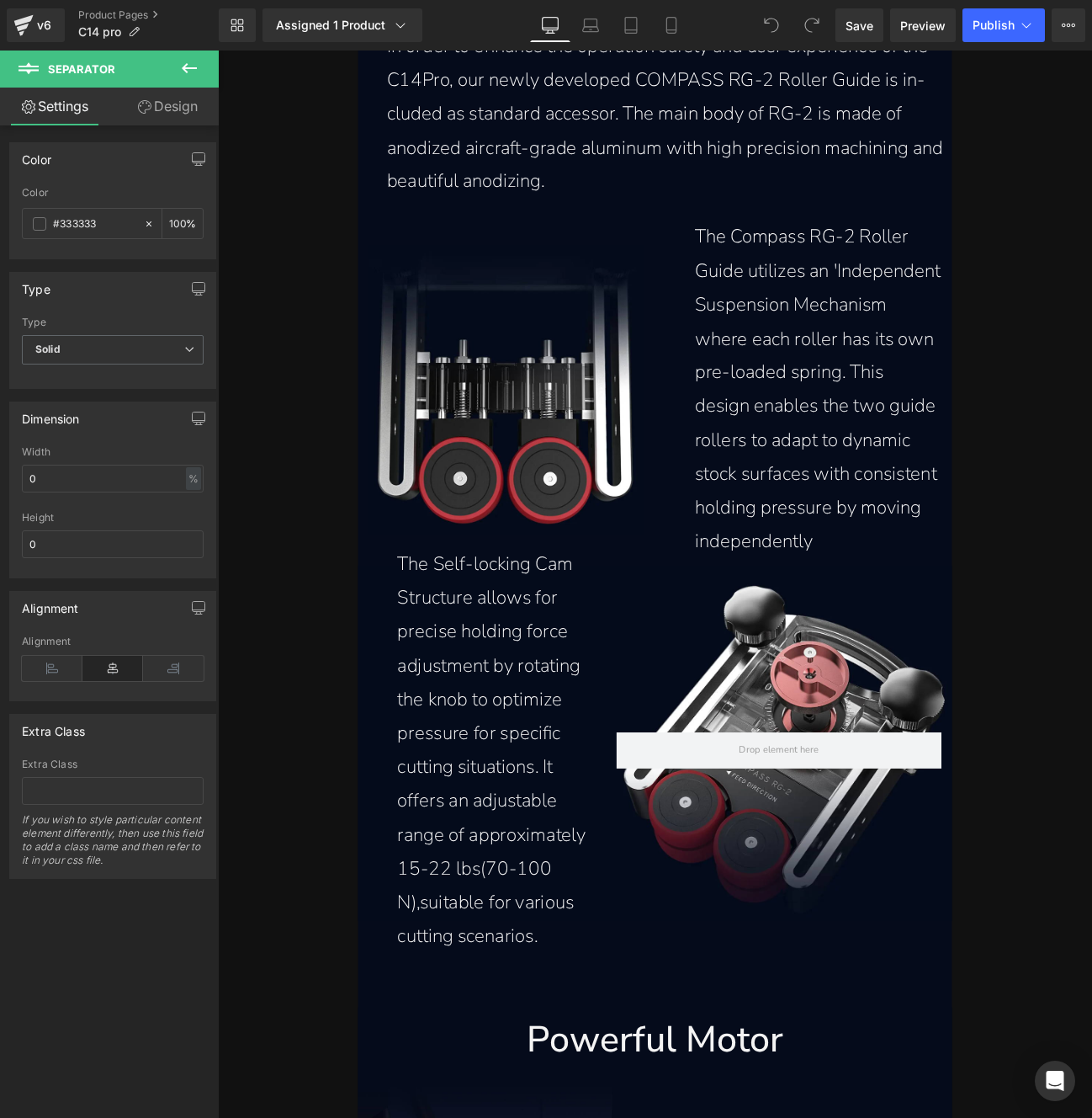
click at [771, 37] on span at bounding box center [772, 26] width 34 height 34
click at [767, 22] on icon at bounding box center [772, 26] width 14 height 14
click at [767, 21] on icon at bounding box center [767, 21] width 4 height 4
click at [766, 14] on span at bounding box center [772, 26] width 34 height 34
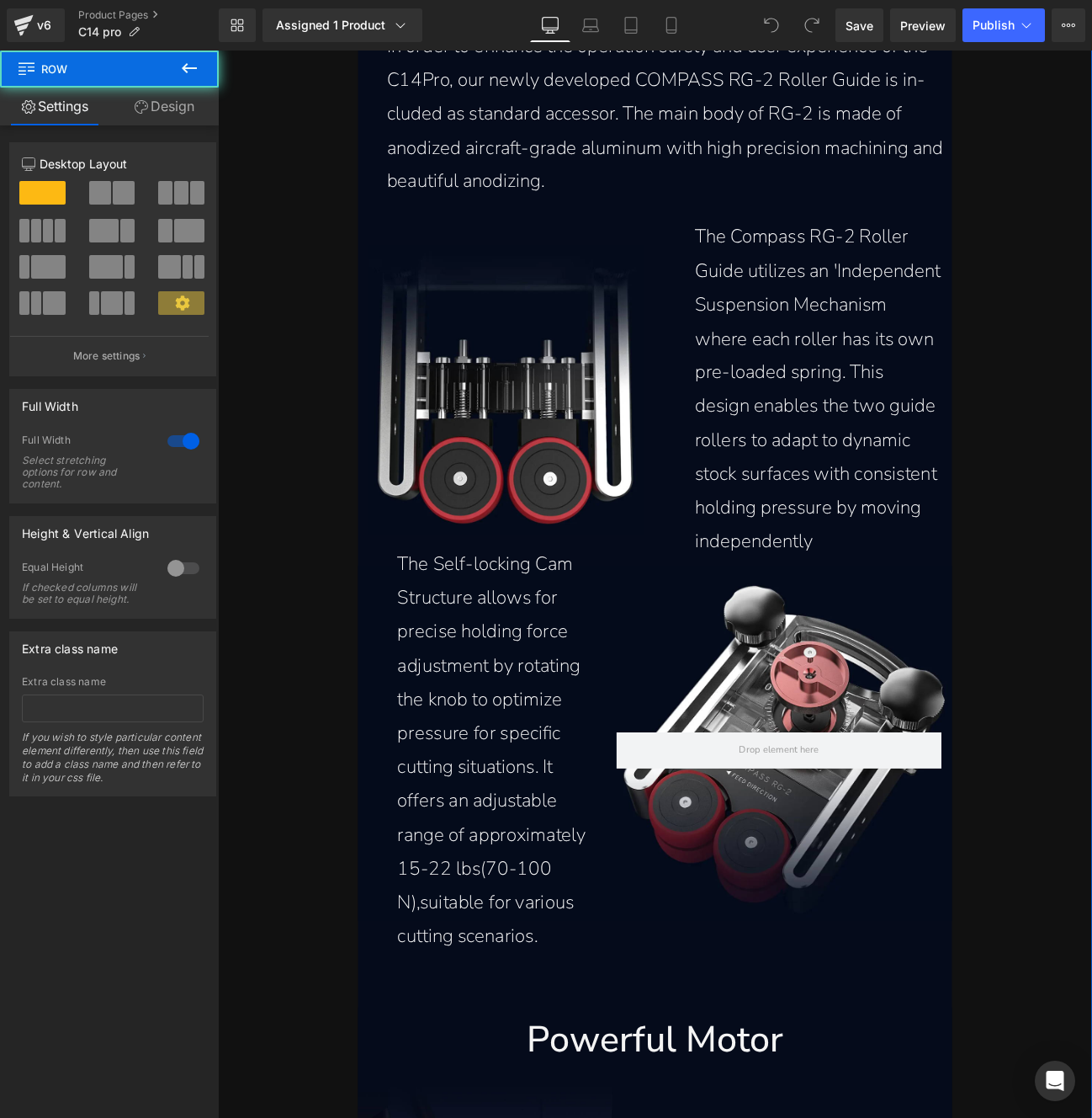
drag, startPoint x: 763, startPoint y: 25, endPoint x: 643, endPoint y: 91, distance: 137.0
click at [763, 25] on span at bounding box center [772, 26] width 34 height 34
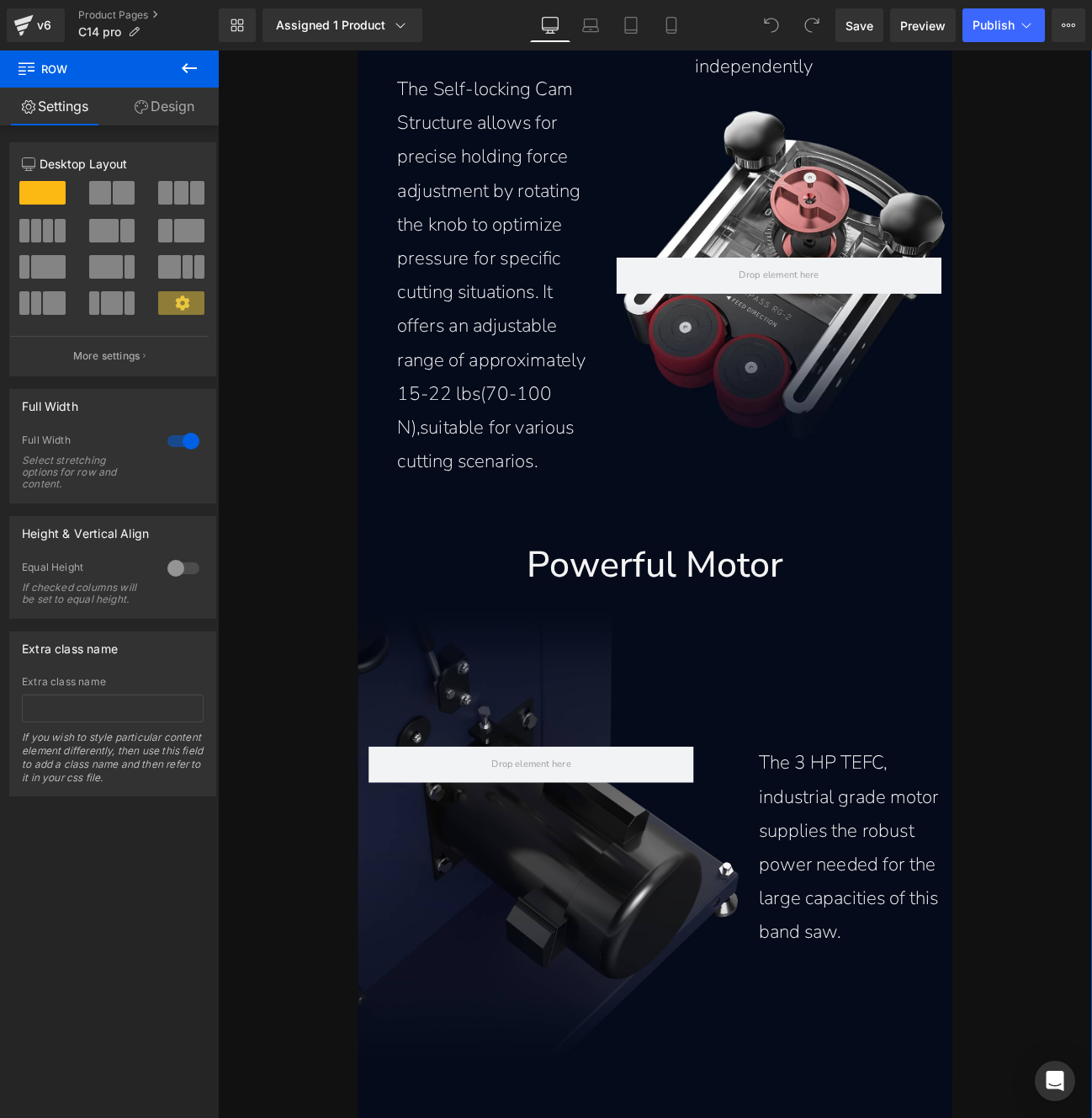
scroll to position [12694, 0]
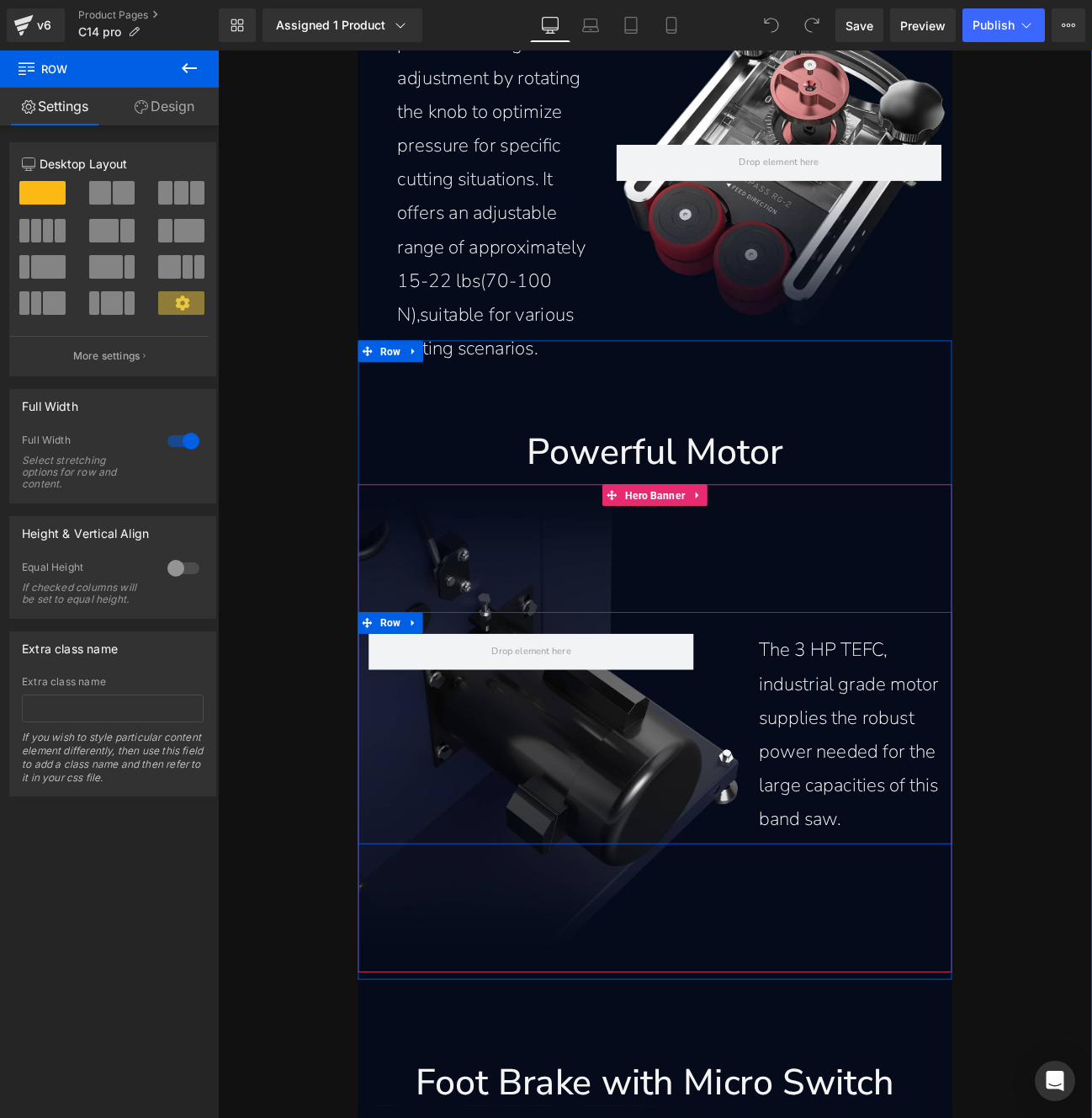
click at [630, 928] on div "The 3 HP TEFC, industrial grade motor supplies the robust power needed for the …" at bounding box center [727, 839] width 692 height 270
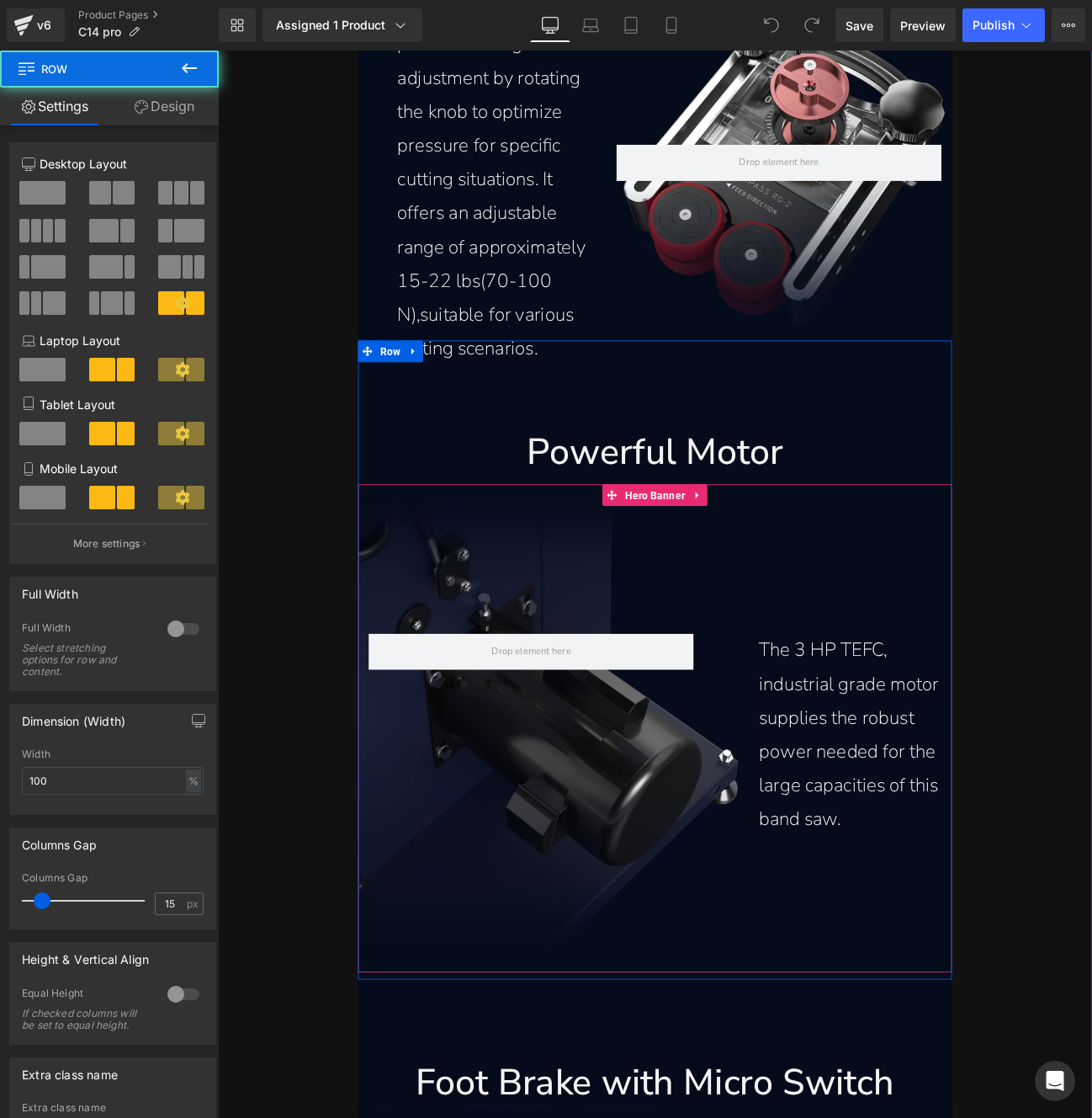
click at [606, 997] on div "The 3 HP TEFC, industrial grade motor supplies the robust power needed for the …" at bounding box center [727, 840] width 692 height 568
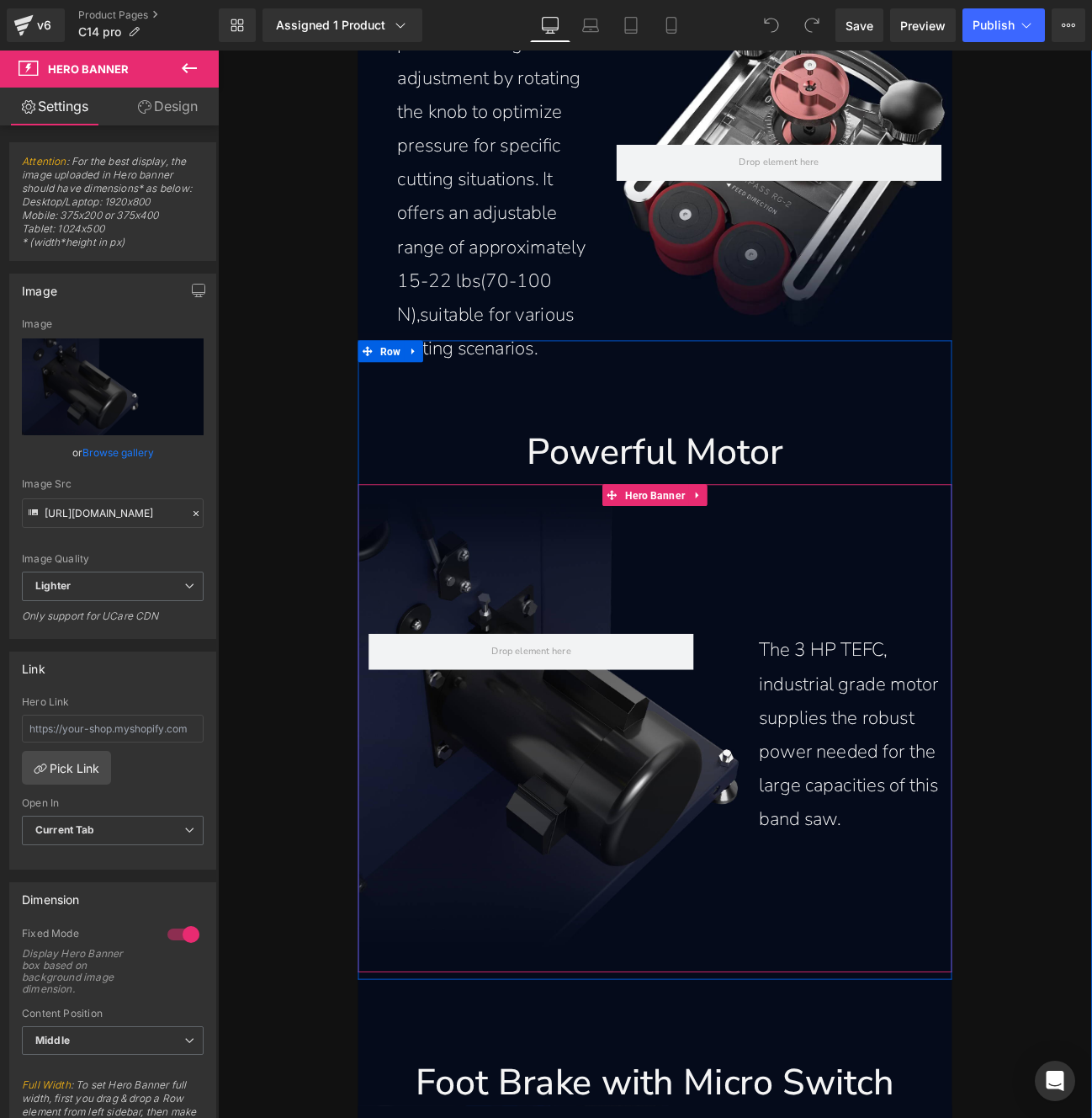
click at [806, 518] on h1 "Powerful Motor" at bounding box center [727, 517] width 692 height 54
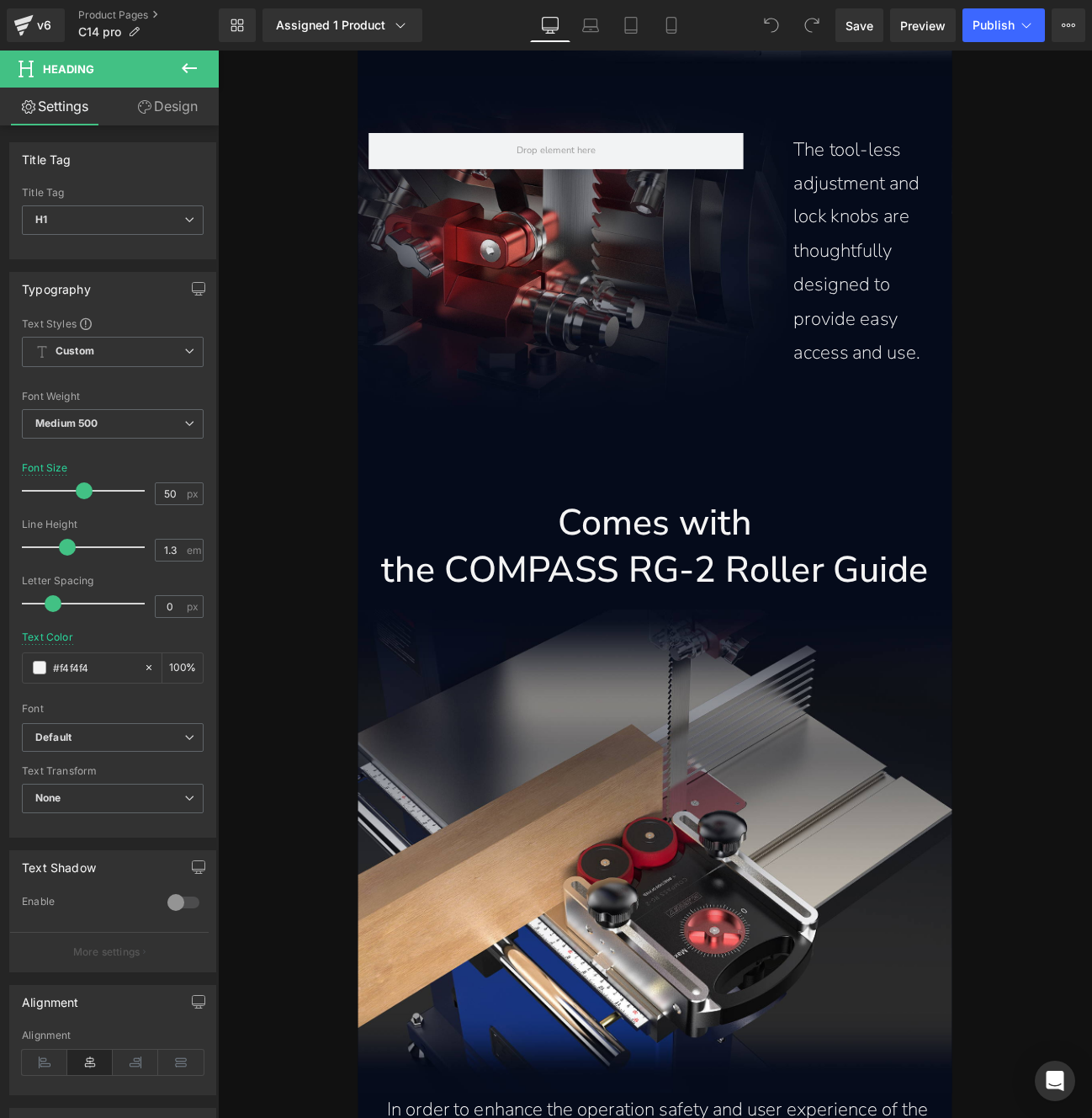
scroll to position [10517, 0]
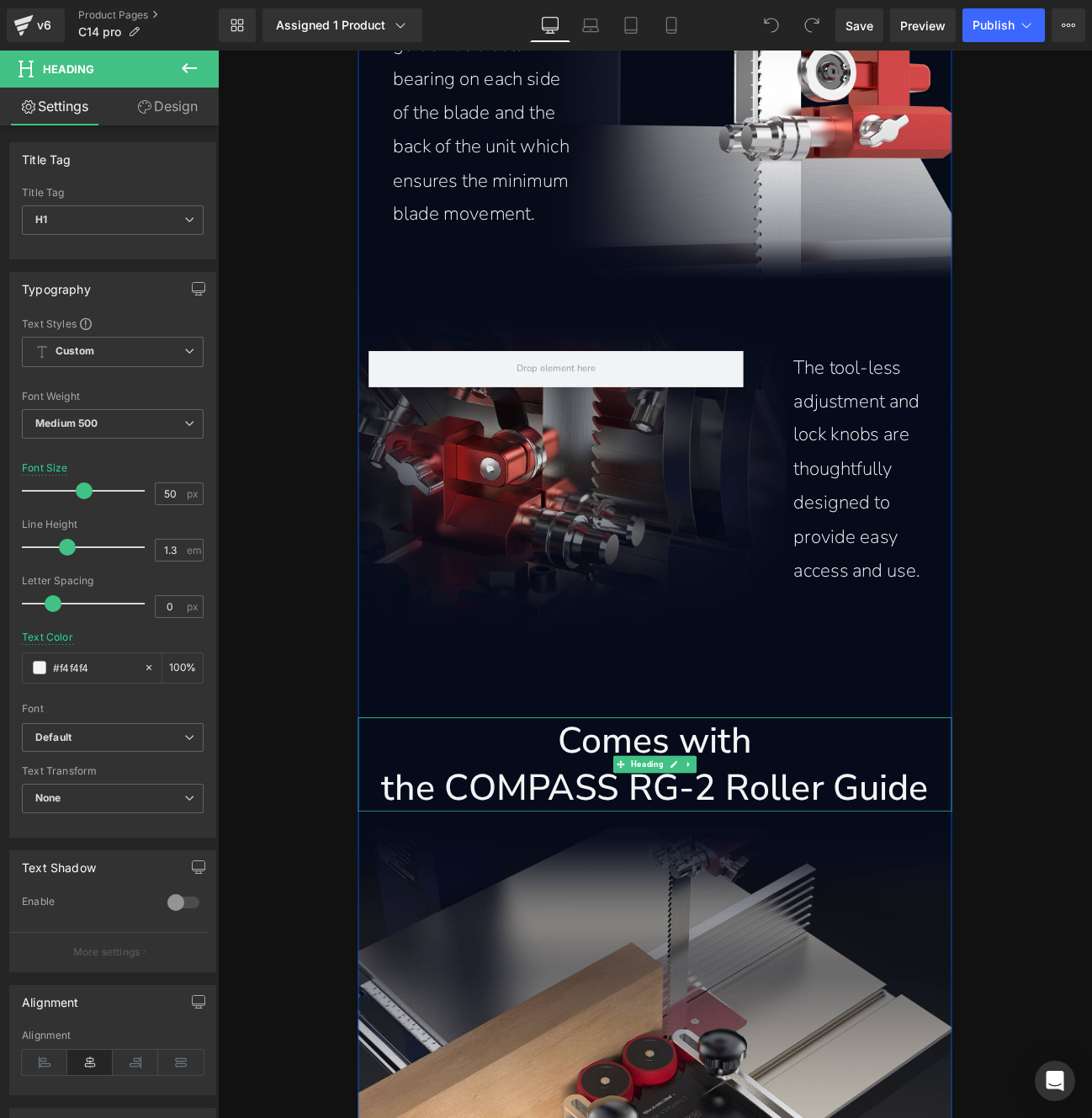
click at [724, 906] on h1 "the COMPASS RG-2 Roller Guide" at bounding box center [727, 908] width 692 height 54
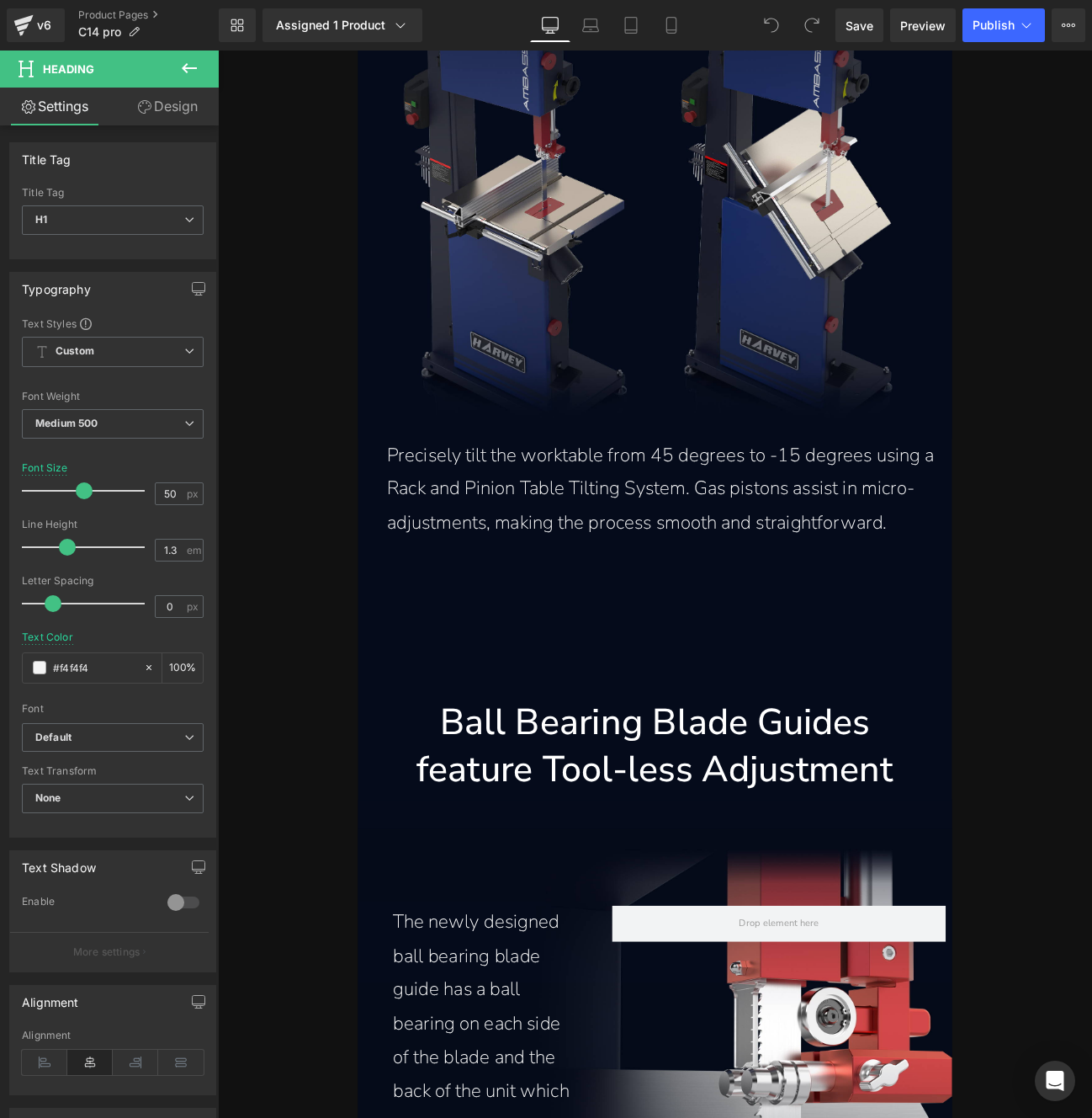
scroll to position [9300, 0]
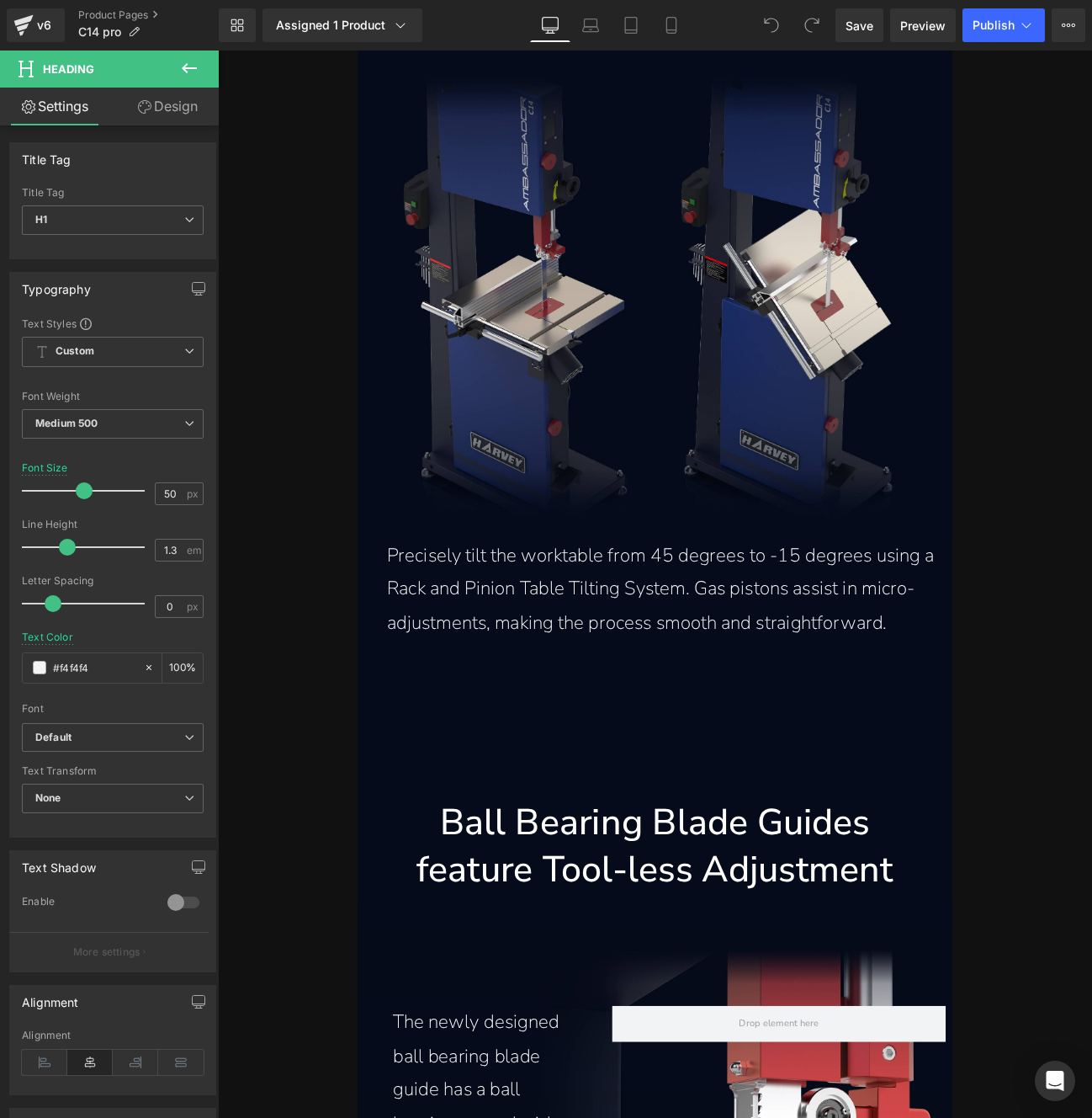
click at [698, 953] on h1 "Ball Bearing Blade Guides" at bounding box center [727, 950] width 692 height 54
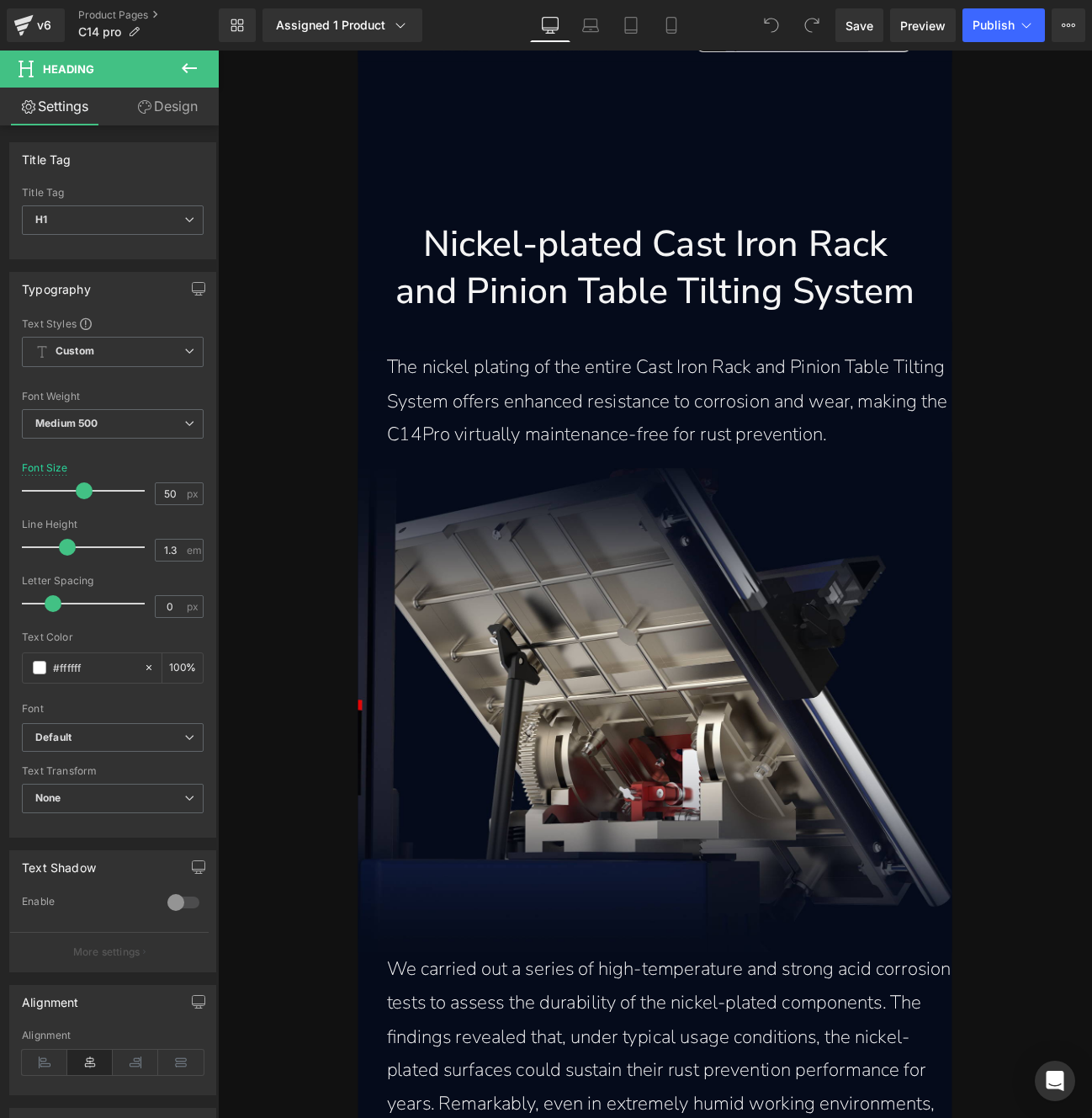
scroll to position [7732, 0]
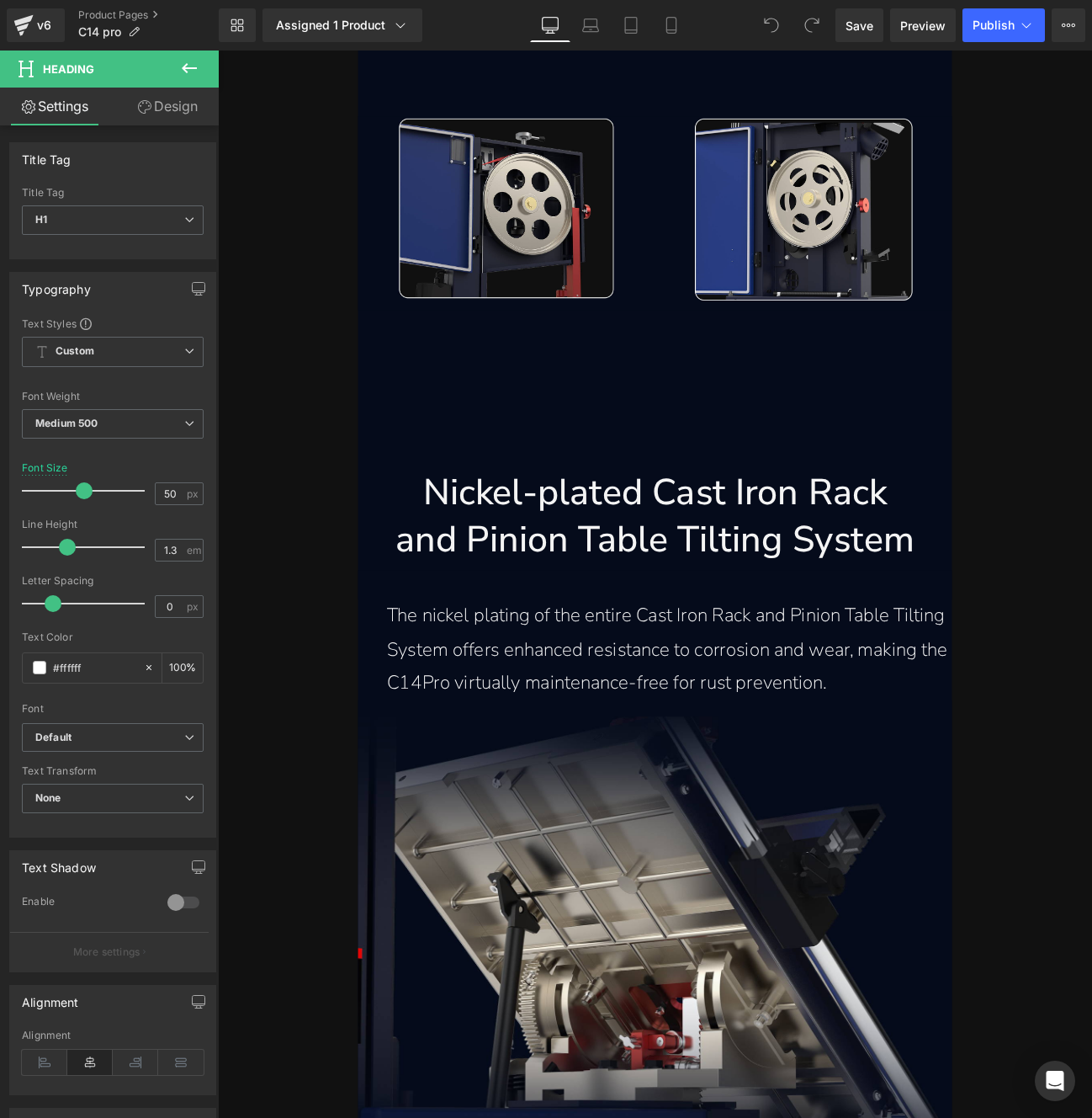
click at [697, 615] on h1 "and Pinion Table Tilting System" at bounding box center [727, 619] width 692 height 54
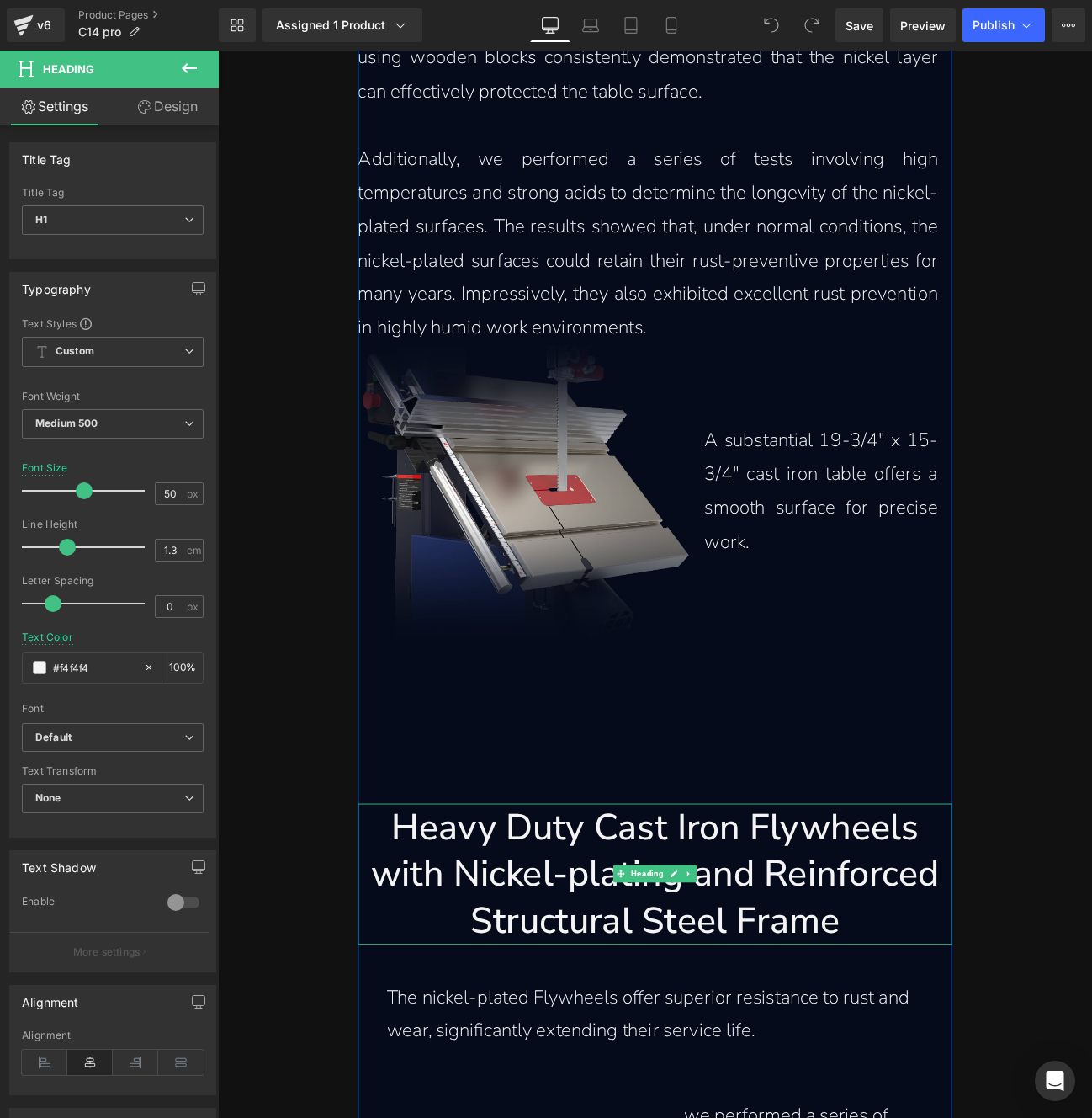
click at [728, 972] on h1 "Heavy Duty Cast Iron Flywheels" at bounding box center [727, 955] width 692 height 54
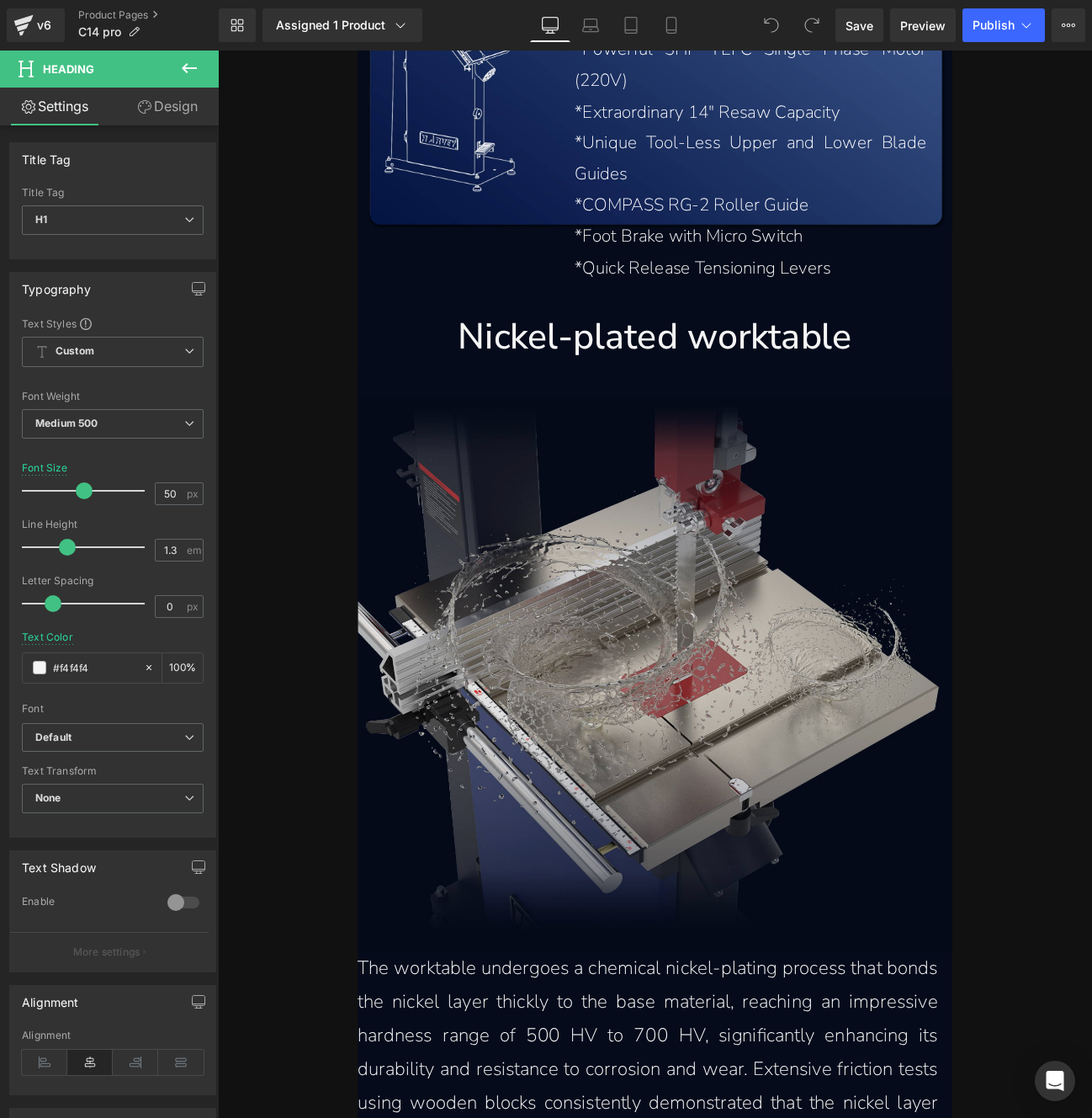
scroll to position [3745, 0]
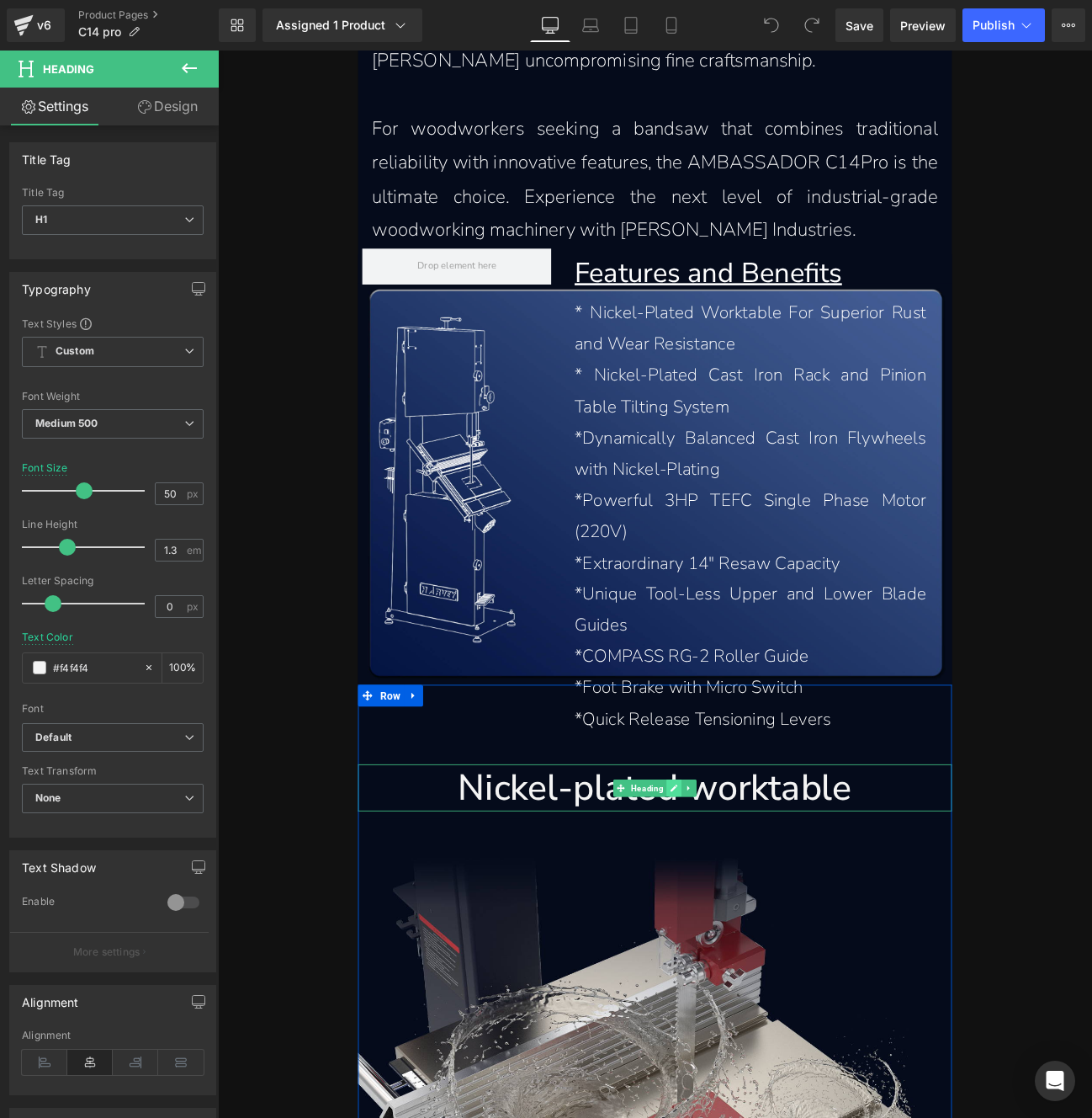
click at [745, 912] on icon at bounding box center [749, 909] width 9 height 10
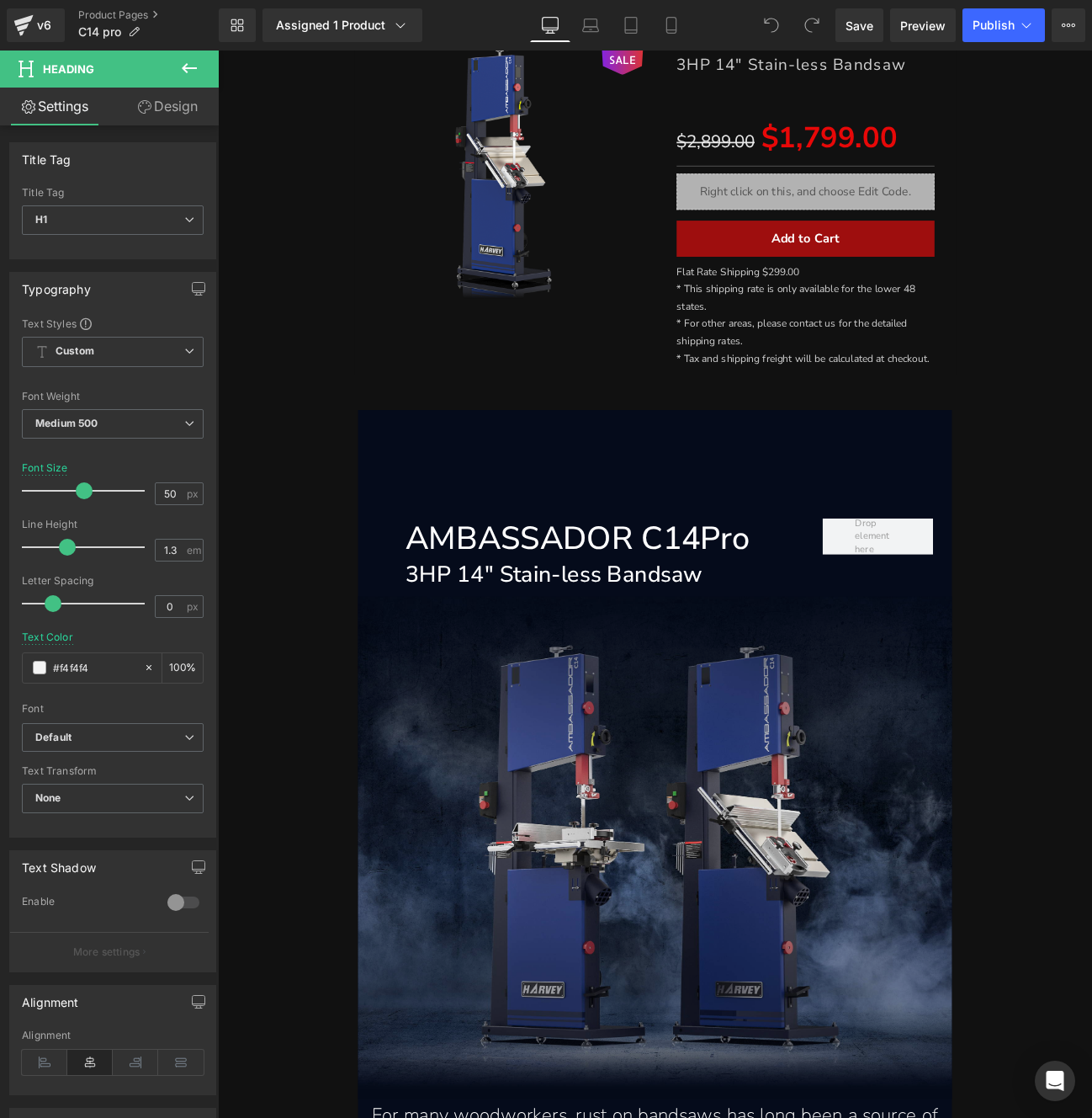
scroll to position [113, 0]
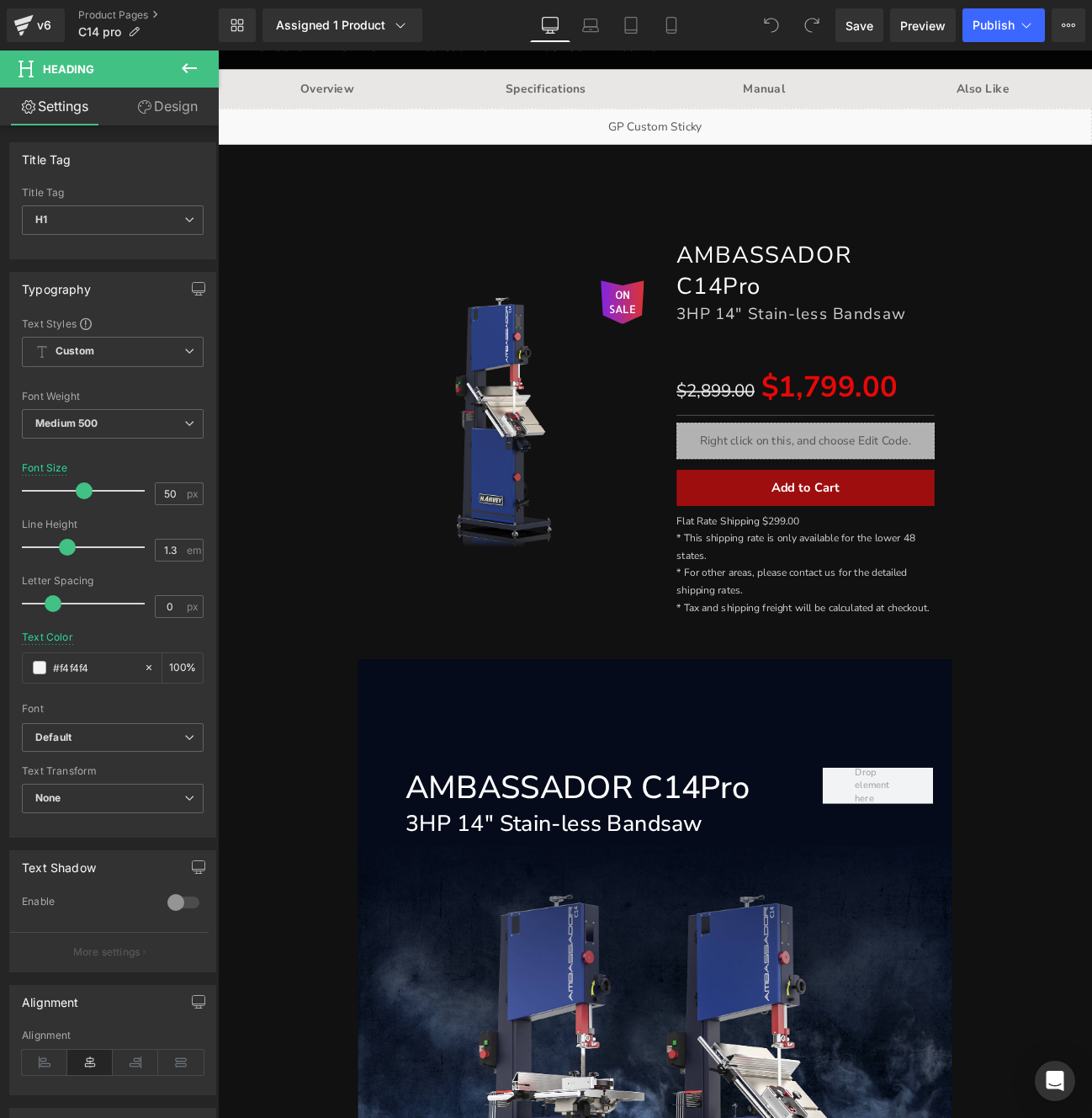
click at [693, 912] on h1 "AMBASSADOR C14Pro" at bounding box center [658, 909] width 442 height 48
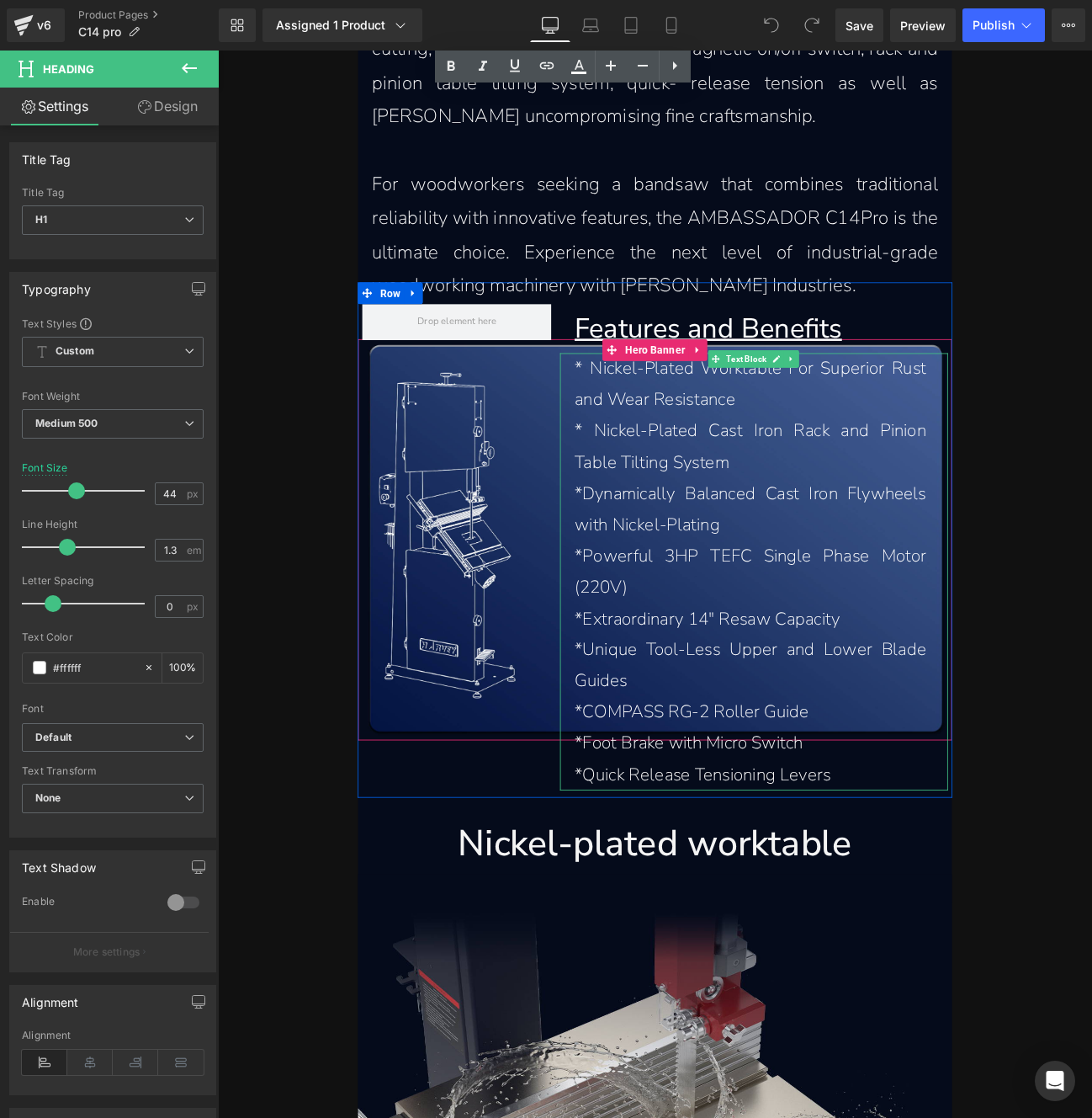
scroll to position [3820, 0]
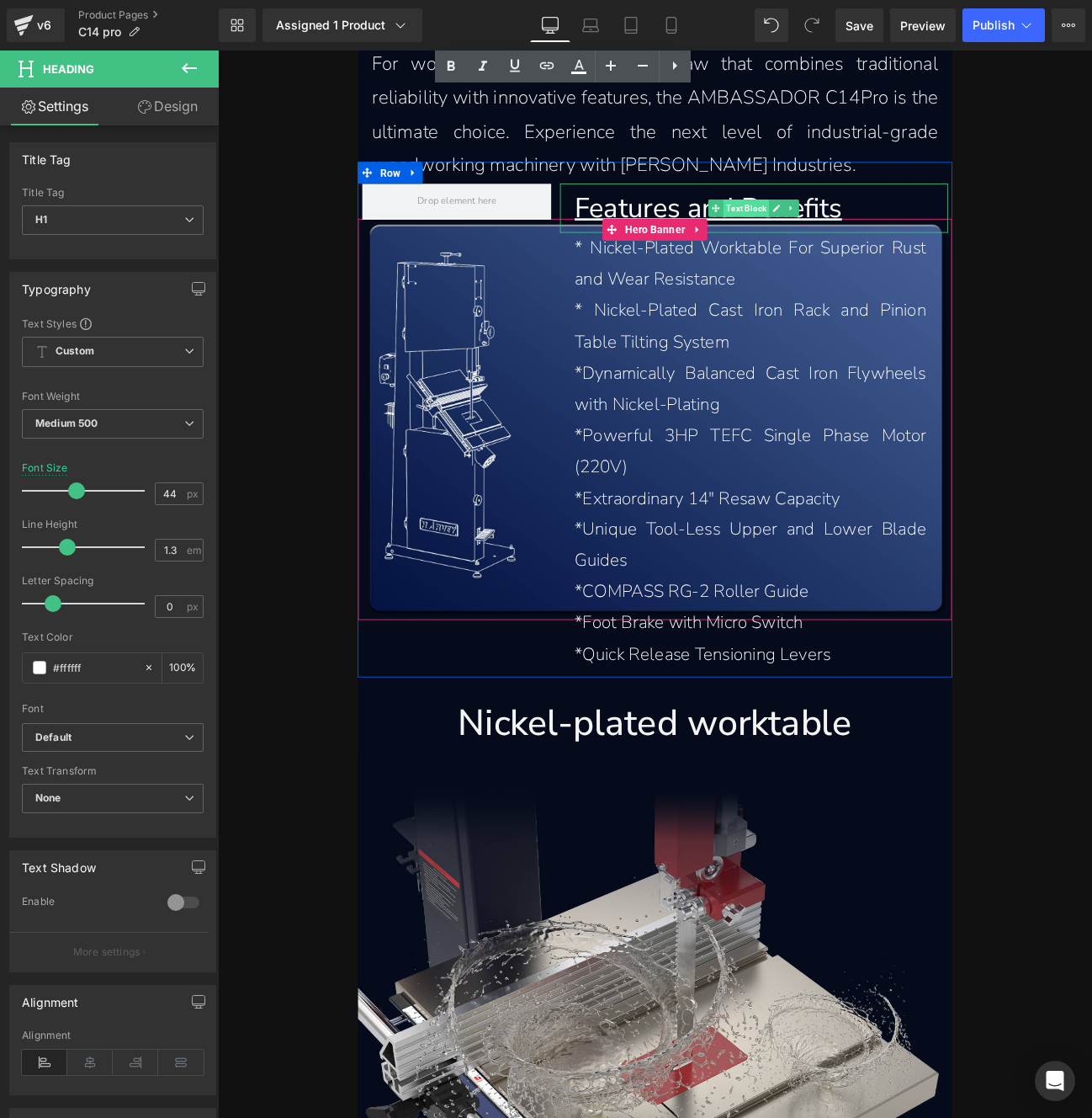
click at [839, 232] on span "Text Block" at bounding box center [834, 233] width 53 height 20
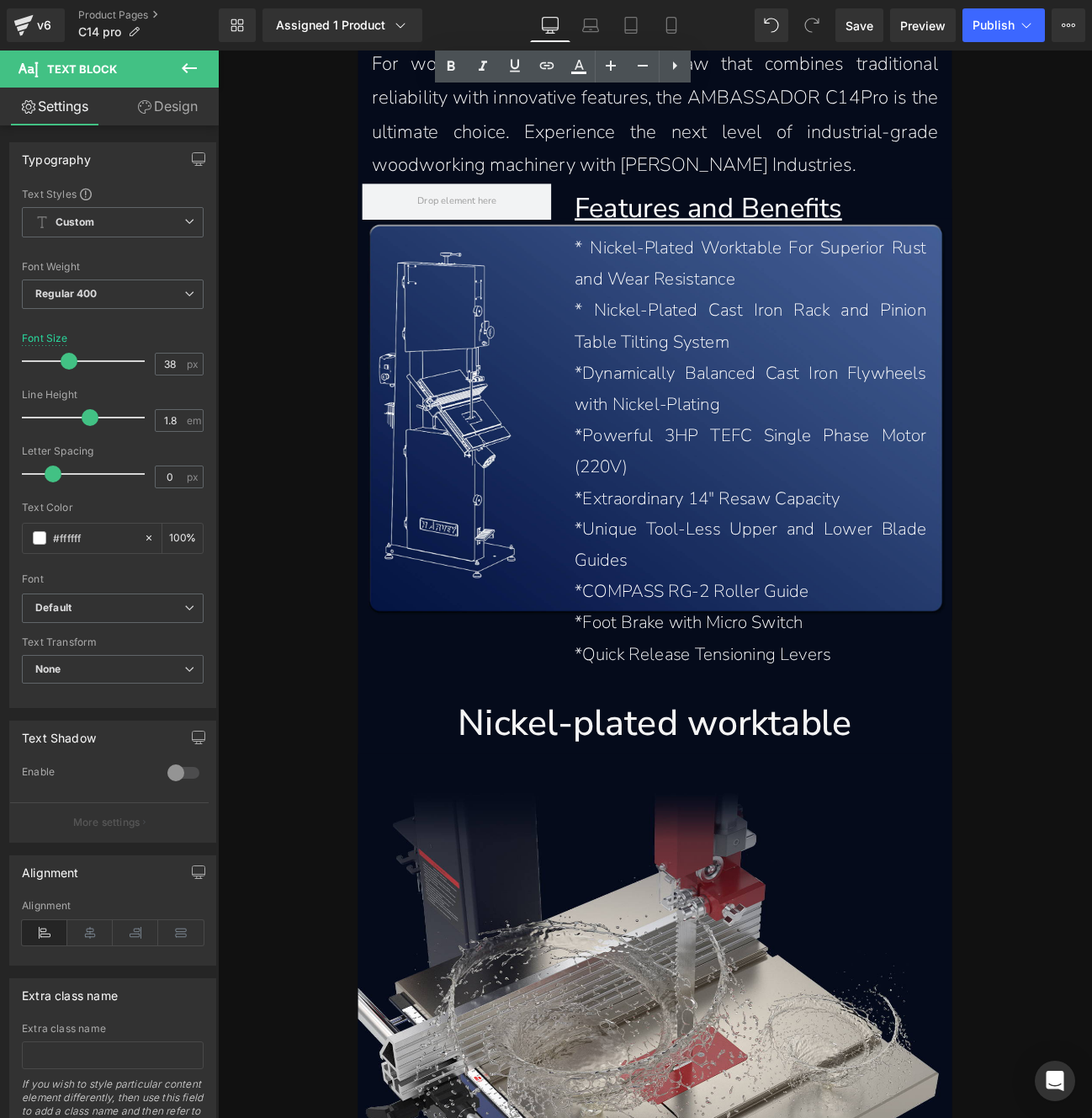
click at [865, 220] on span "Features and Benefits" at bounding box center [789, 233] width 312 height 43
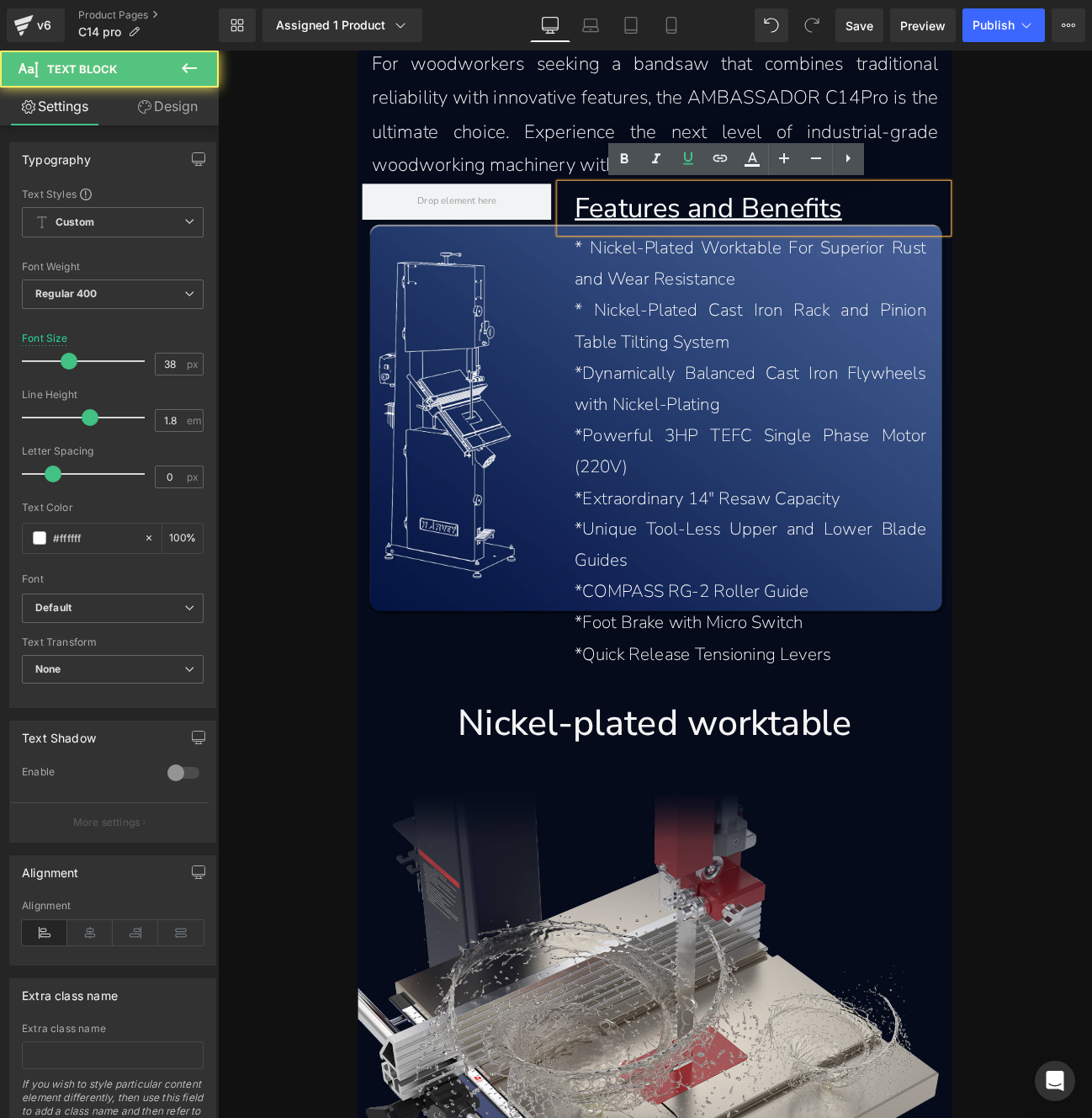
click at [891, 226] on span "Features and Benefits" at bounding box center [789, 233] width 312 height 43
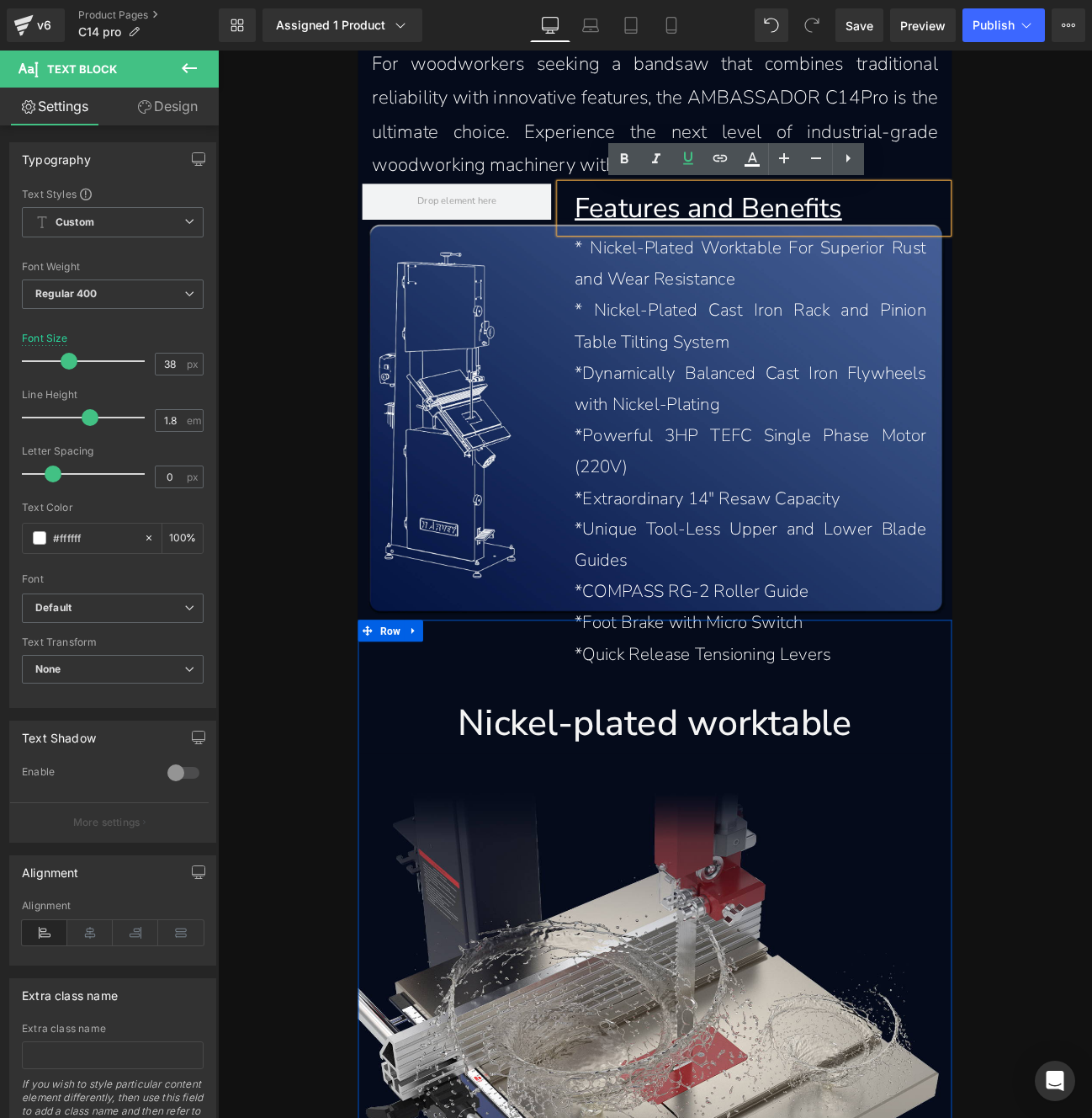
click at [676, 819] on h1 "Nickel-plated worktable" at bounding box center [727, 833] width 692 height 54
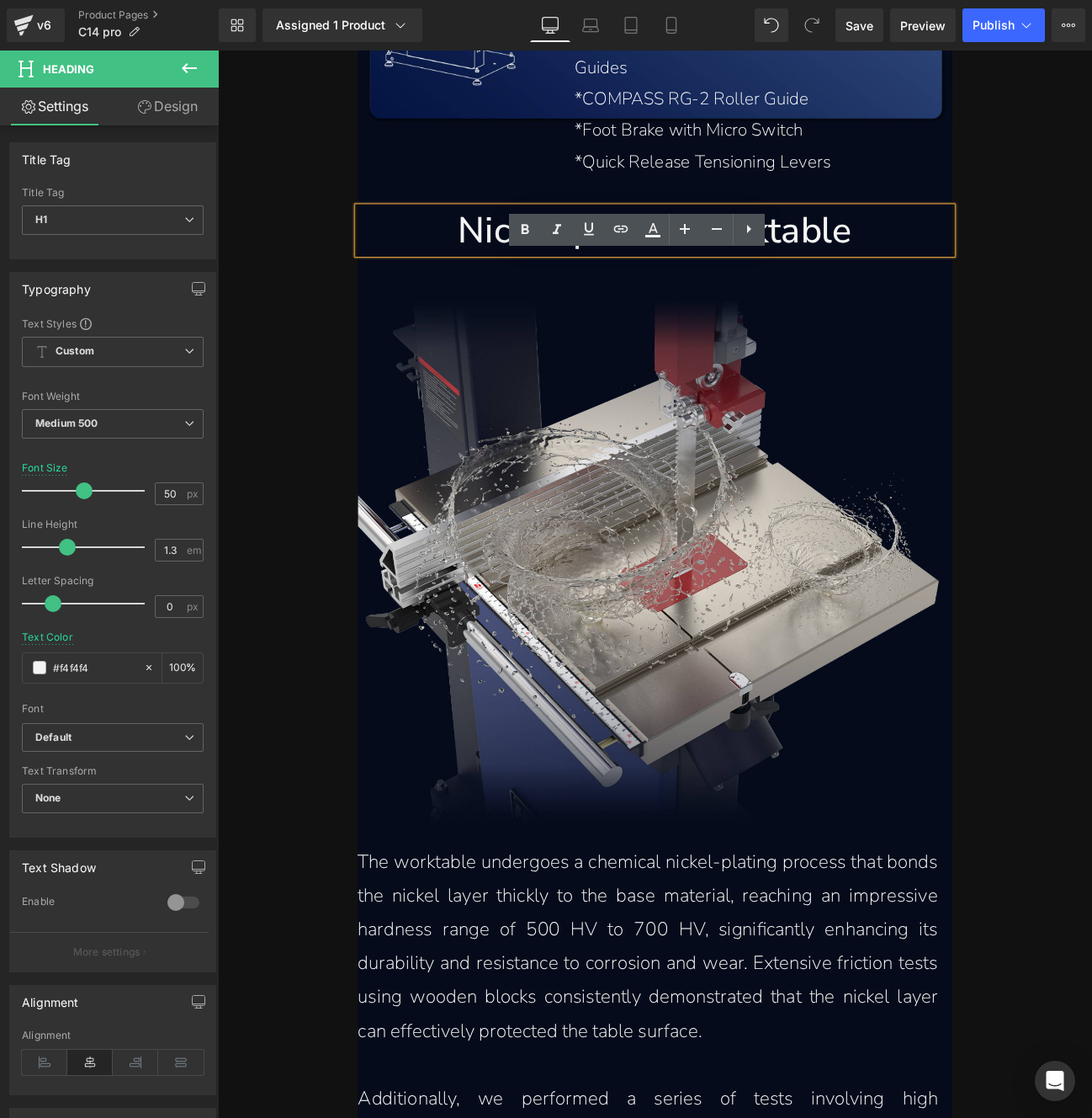
scroll to position [4397, 0]
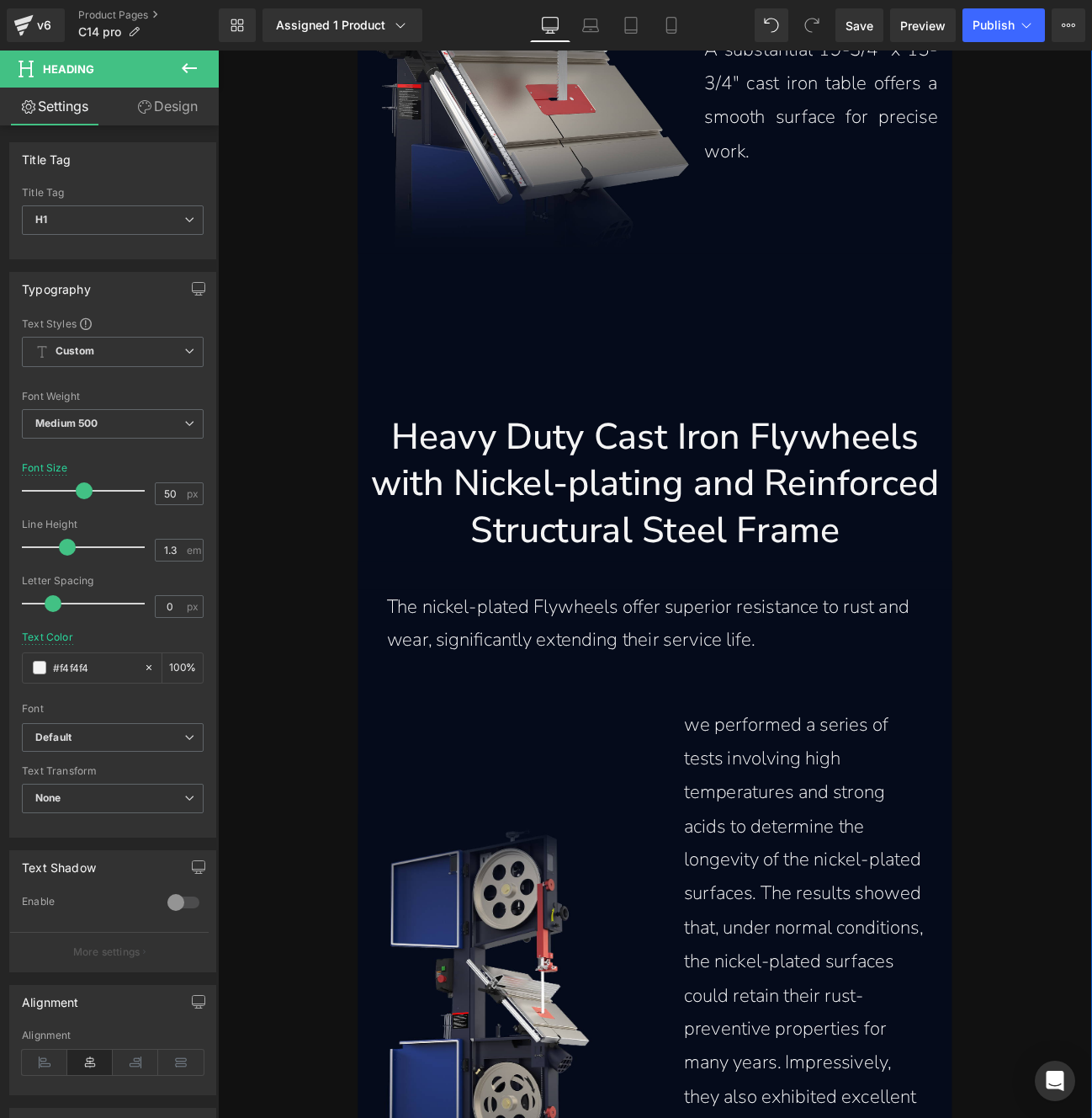
click at [751, 573] on h1 "with Nickel-plating and Reinforced Structural Steel Frame" at bounding box center [727, 582] width 692 height 110
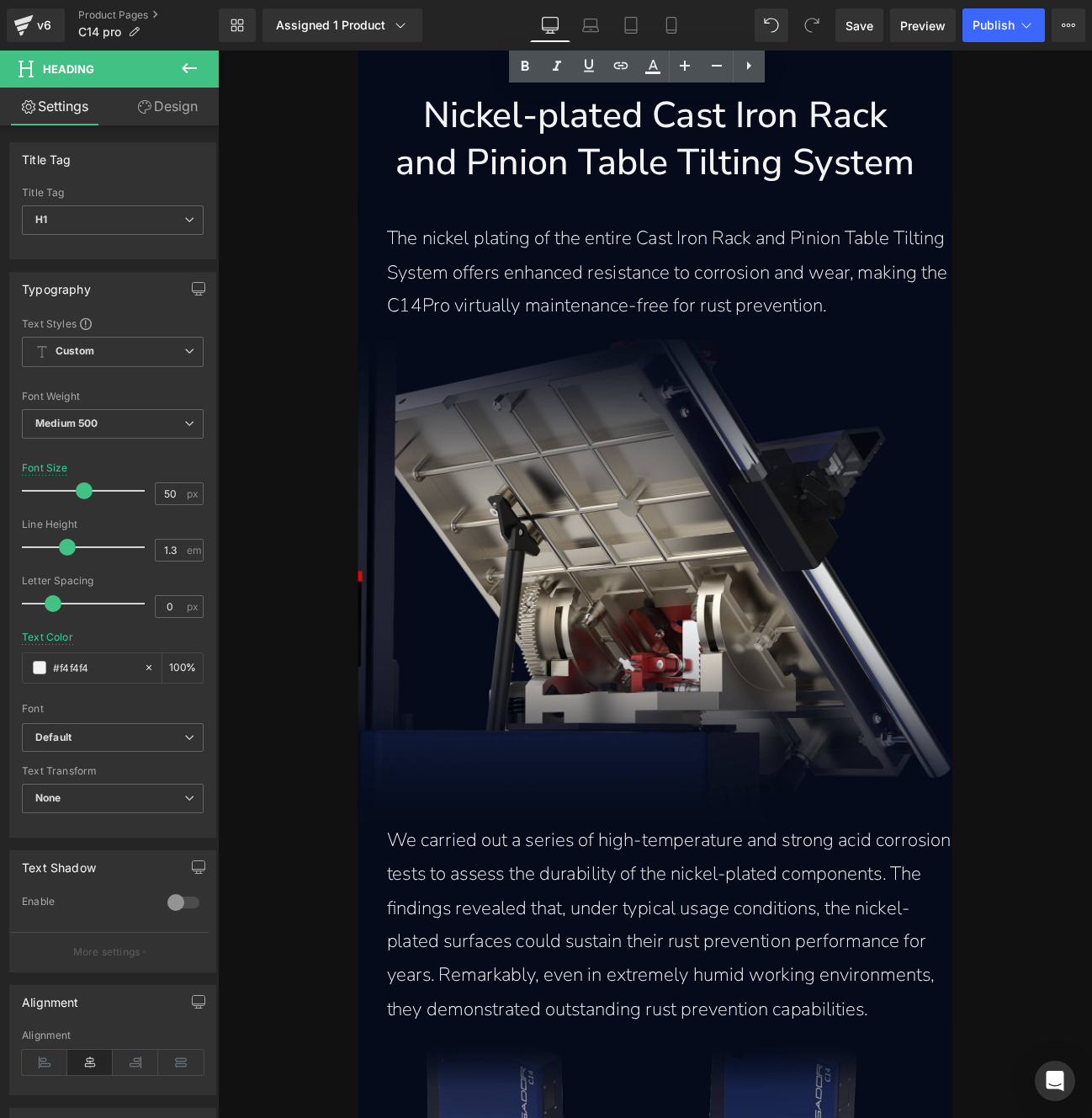
scroll to position [8108, 0]
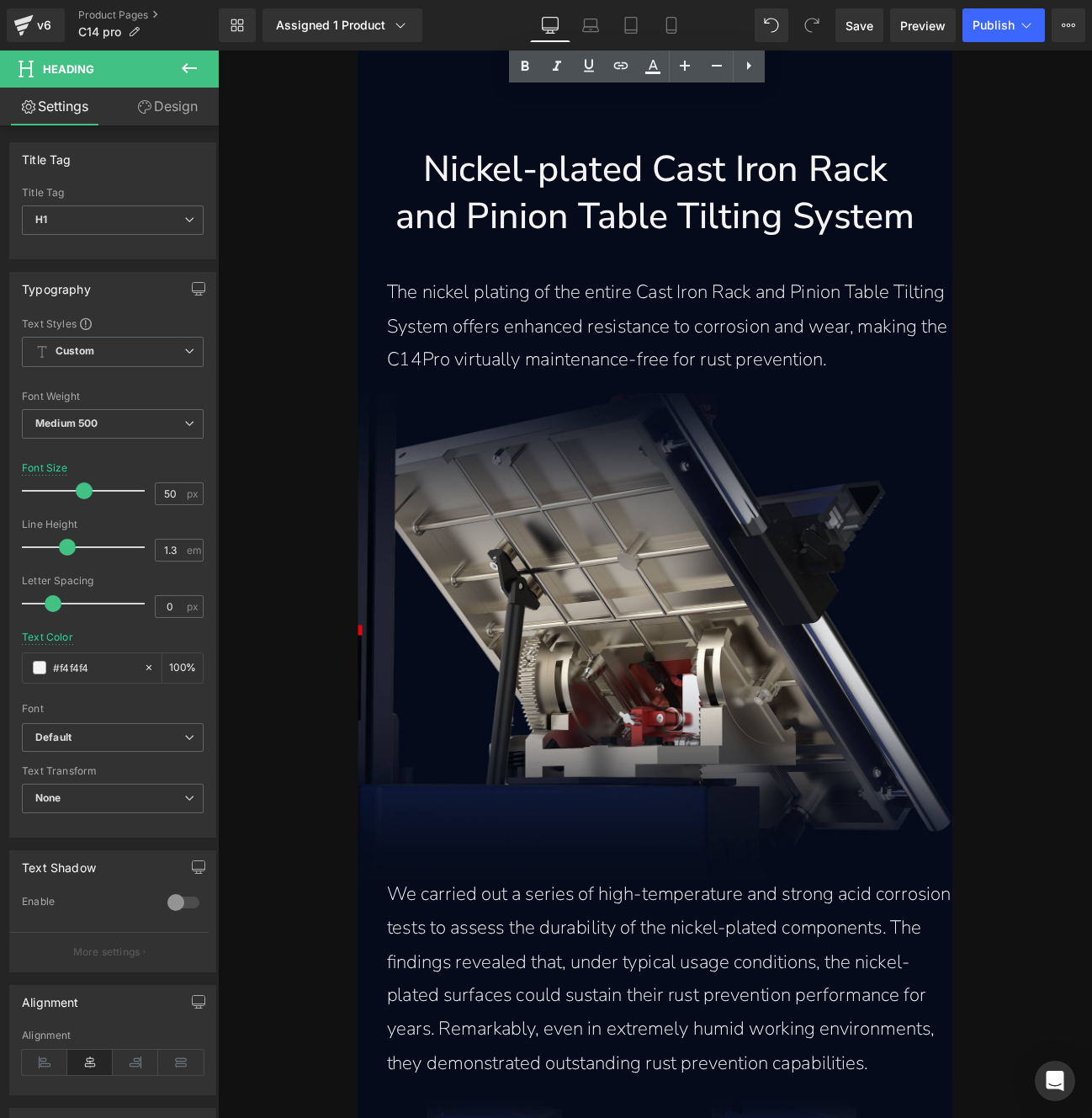
click at [762, 255] on h1 "and Pinion Table Tilting System" at bounding box center [727, 243] width 692 height 54
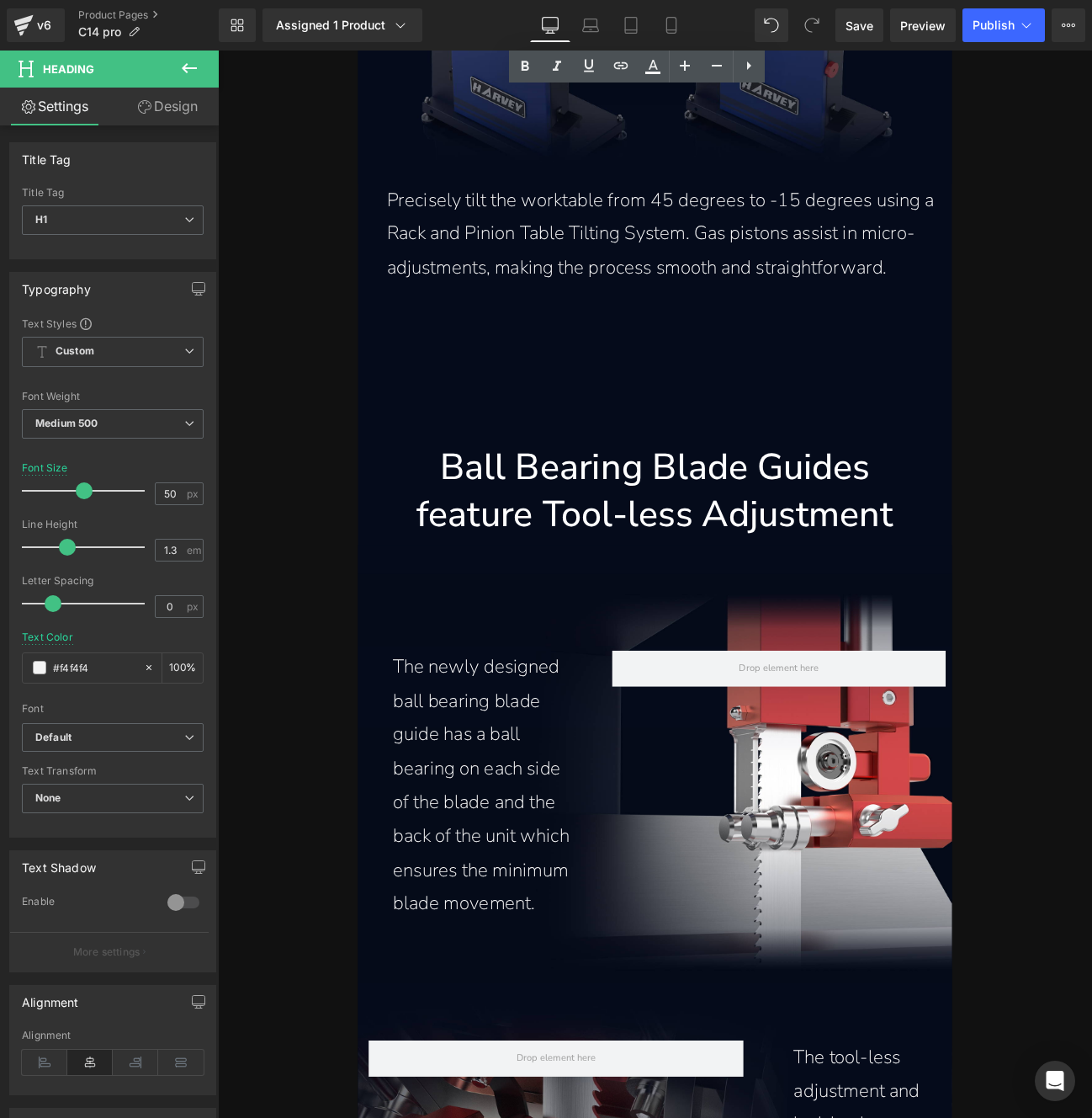
scroll to position [9812, 0]
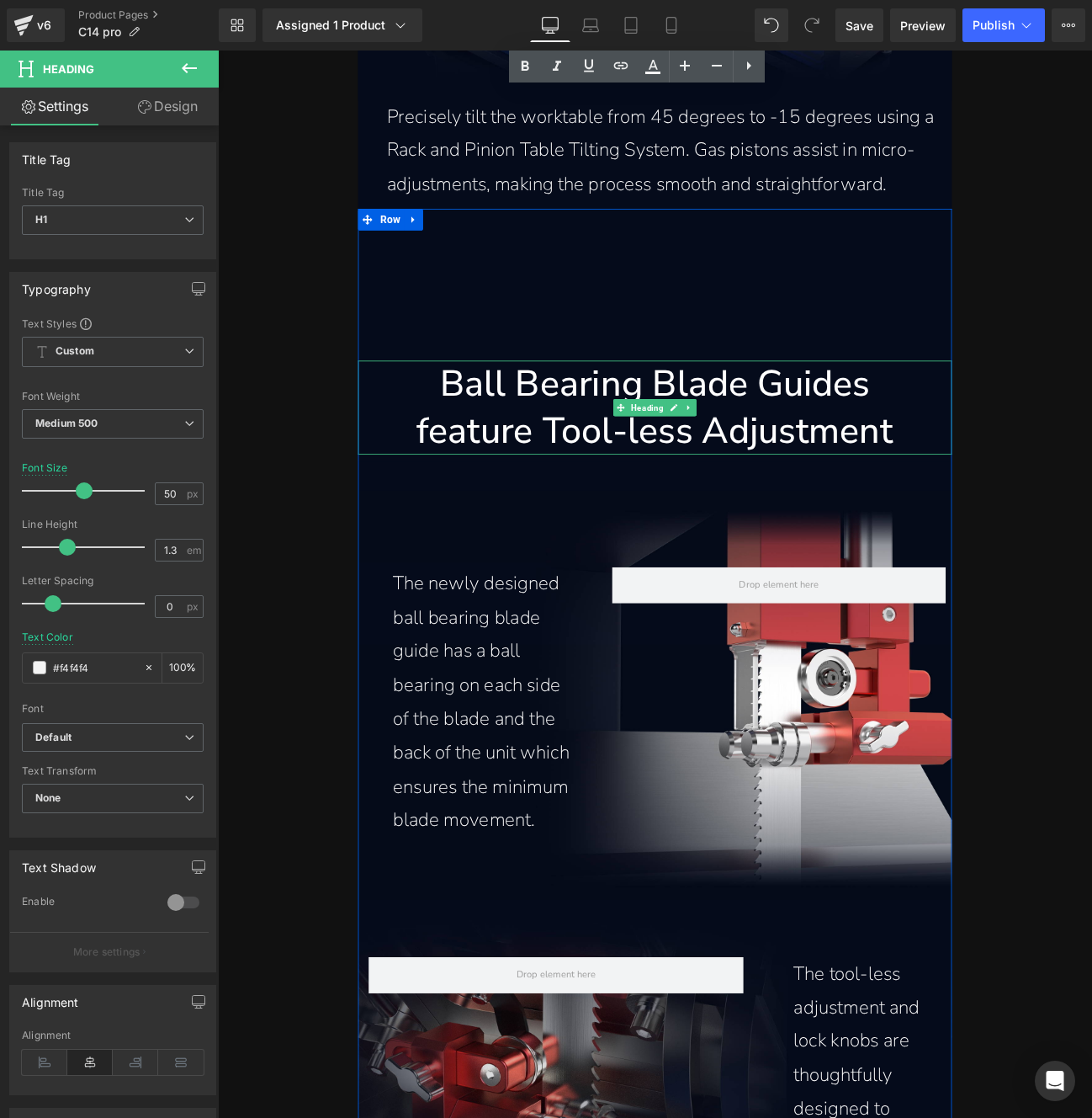
click at [750, 438] on h1 "Ball Bearing Blade Guides" at bounding box center [727, 438] width 692 height 54
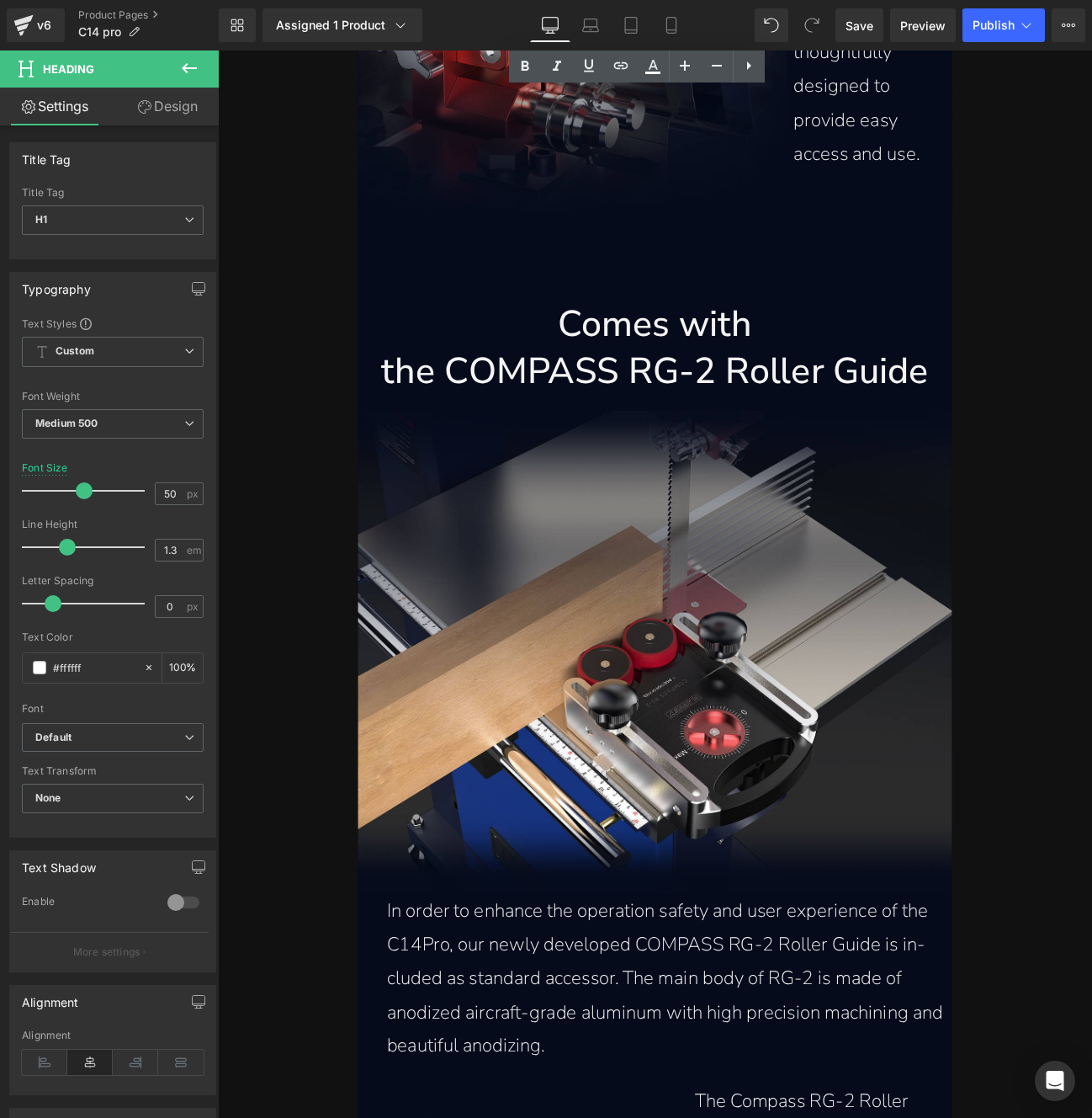
scroll to position [10811, 0]
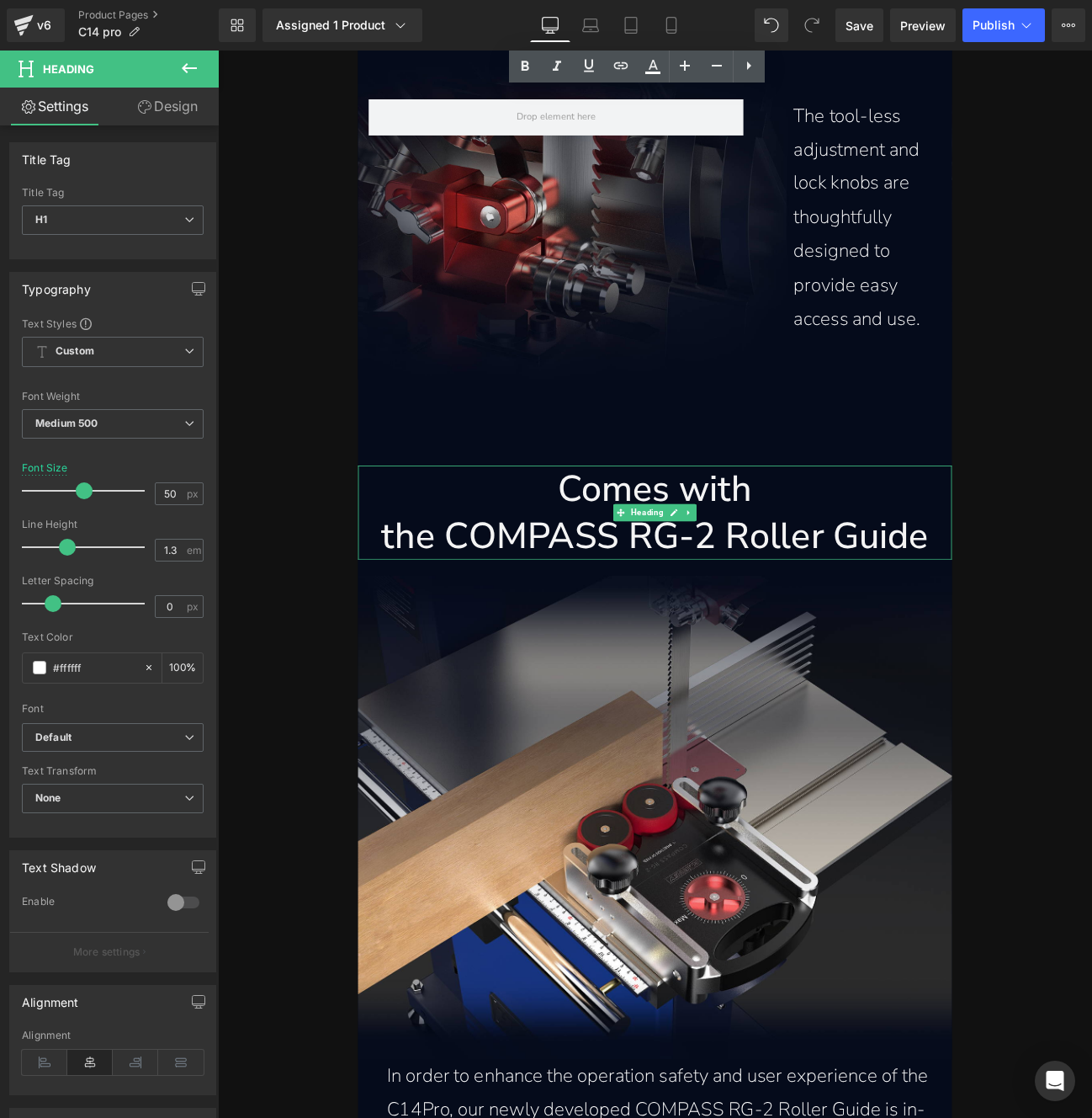
click at [720, 559] on h1 "Comes with" at bounding box center [727, 560] width 692 height 54
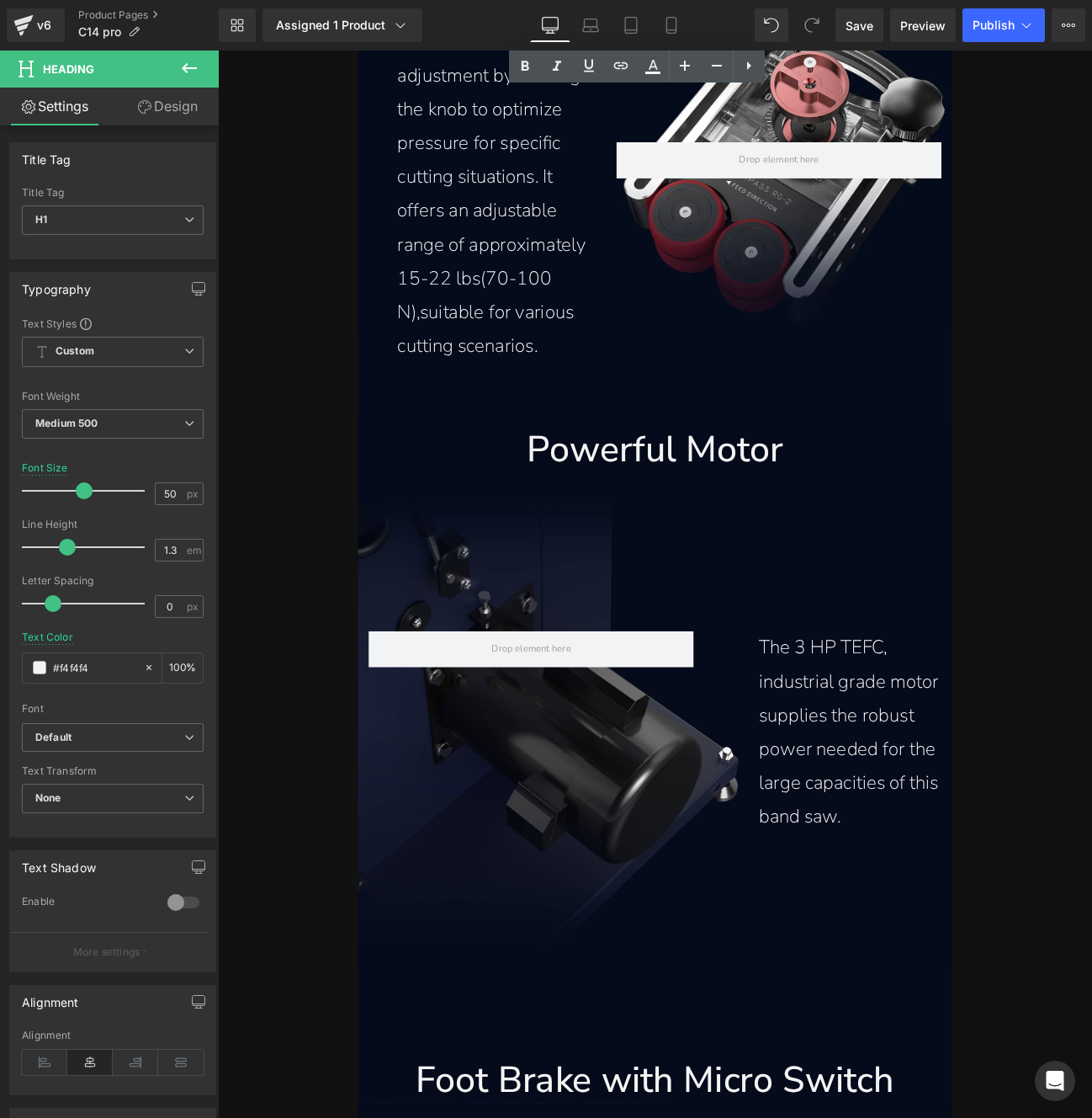
click at [732, 519] on div "Powerful Motor Heading" at bounding box center [727, 515] width 692 height 54
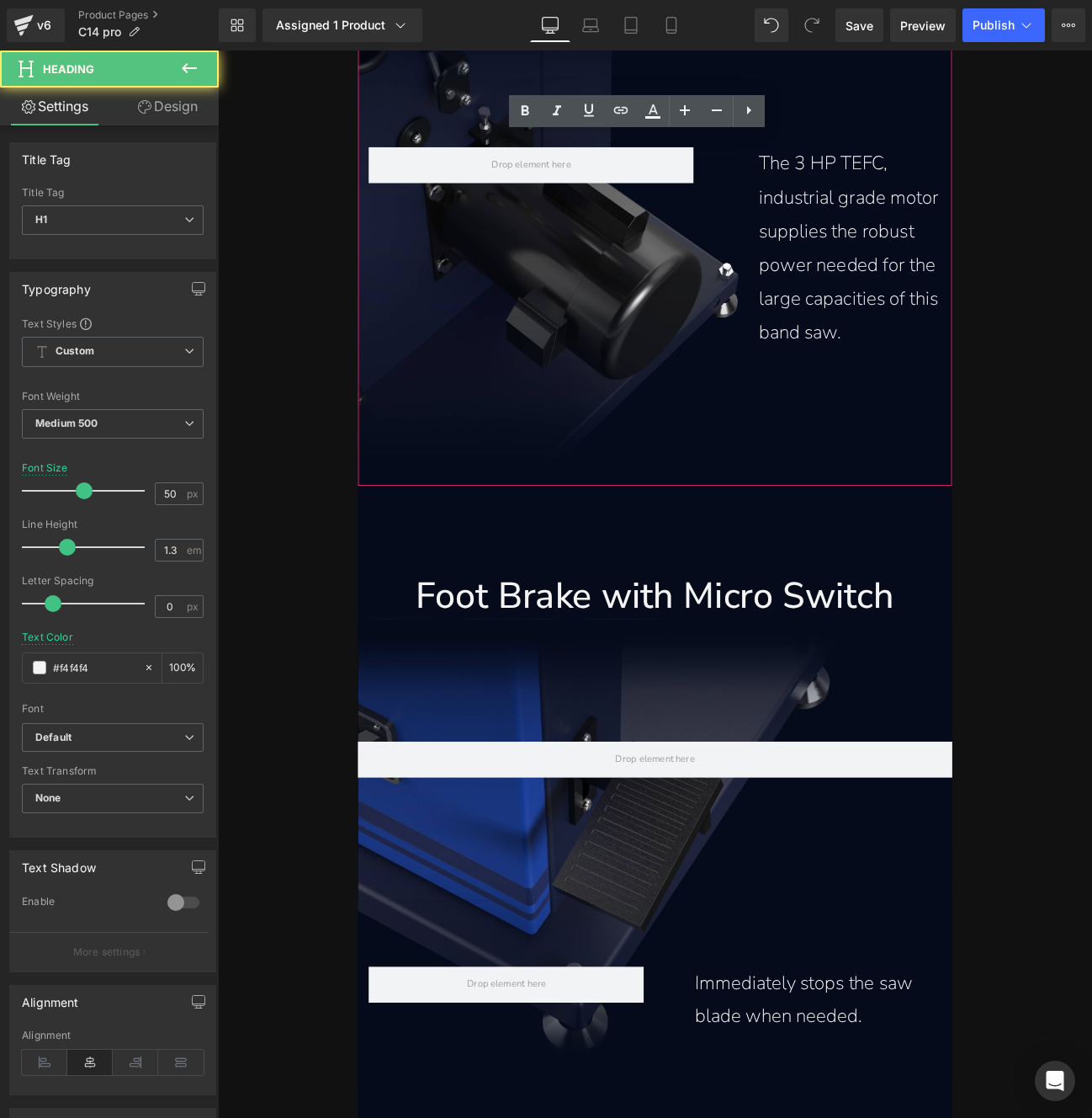
scroll to position [13385, 0]
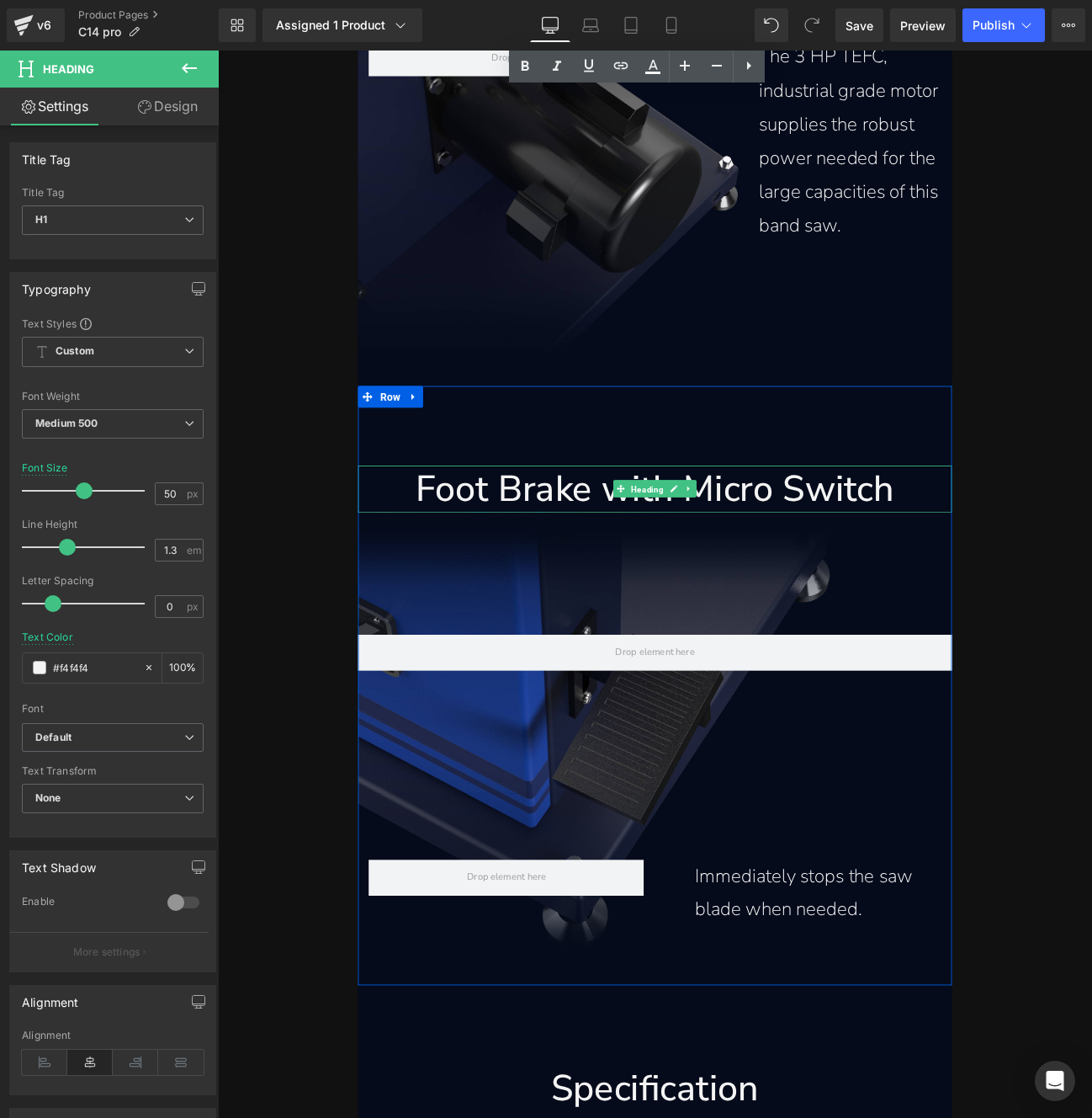
click at [720, 561] on span "Heading" at bounding box center [718, 561] width 45 height 20
click at [543, 562] on h1 "Foot Brake with Micro Switch" at bounding box center [727, 560] width 692 height 54
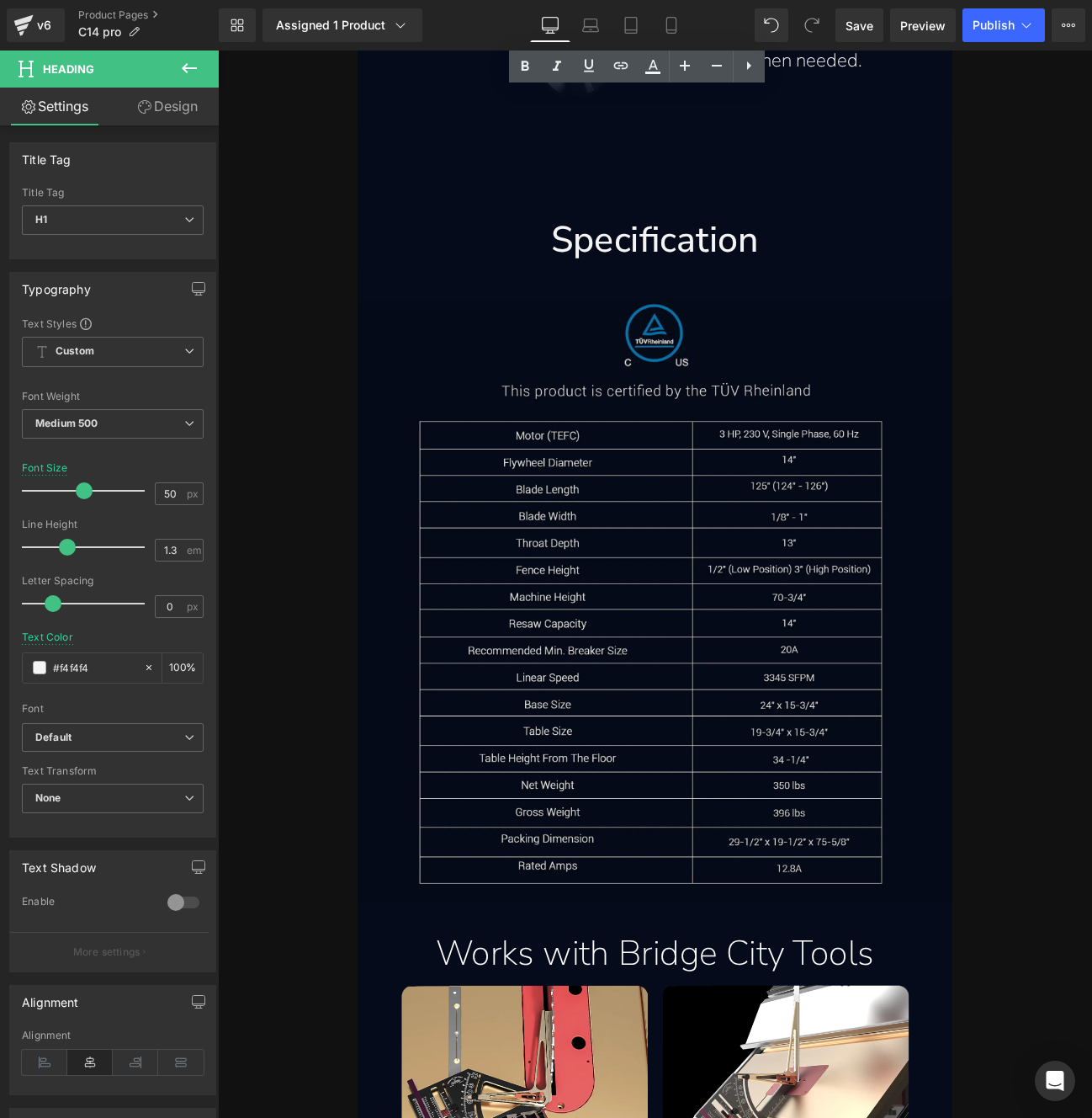
scroll to position [14561, 0]
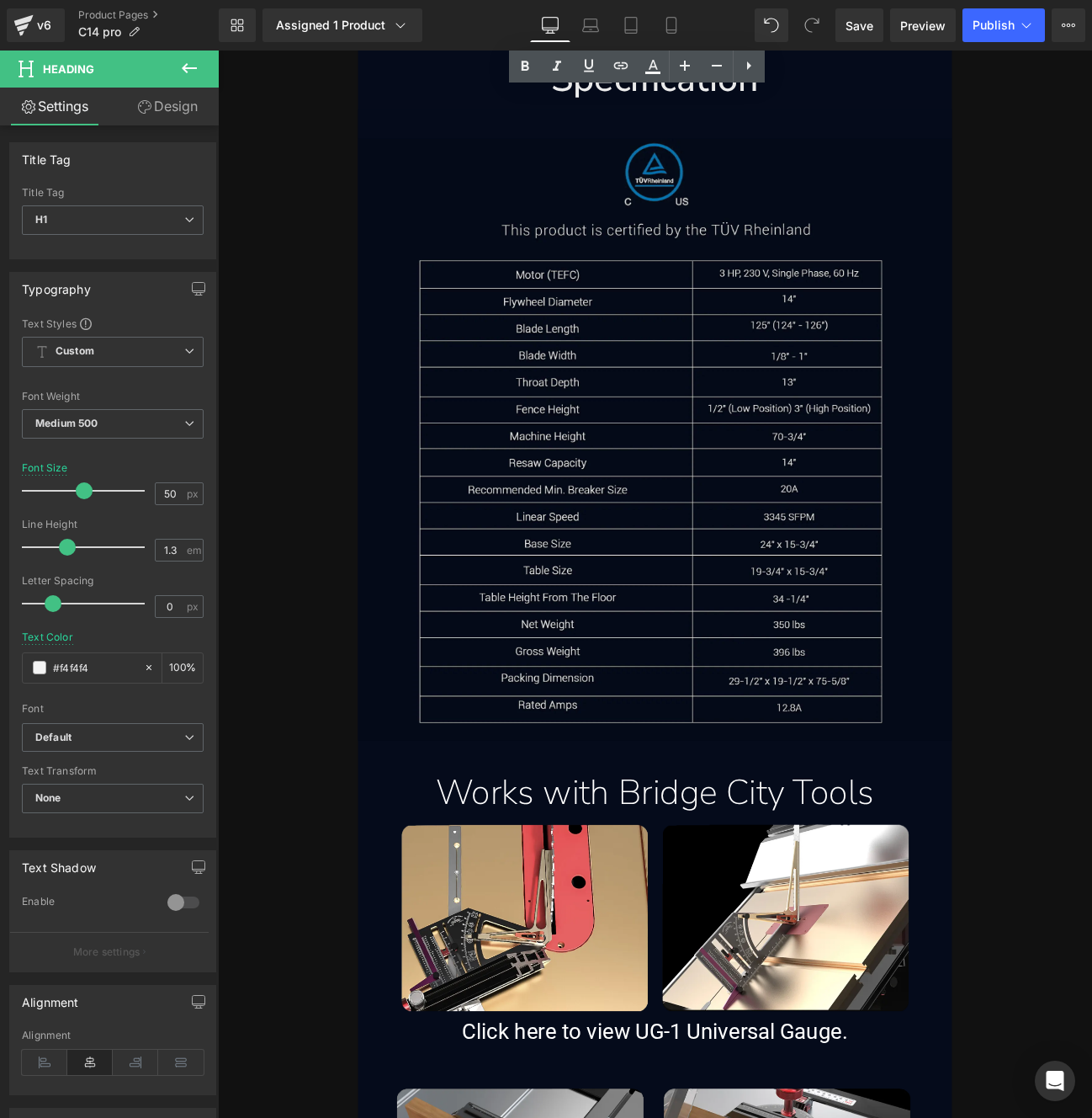
click at [815, 540] on img at bounding box center [727, 504] width 692 height 701
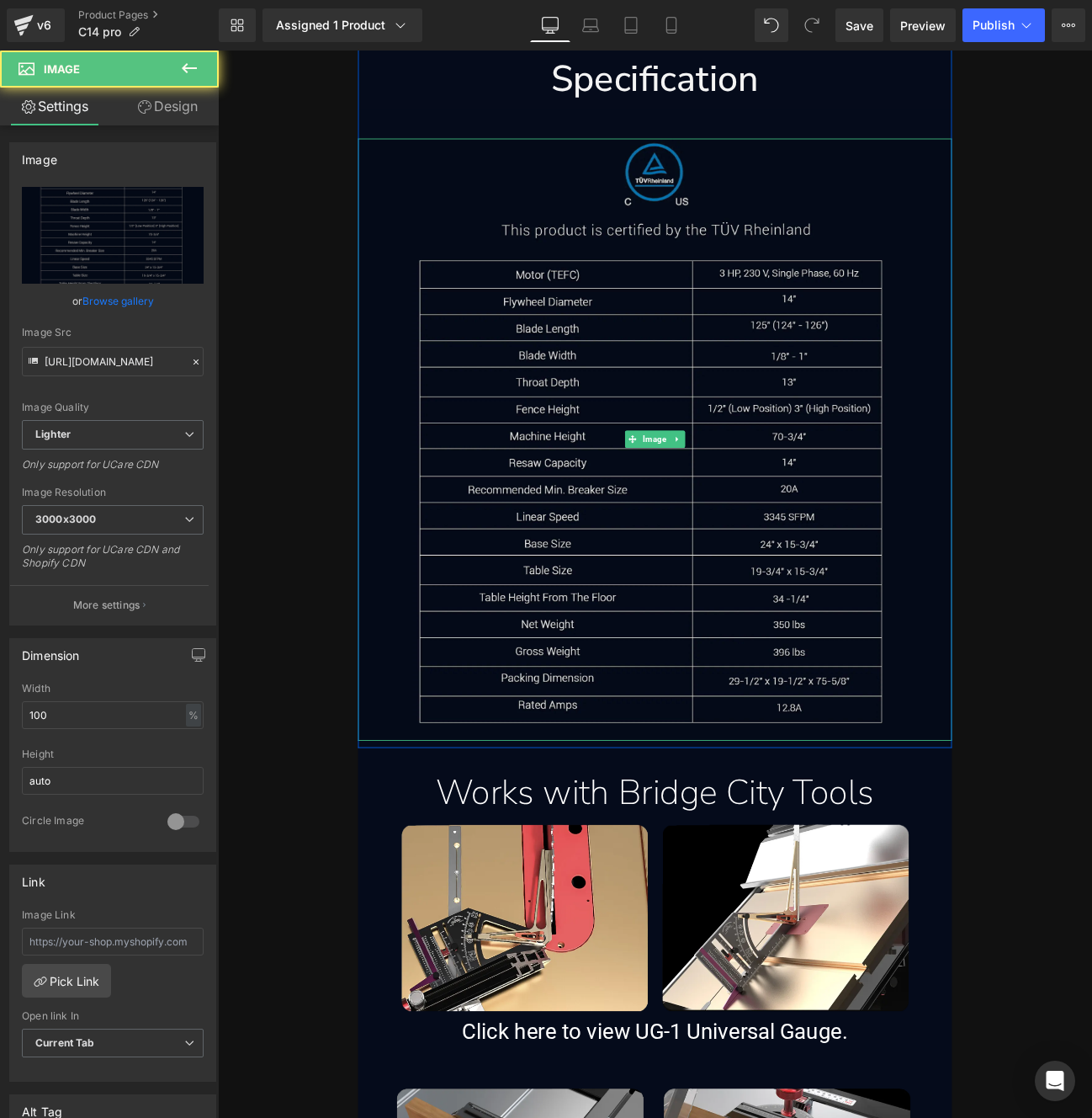
click at [815, 540] on img at bounding box center [727, 504] width 692 height 701
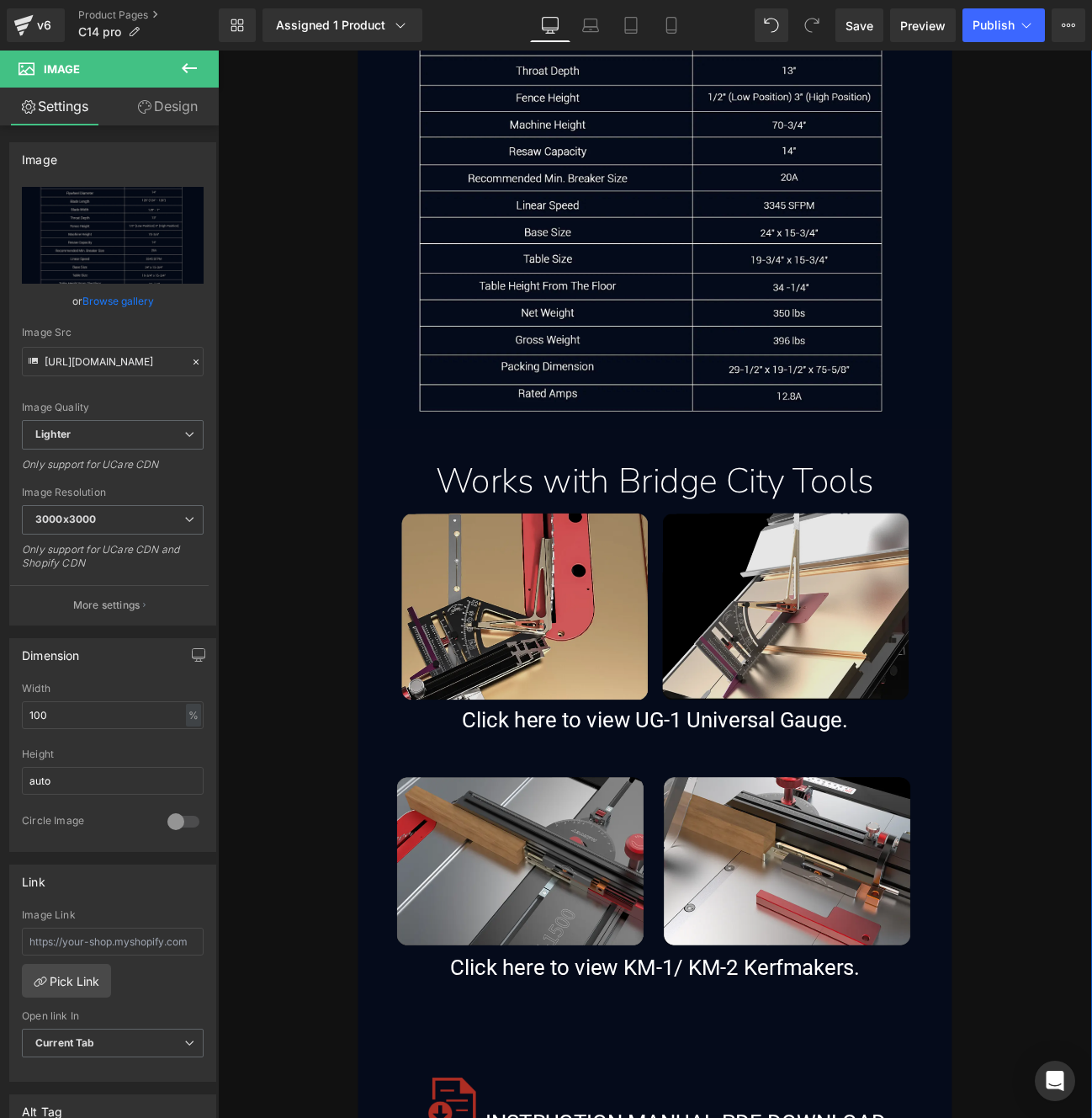
scroll to position [14976, 0]
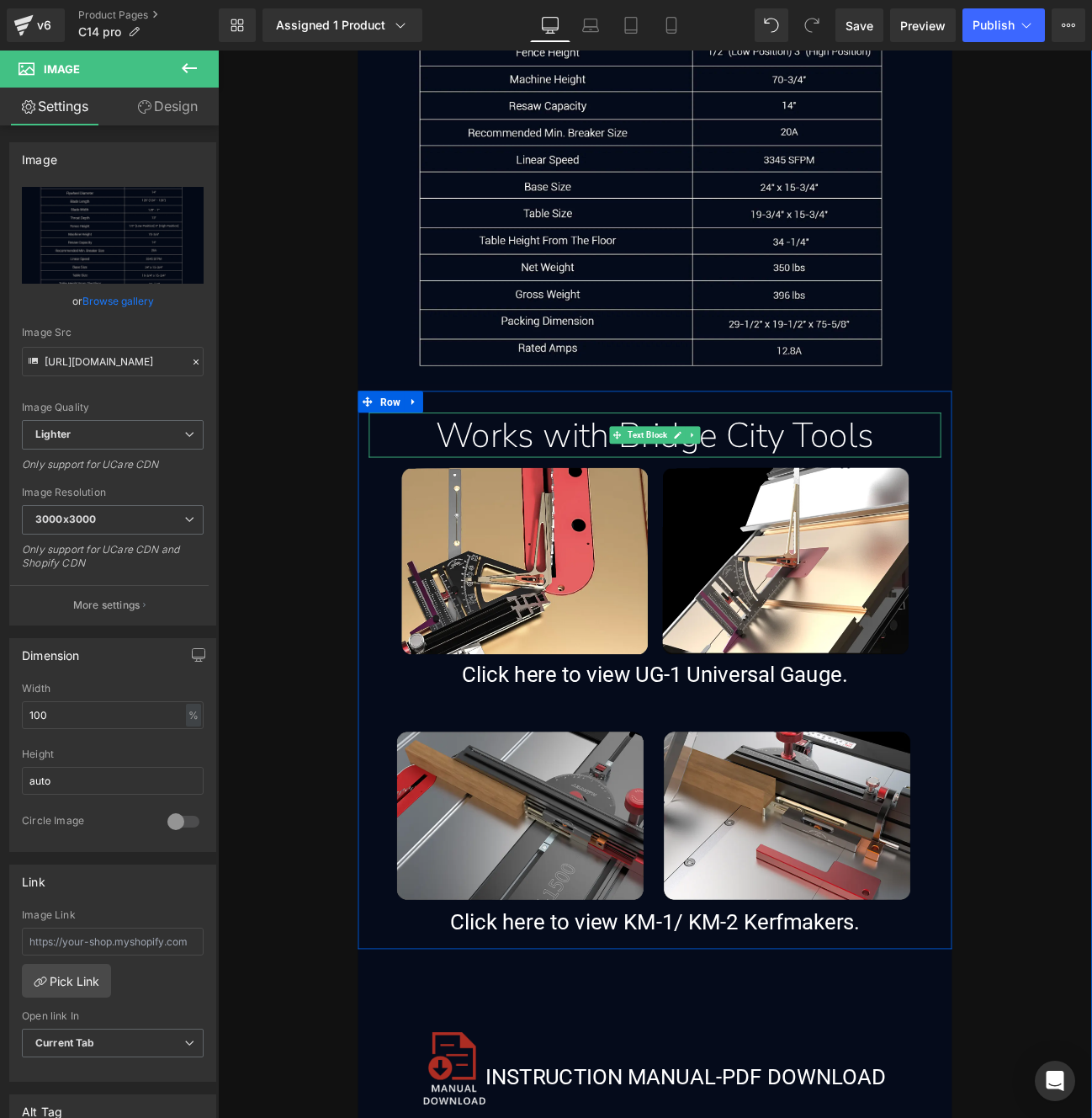
click at [816, 508] on div "Works with Bridge City Tools" at bounding box center [727, 498] width 642 height 52
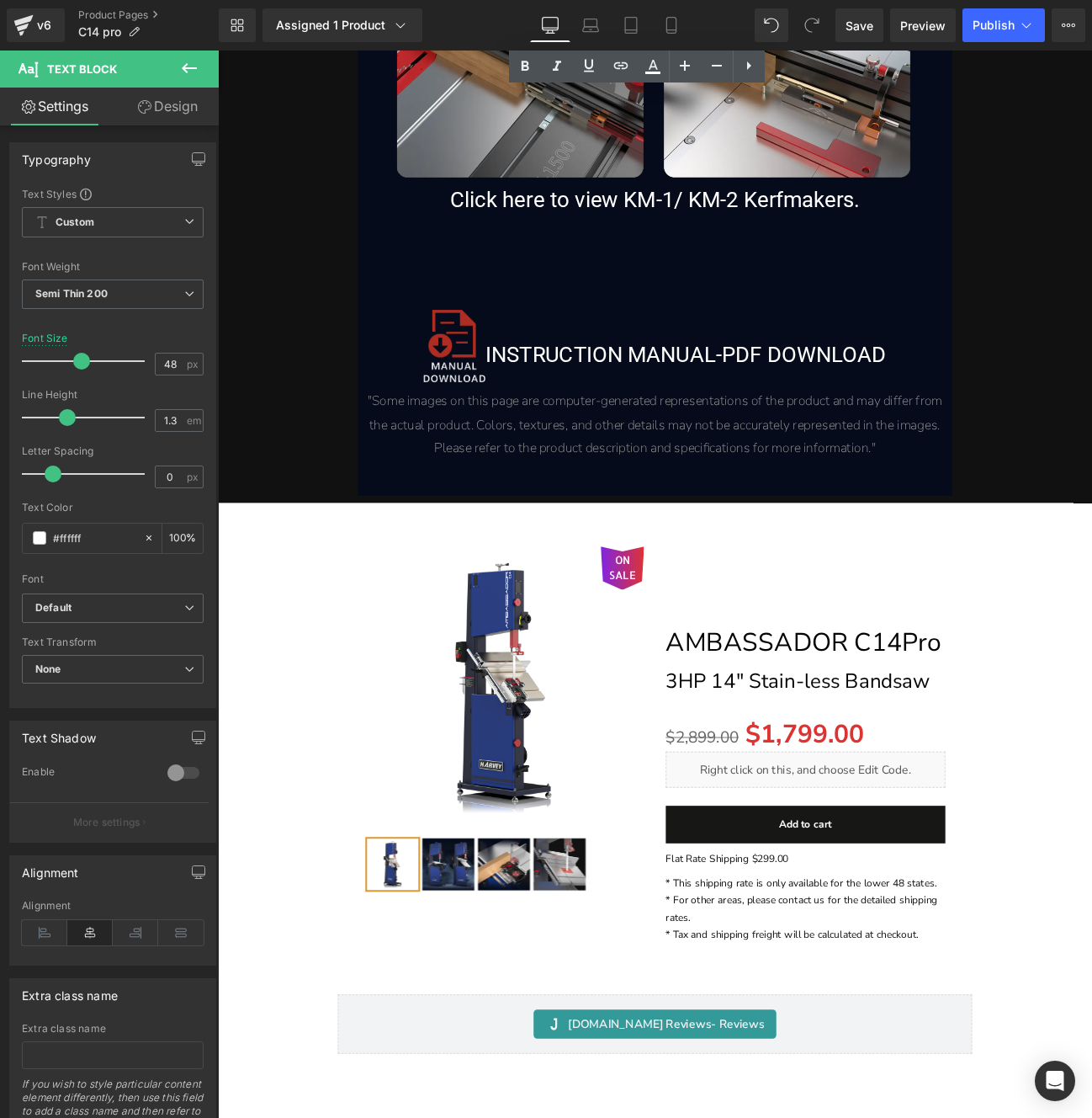
scroll to position [15827, 0]
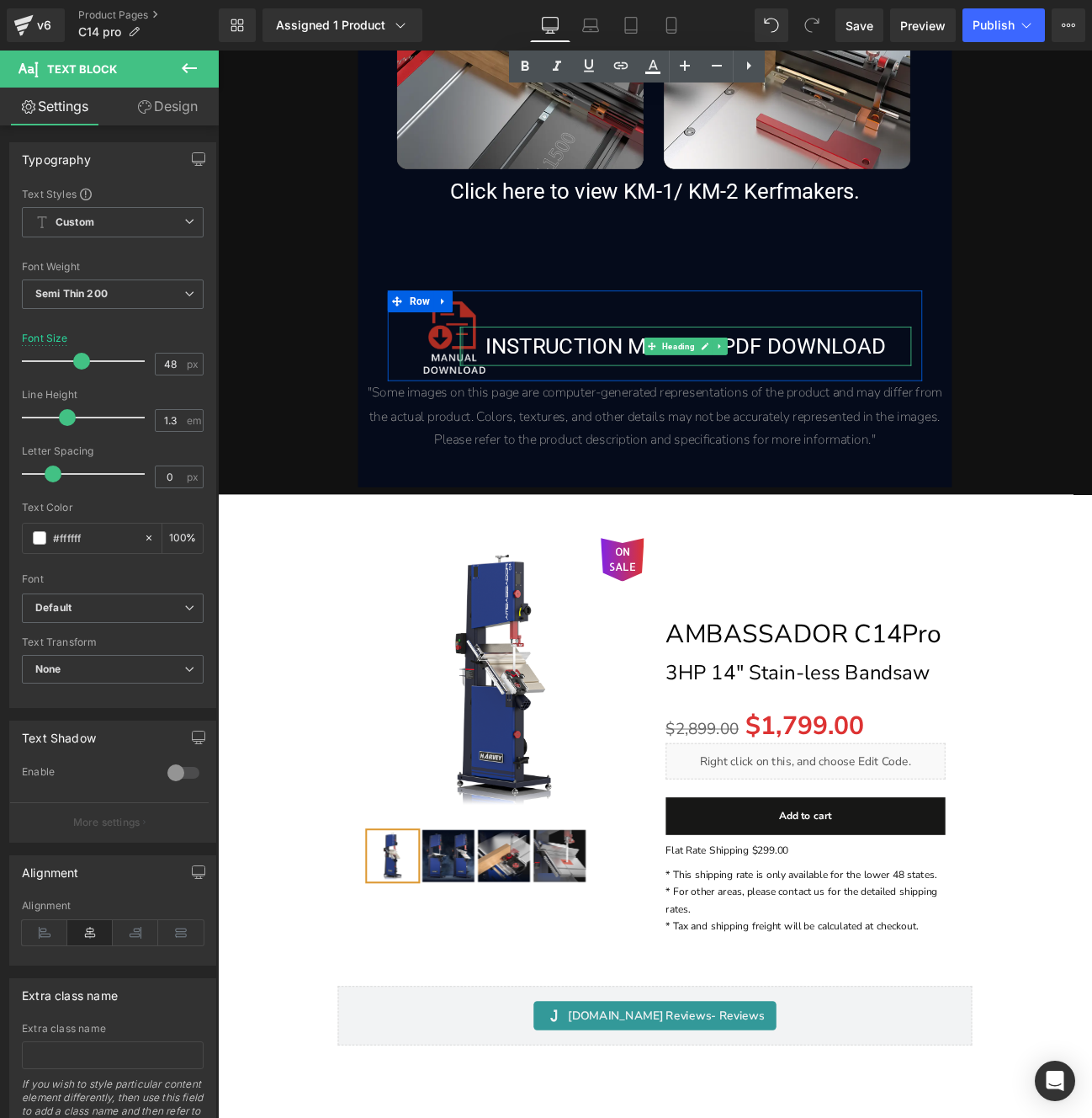
click at [500, 406] on div at bounding box center [501, 395] width 4 height 46
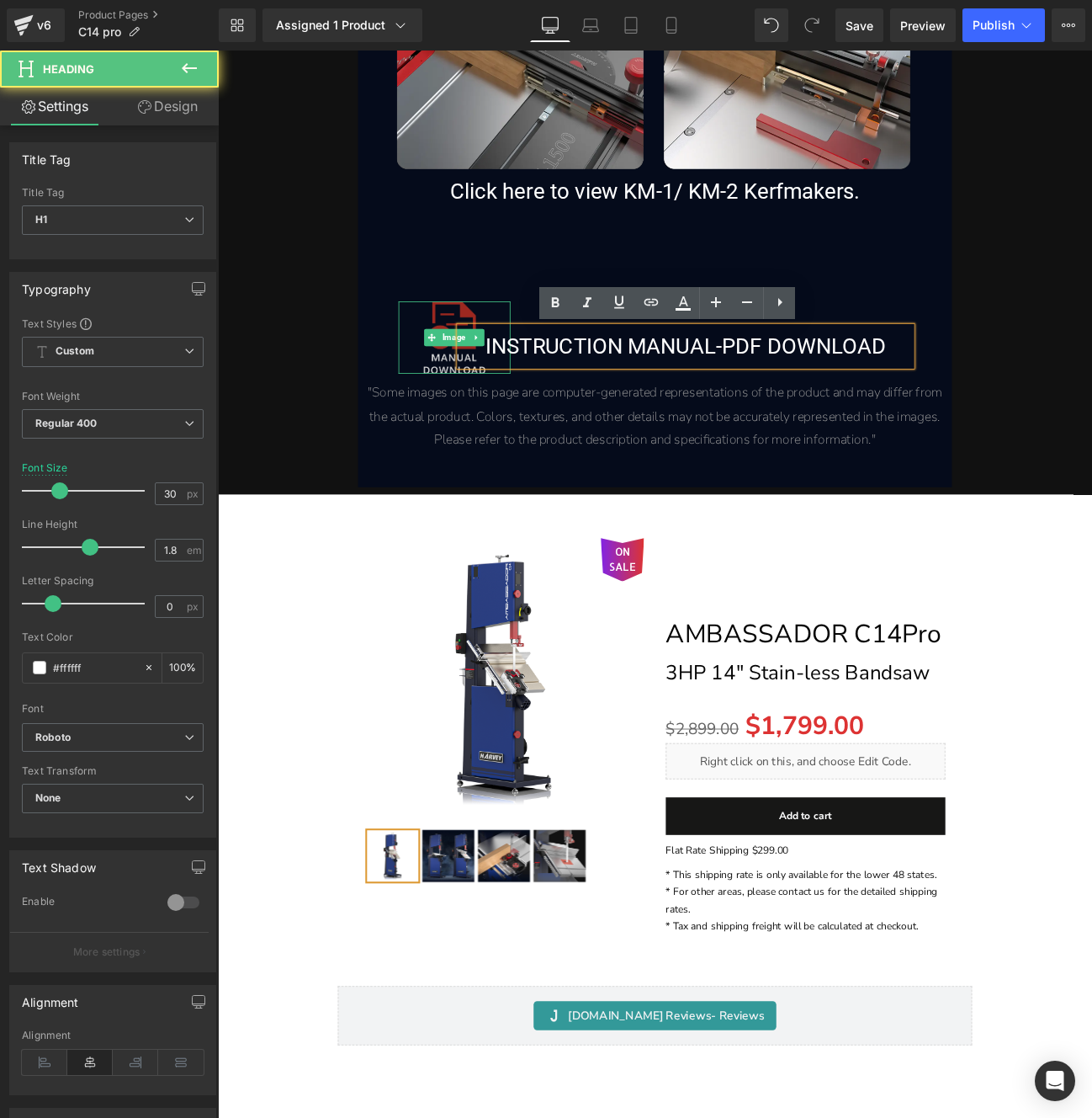
click at [484, 409] on img at bounding box center [494, 384] width 71 height 84
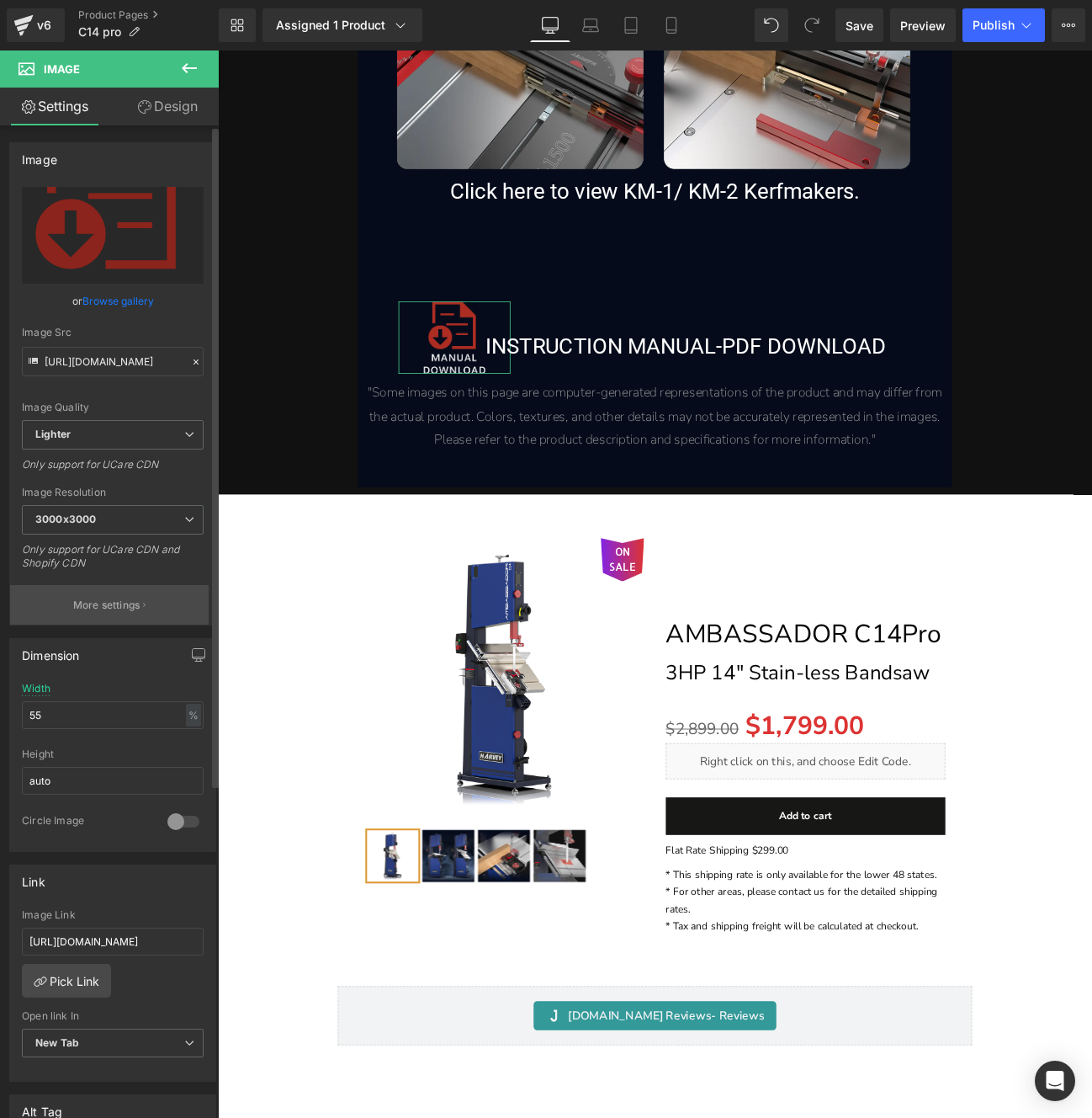
click at [105, 608] on p "More settings" at bounding box center [107, 605] width 67 height 15
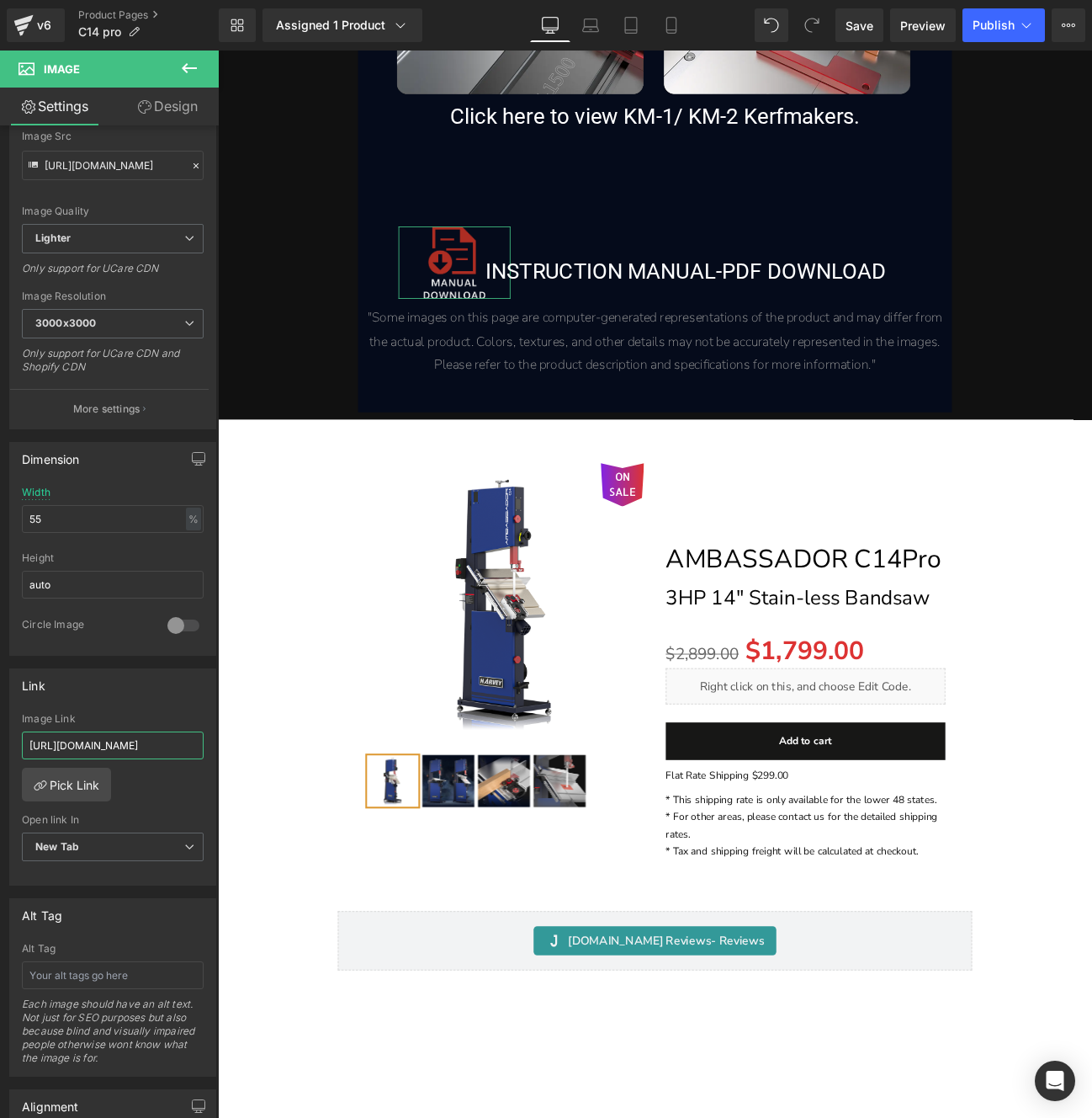
scroll to position [0, 150]
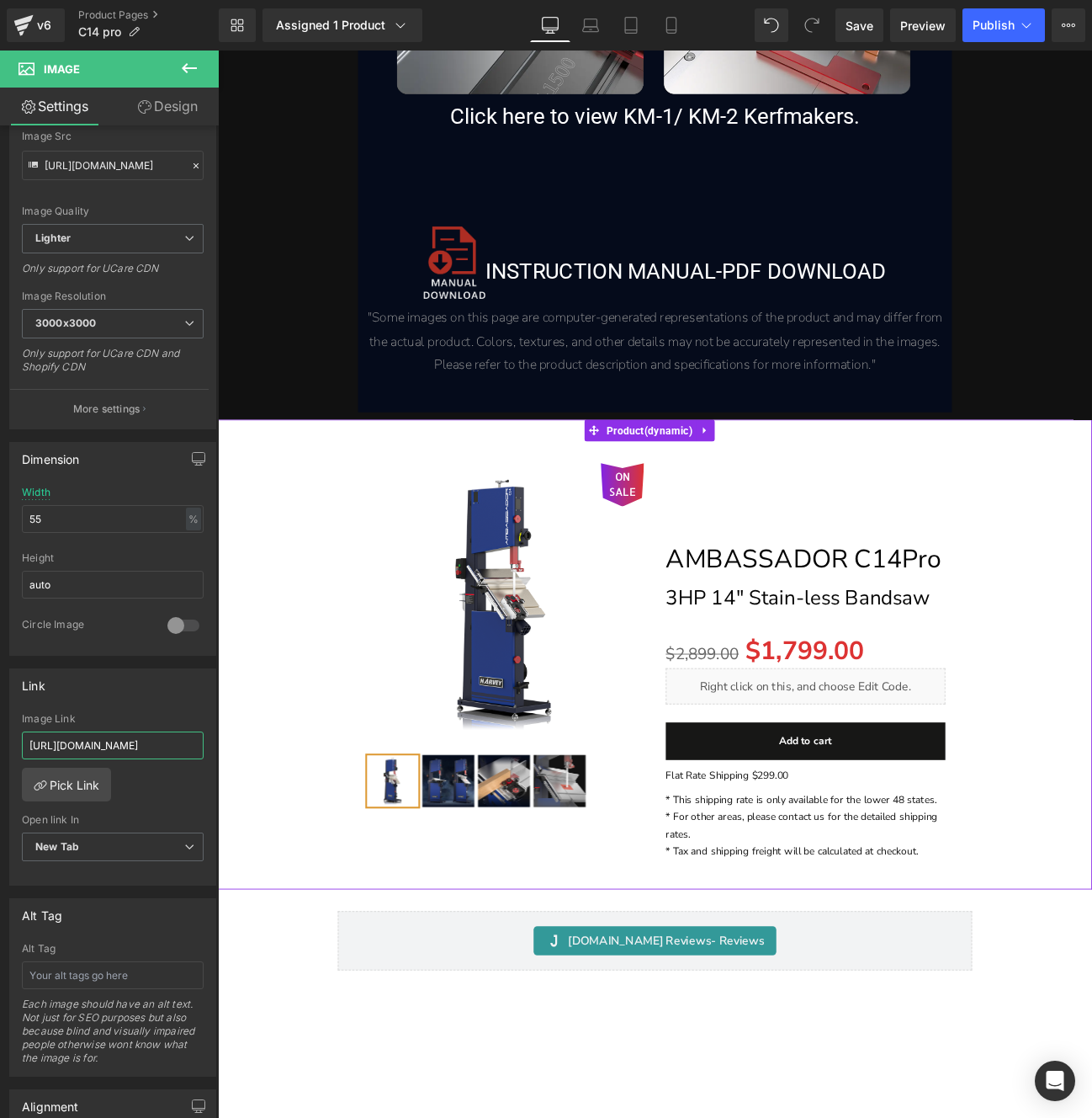
drag, startPoint x: 319, startPoint y: 793, endPoint x: 222, endPoint y: 867, distance: 122.0
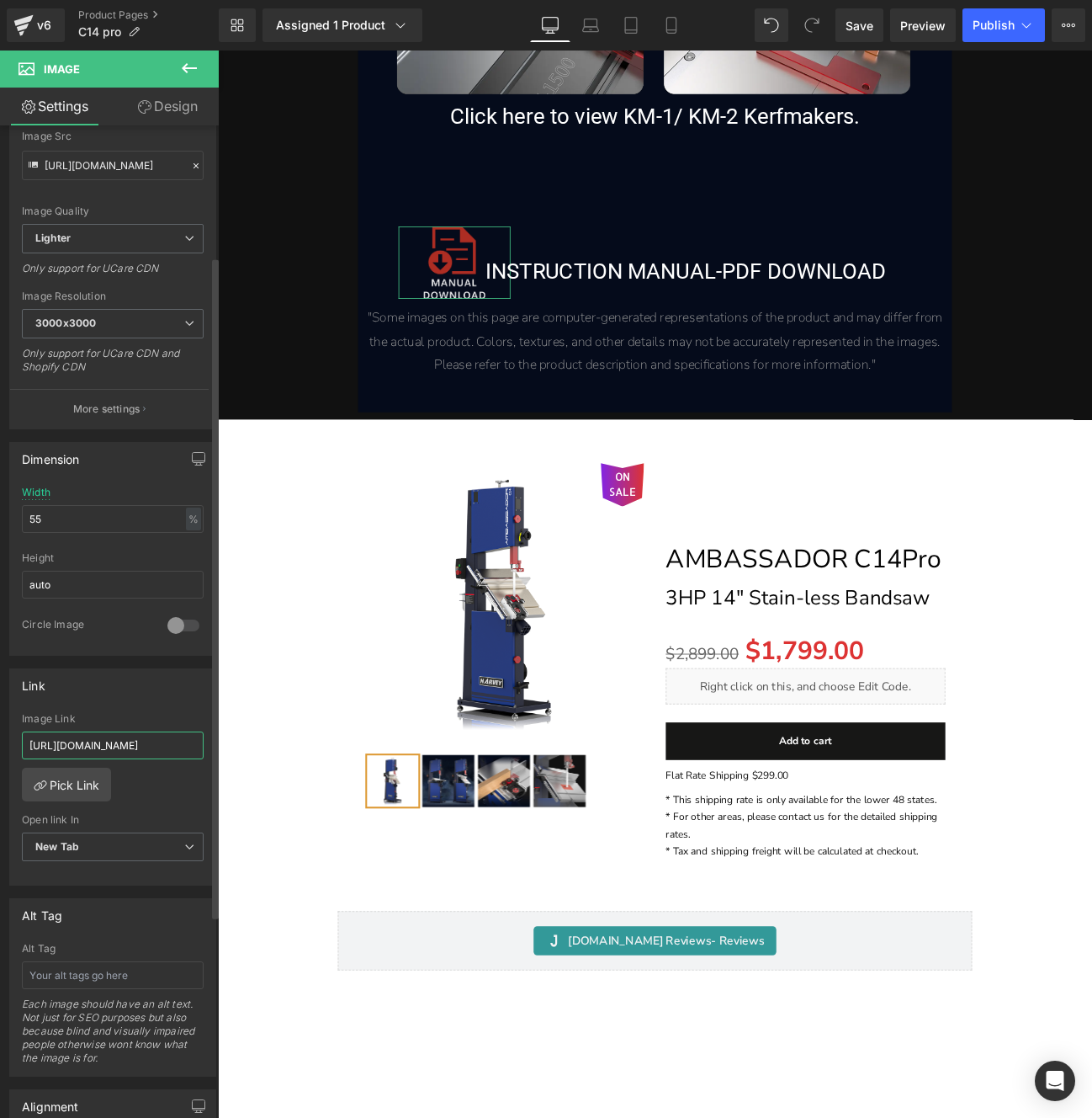
click at [120, 748] on input "[URL][DOMAIN_NAME]" at bounding box center [113, 745] width 182 height 28
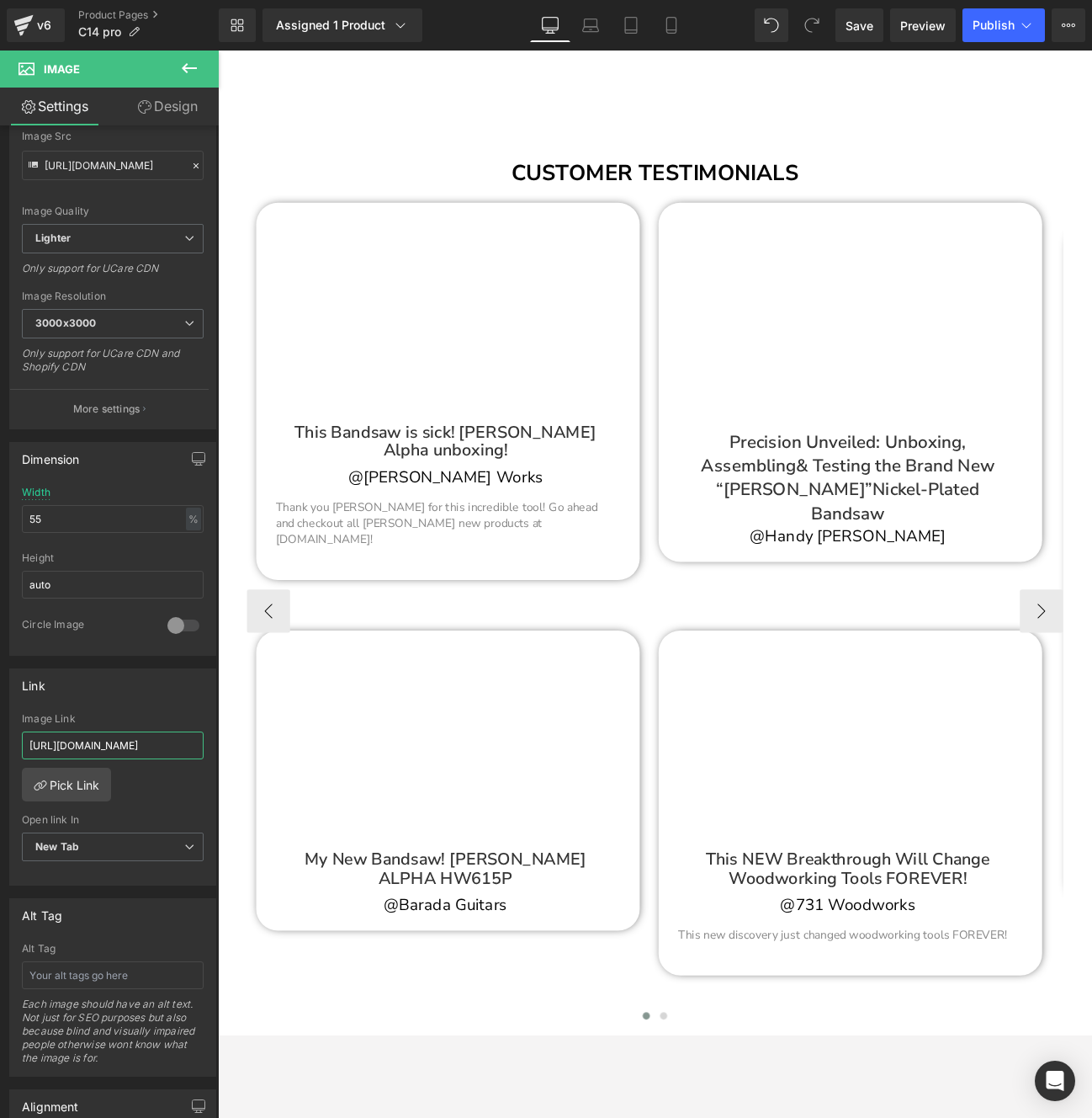
scroll to position [17070, 0]
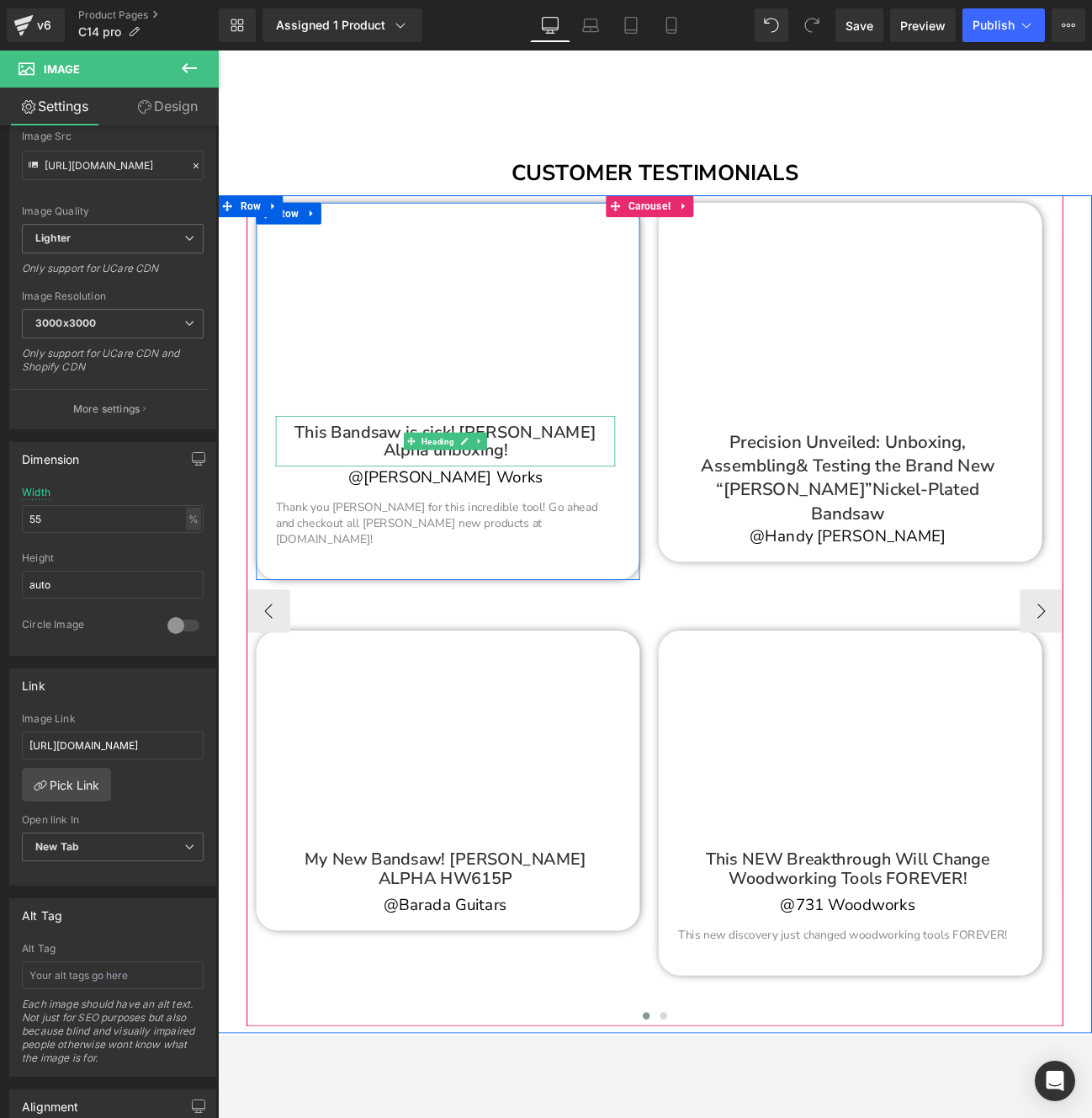
click at [548, 506] on div "This Bandsaw is sick! [PERSON_NAME] Alpha unboxing!" at bounding box center [483, 507] width 396 height 59
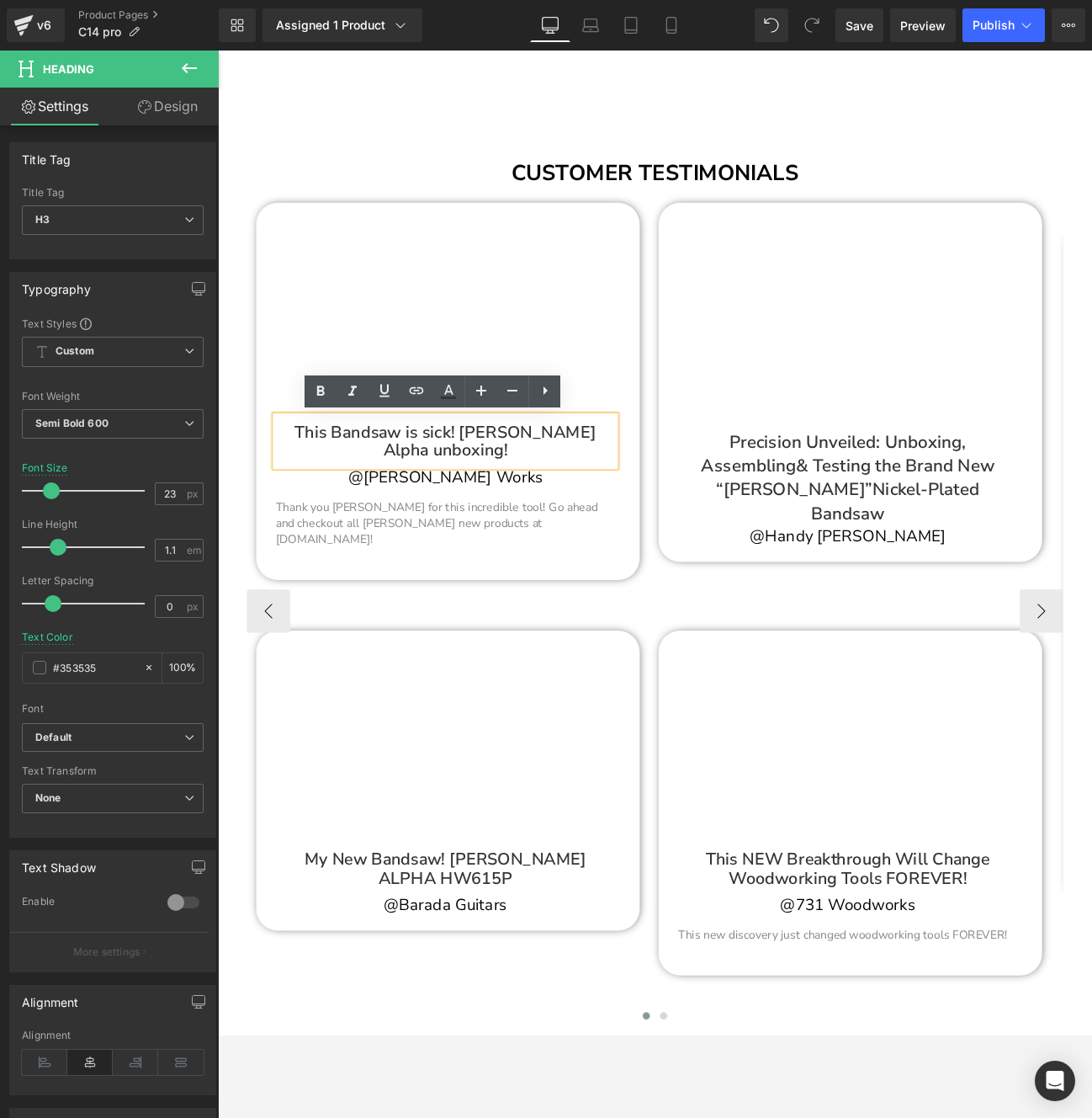
click at [581, 522] on div "This Bandsaw is sick! [PERSON_NAME] Alpha unboxing!" at bounding box center [483, 507] width 396 height 59
click at [850, 521] on div "Precision Unveiled: Unboxing, Assembling & Testing the Brand New “[PERSON_NAME]…" at bounding box center [952, 541] width 396 height 129
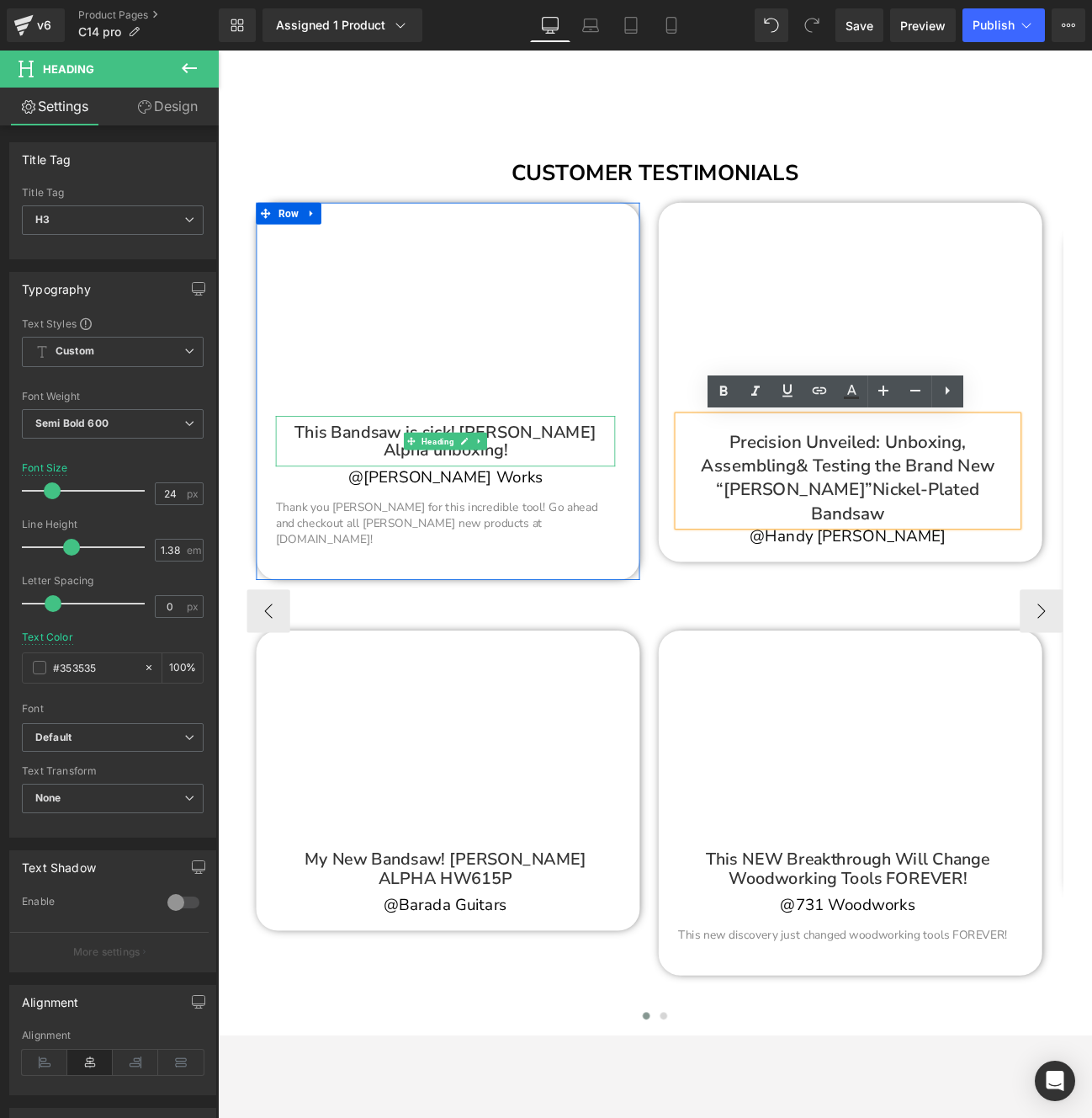
click at [529, 518] on div "This Bandsaw is sick! [PERSON_NAME] Alpha unboxing!" at bounding box center [483, 507] width 396 height 59
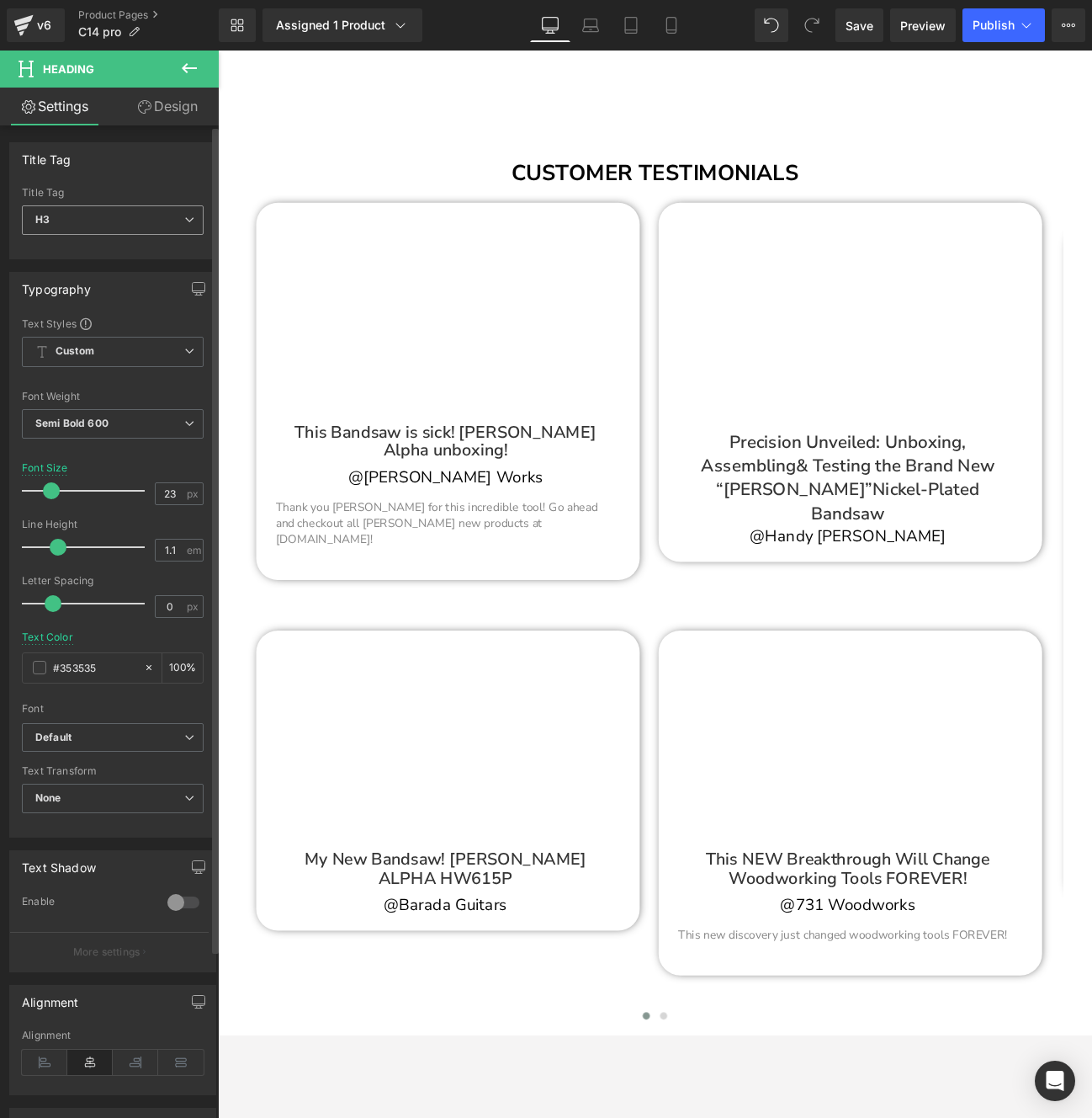
click at [166, 236] on div "H3 H1 H2 H3 H4 H5 H6" at bounding box center [113, 225] width 182 height 38
click at [168, 231] on span "H3" at bounding box center [113, 221] width 182 height 30
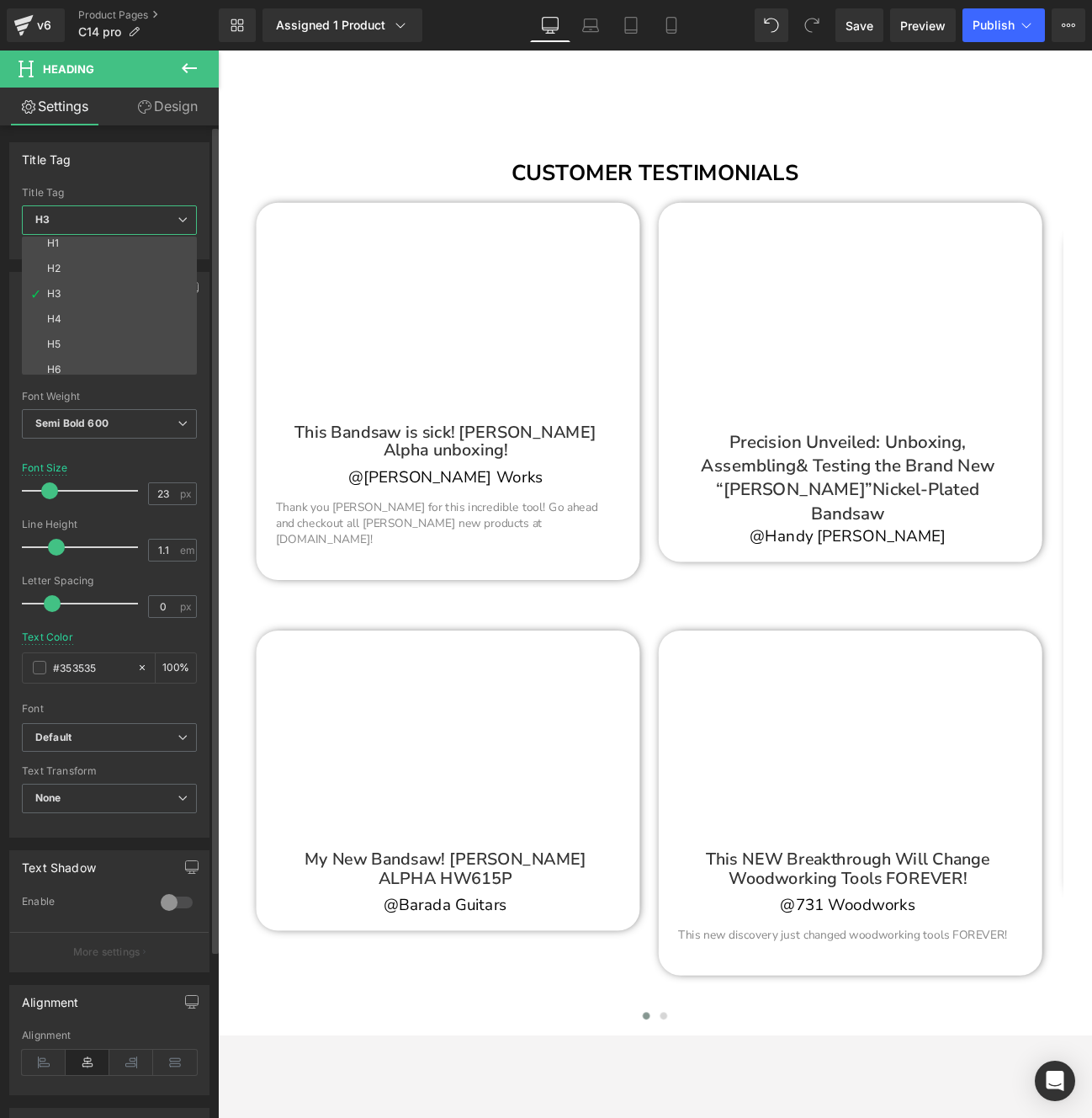
scroll to position [0, 0]
click at [183, 181] on div "Title Tag H1 H2 H3 H4 H5 H6 Title Tag H3 H1 H2 H3 H4 H5 H6" at bounding box center [109, 201] width 201 height 117
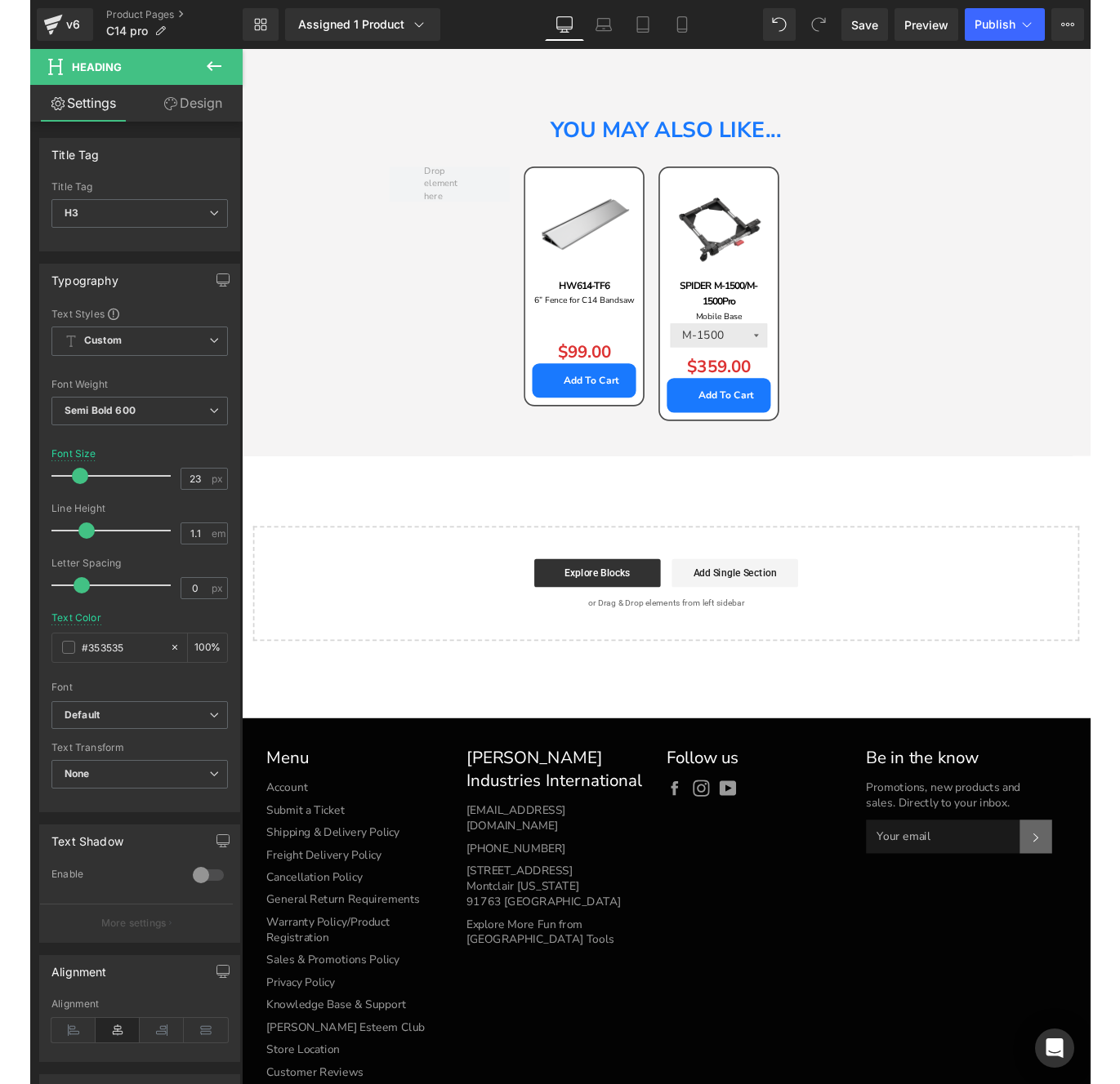
scroll to position [17788, 0]
